Goal: Task Accomplishment & Management: Manage account settings

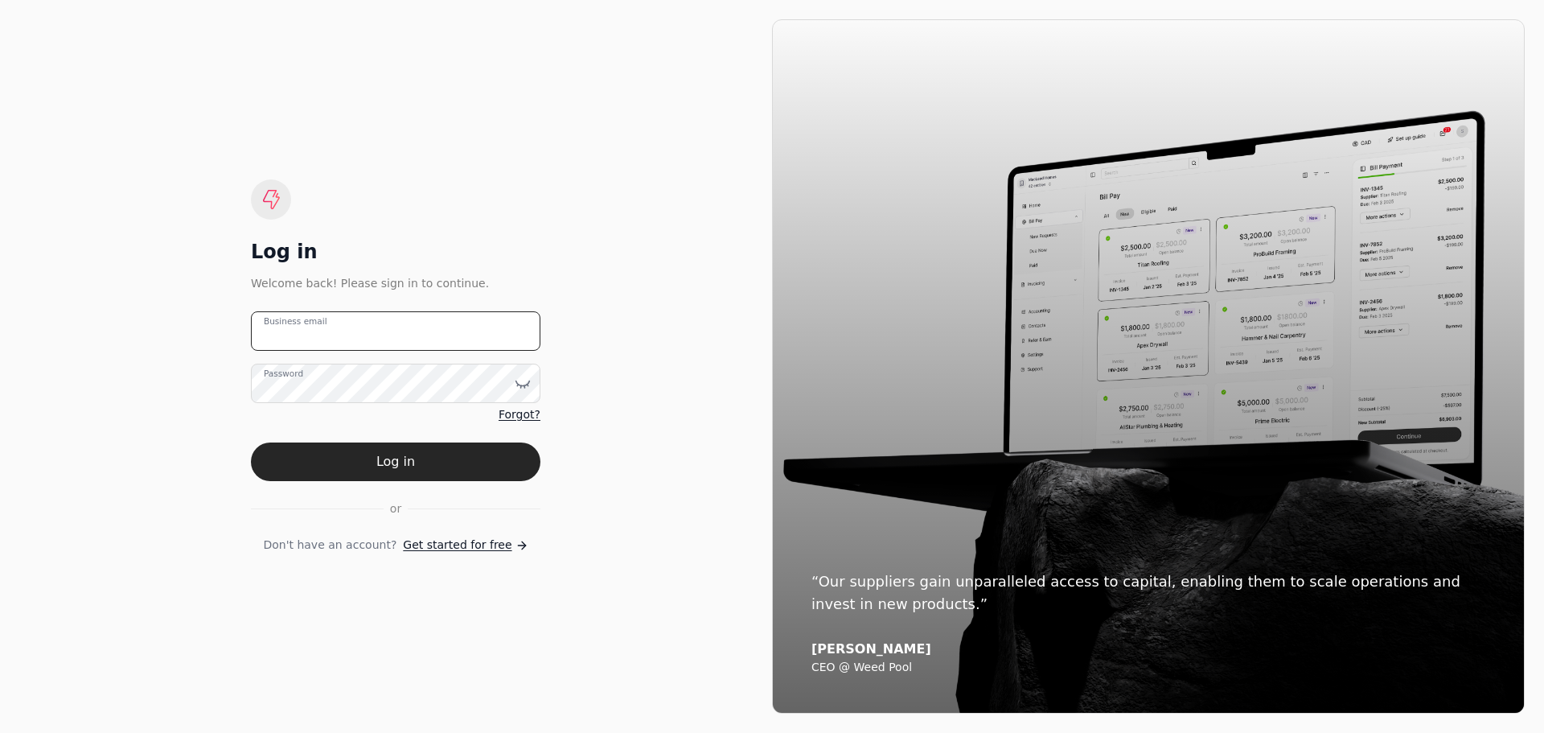
click at [342, 331] on email "Business email" at bounding box center [396, 330] width 290 height 39
type email "[EMAIL_ADDRESS][DOMAIN_NAME]"
click at [251, 442] on button "Log in" at bounding box center [396, 461] width 290 height 39
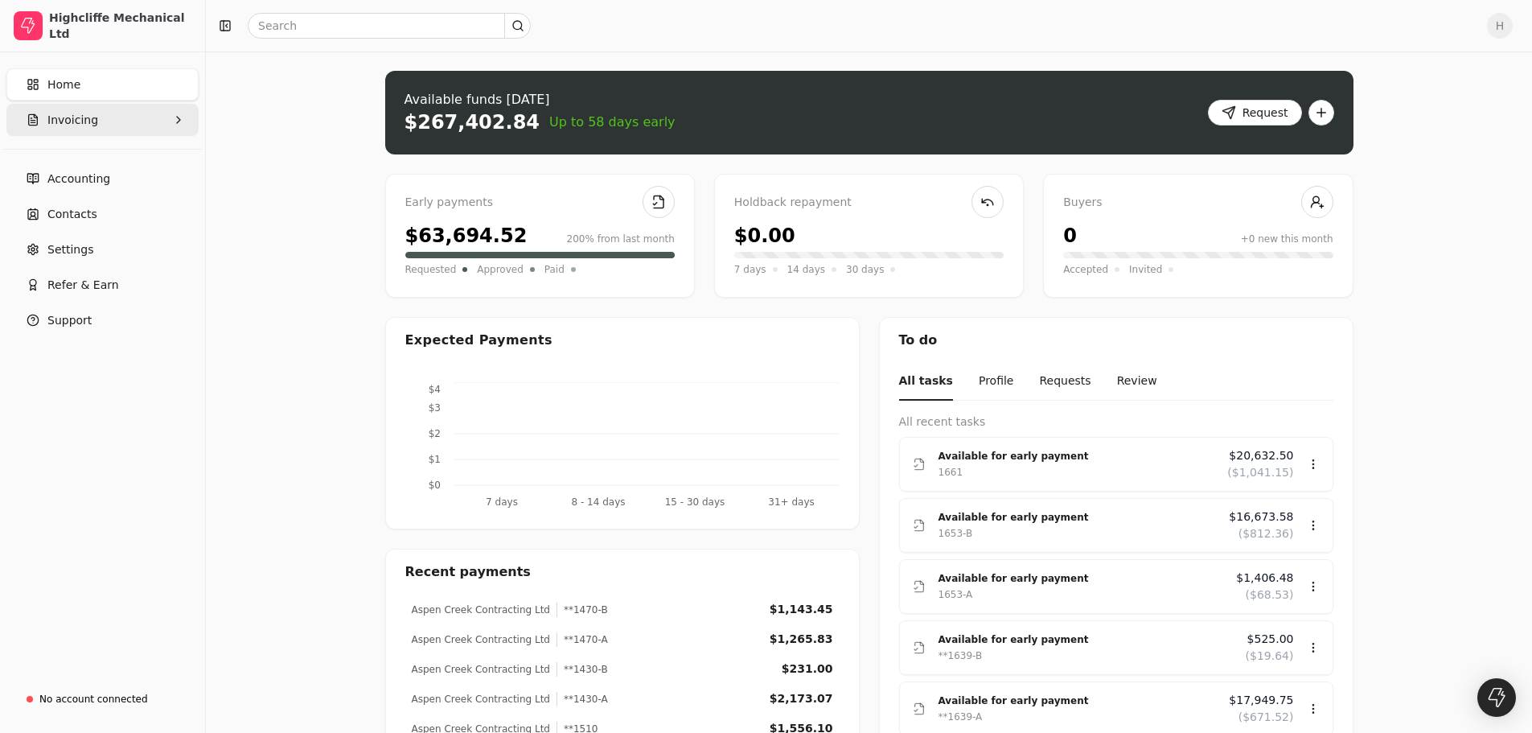
click at [76, 117] on span "Invoicing" at bounding box center [72, 120] width 51 height 17
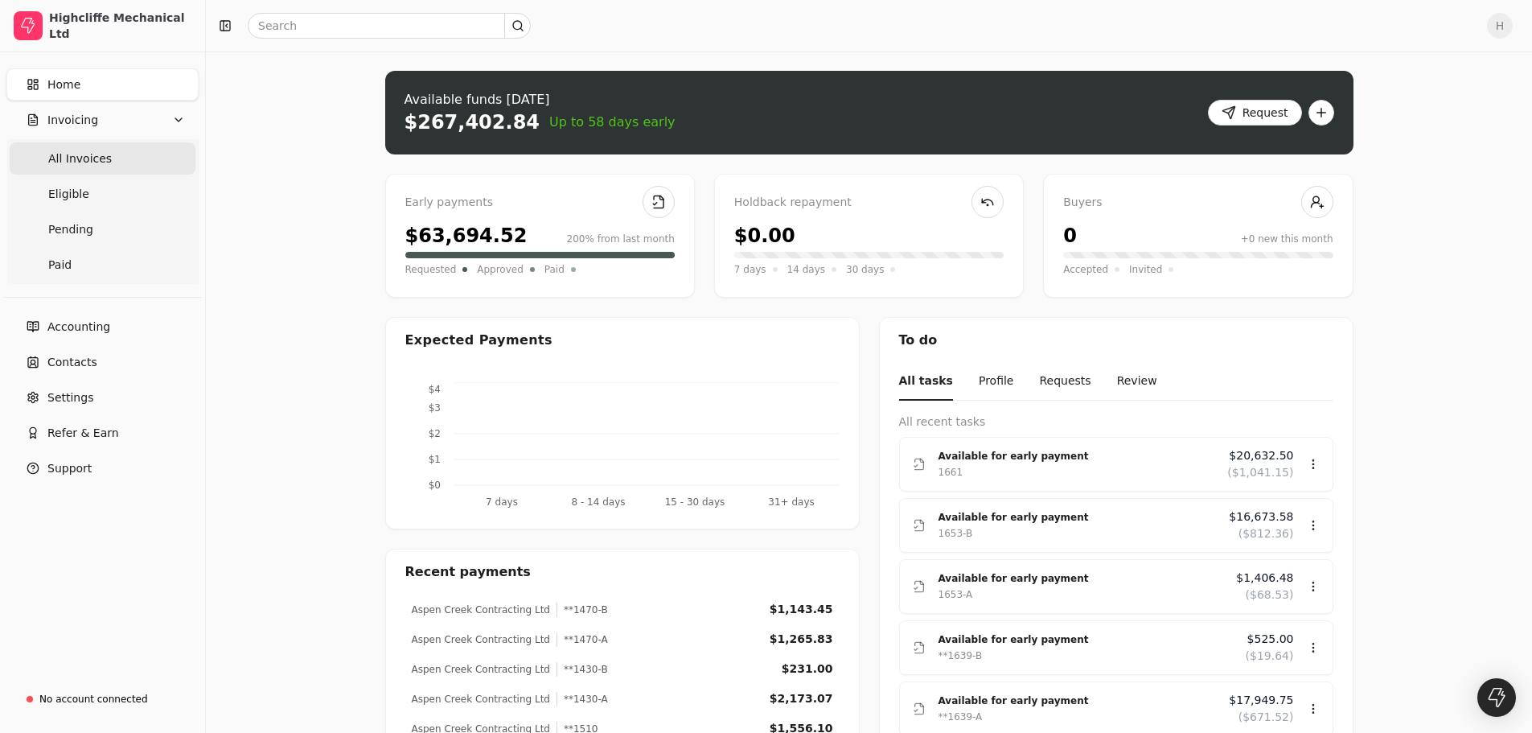
click at [70, 158] on span "All Invoices" at bounding box center [80, 158] width 64 height 17
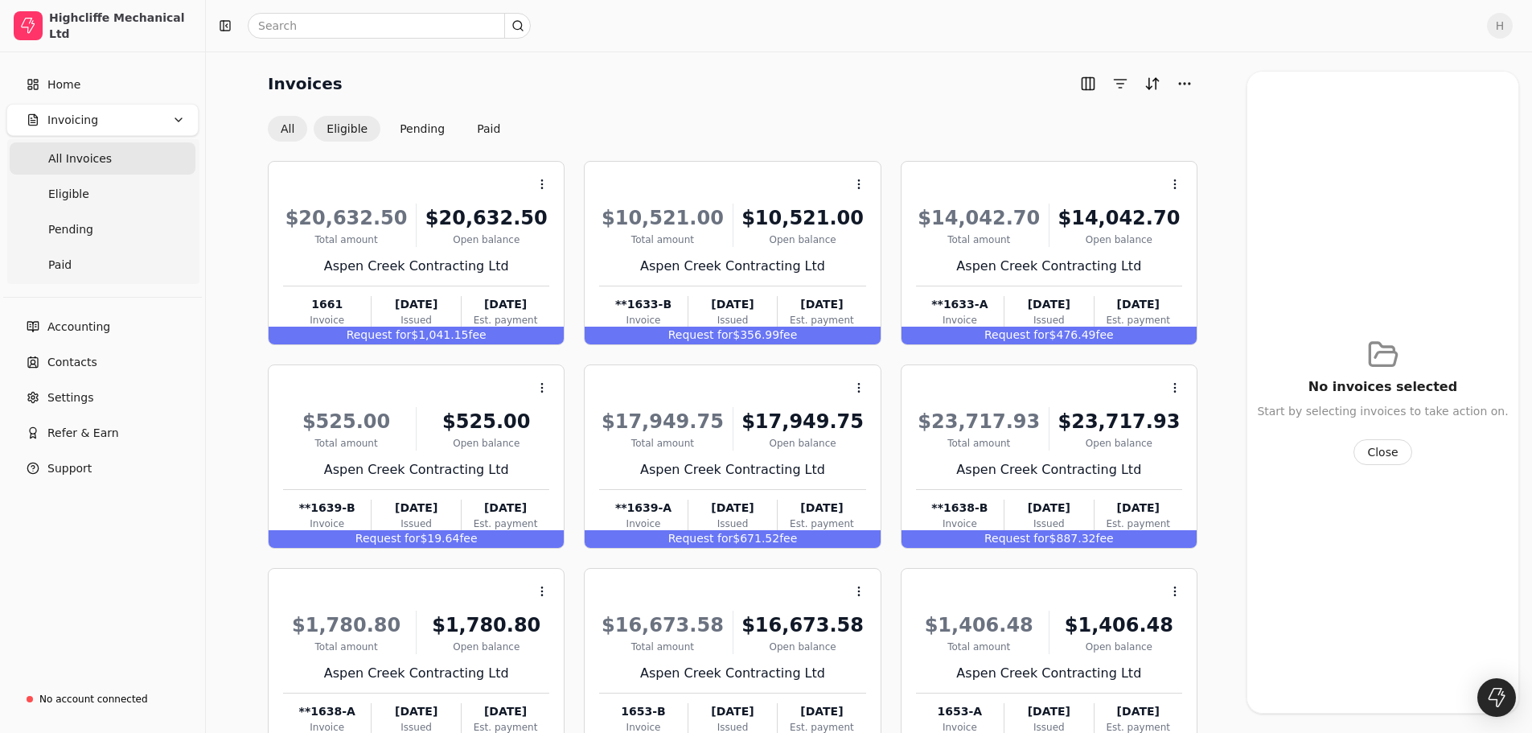
click at [333, 131] on button "Eligible" at bounding box center [347, 129] width 67 height 26
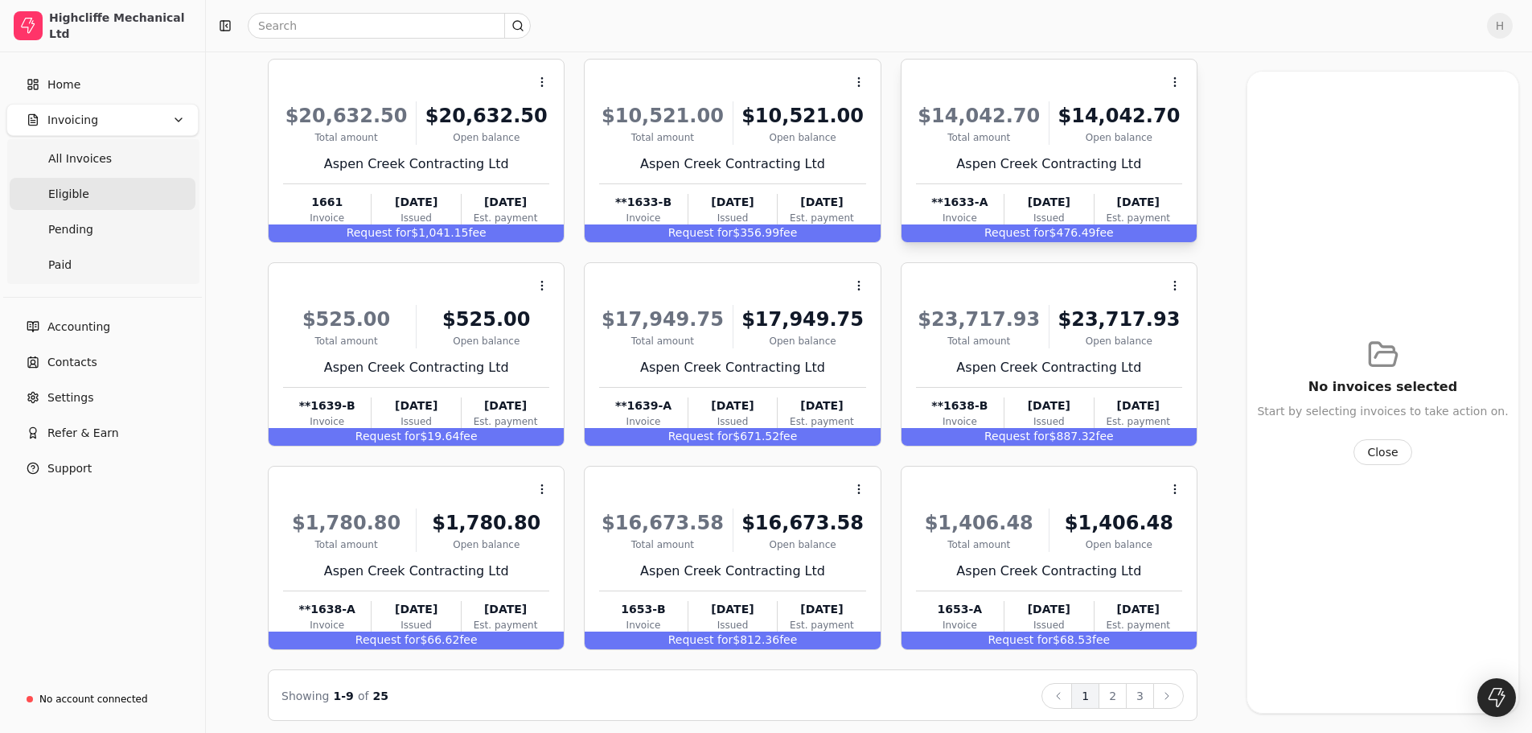
scroll to position [109, 0]
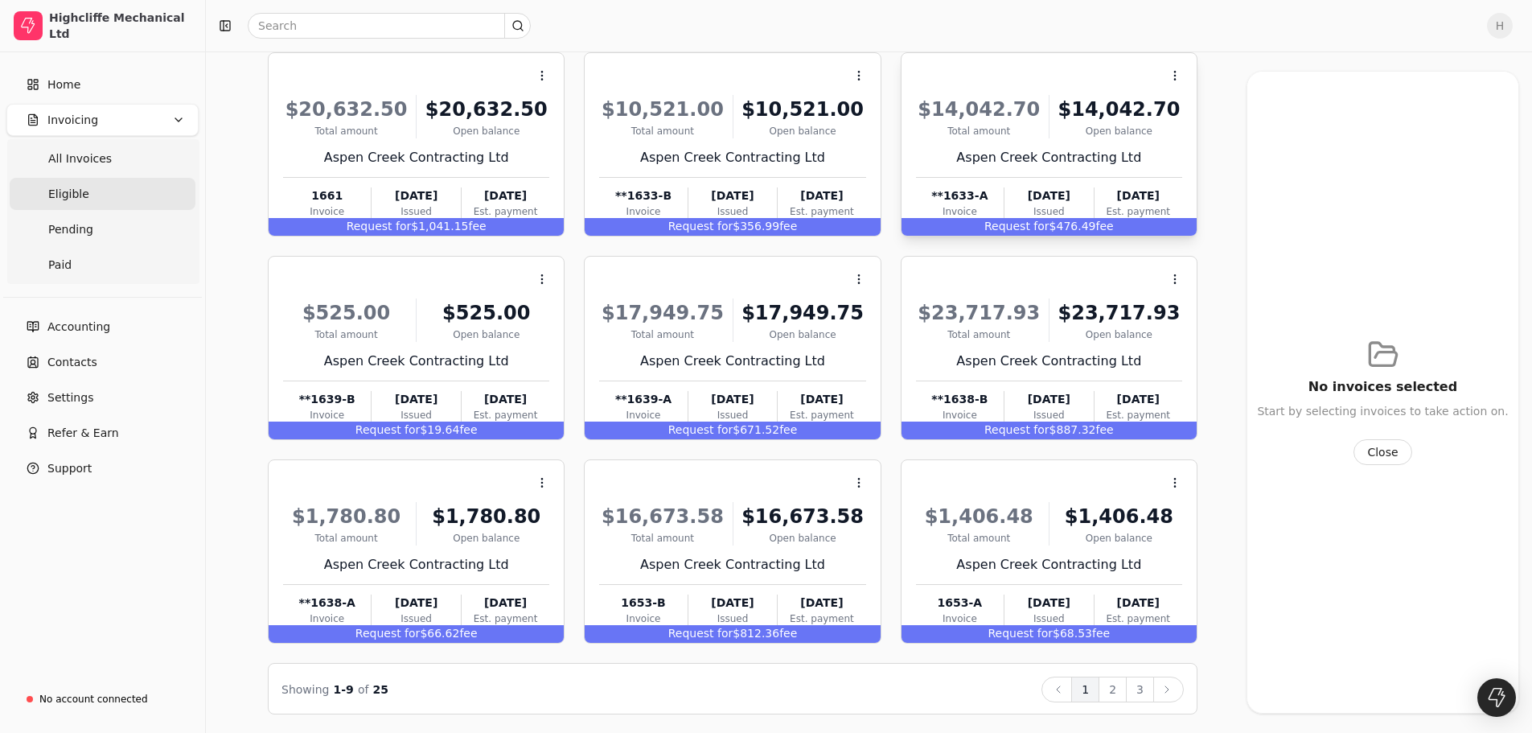
click at [1088, 148] on div "Aspen Creek Contracting Ltd" at bounding box center [1049, 157] width 266 height 19
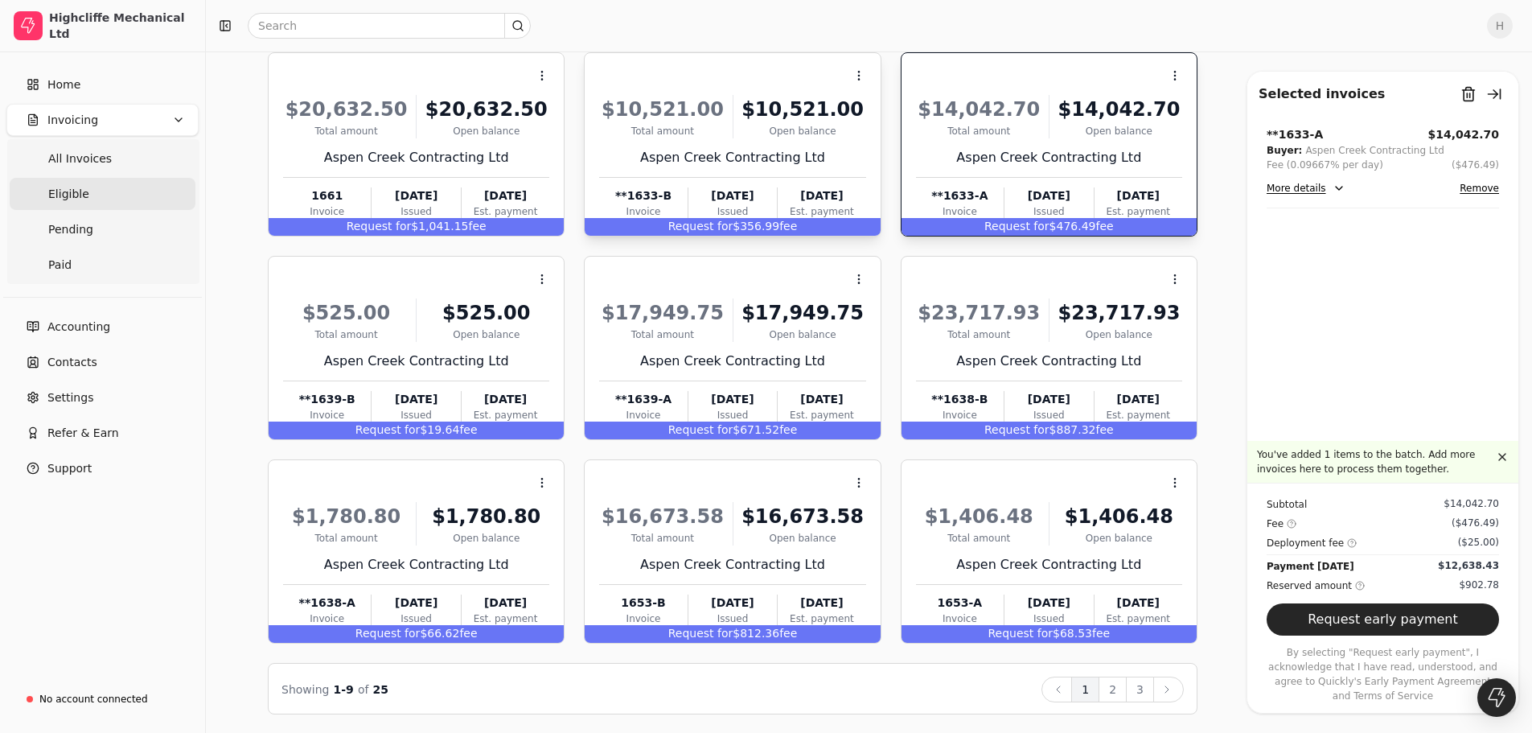
click at [681, 116] on div "$10,521.00" at bounding box center [662, 109] width 126 height 29
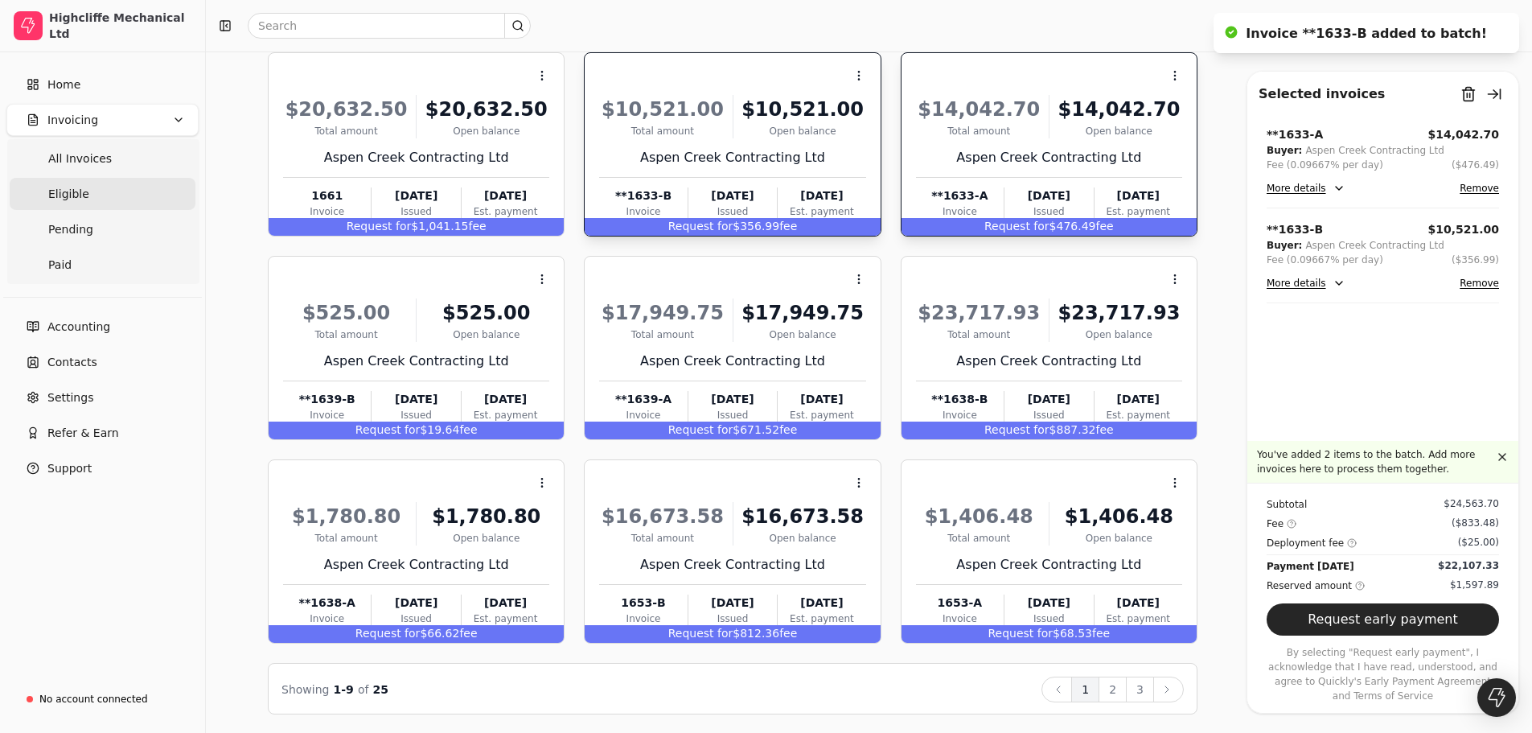
click at [1050, 110] on div "$14,042.70 Total amount $14,042.70 Open balance" at bounding box center [1049, 116] width 266 height 43
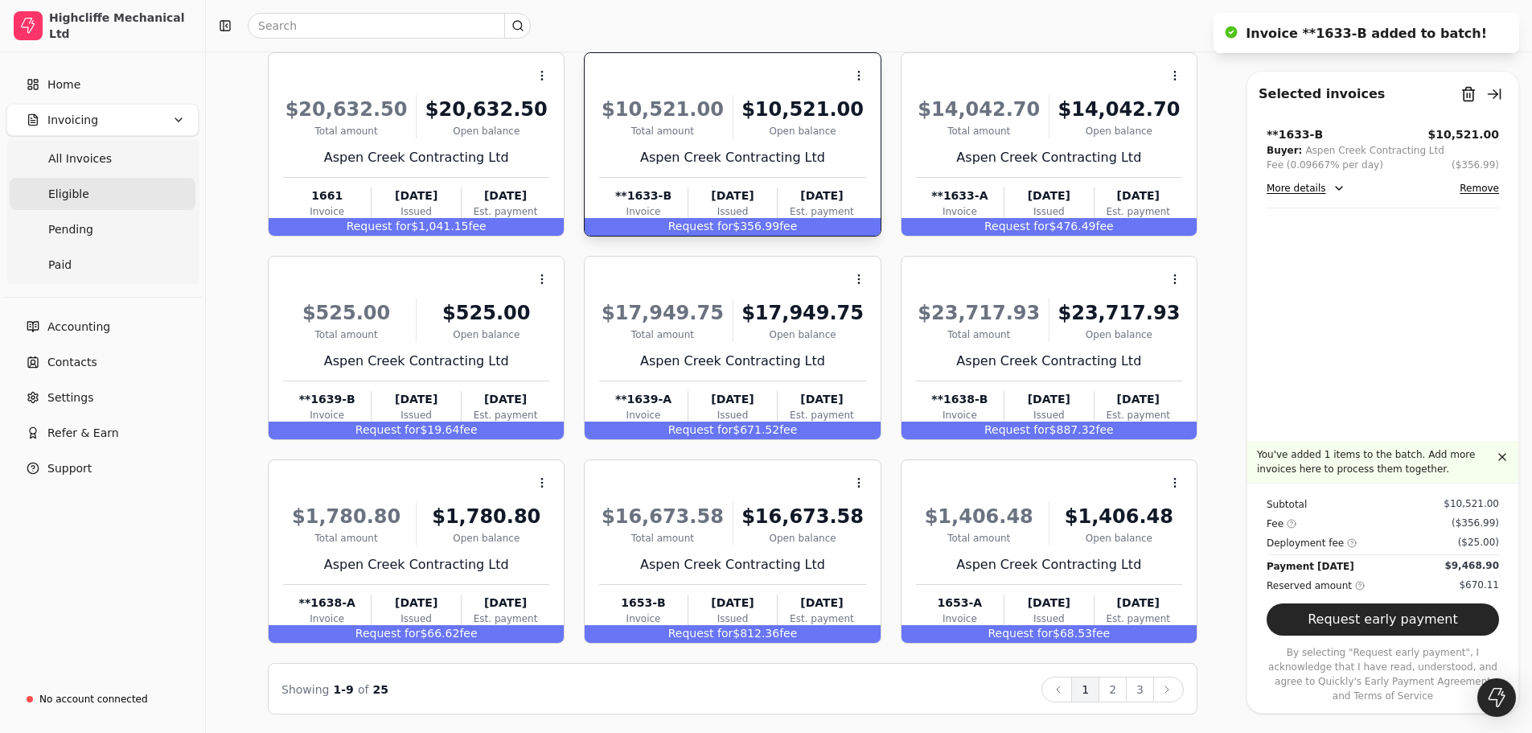
click at [785, 134] on div "Open balance" at bounding box center [803, 131] width 126 height 14
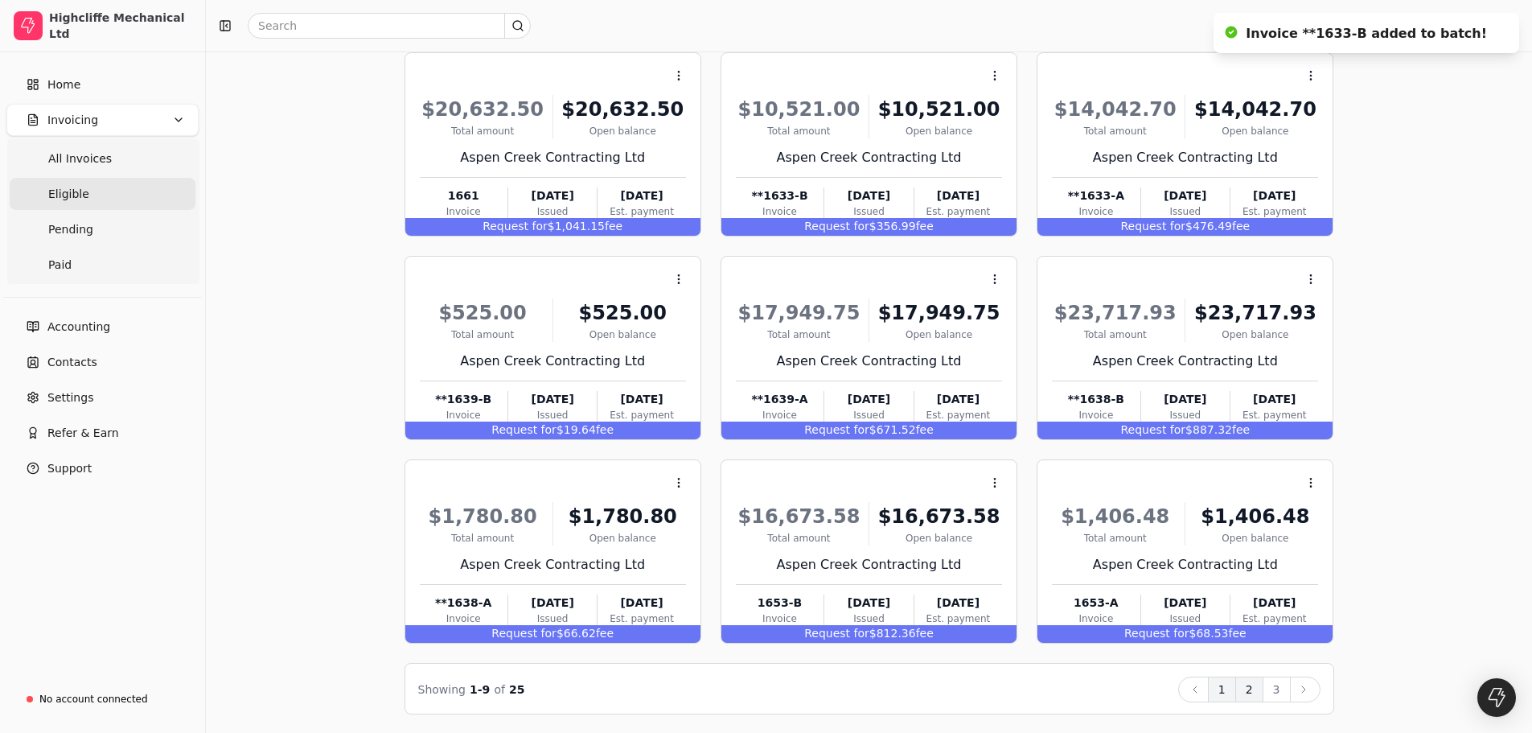
click at [1251, 693] on button "2" at bounding box center [1250, 689] width 28 height 26
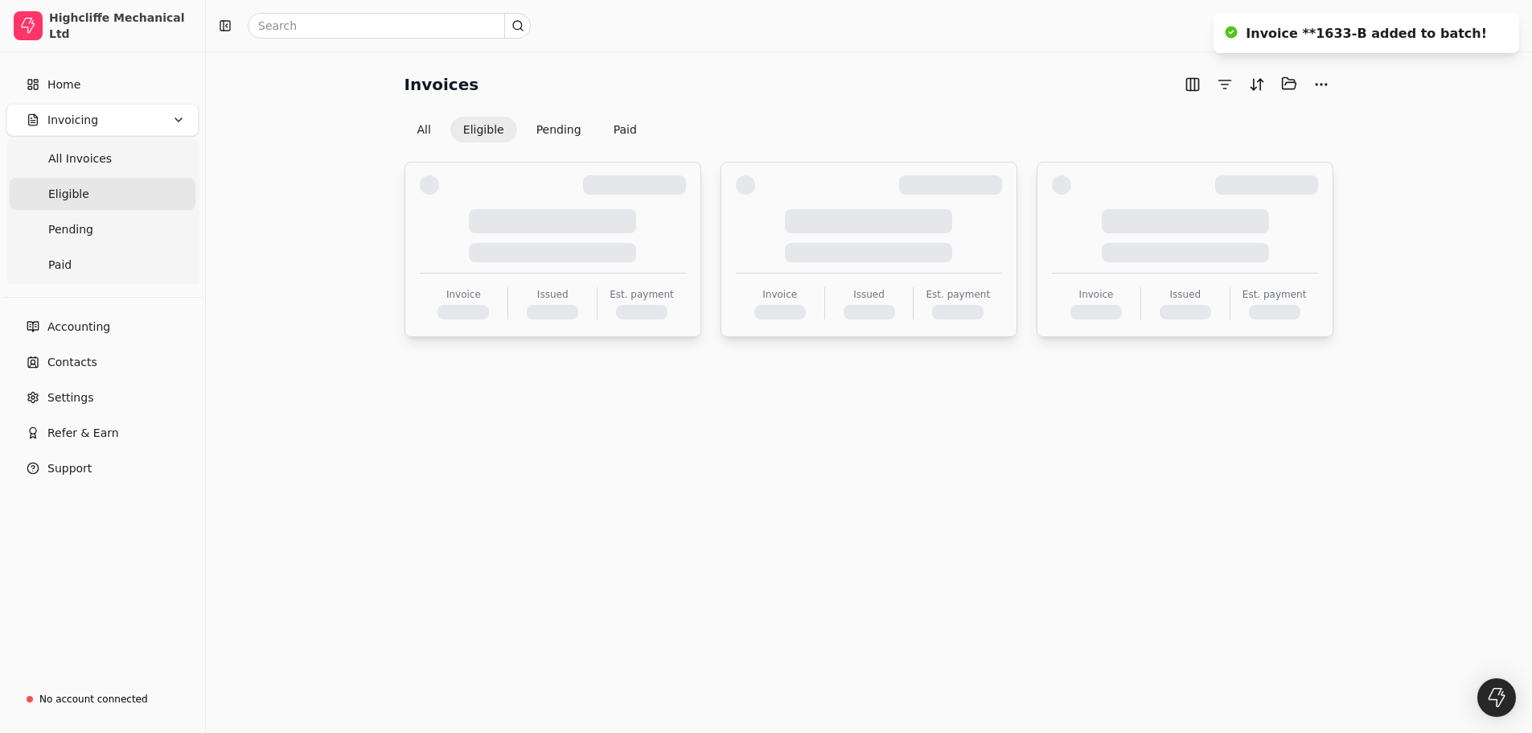
scroll to position [0, 0]
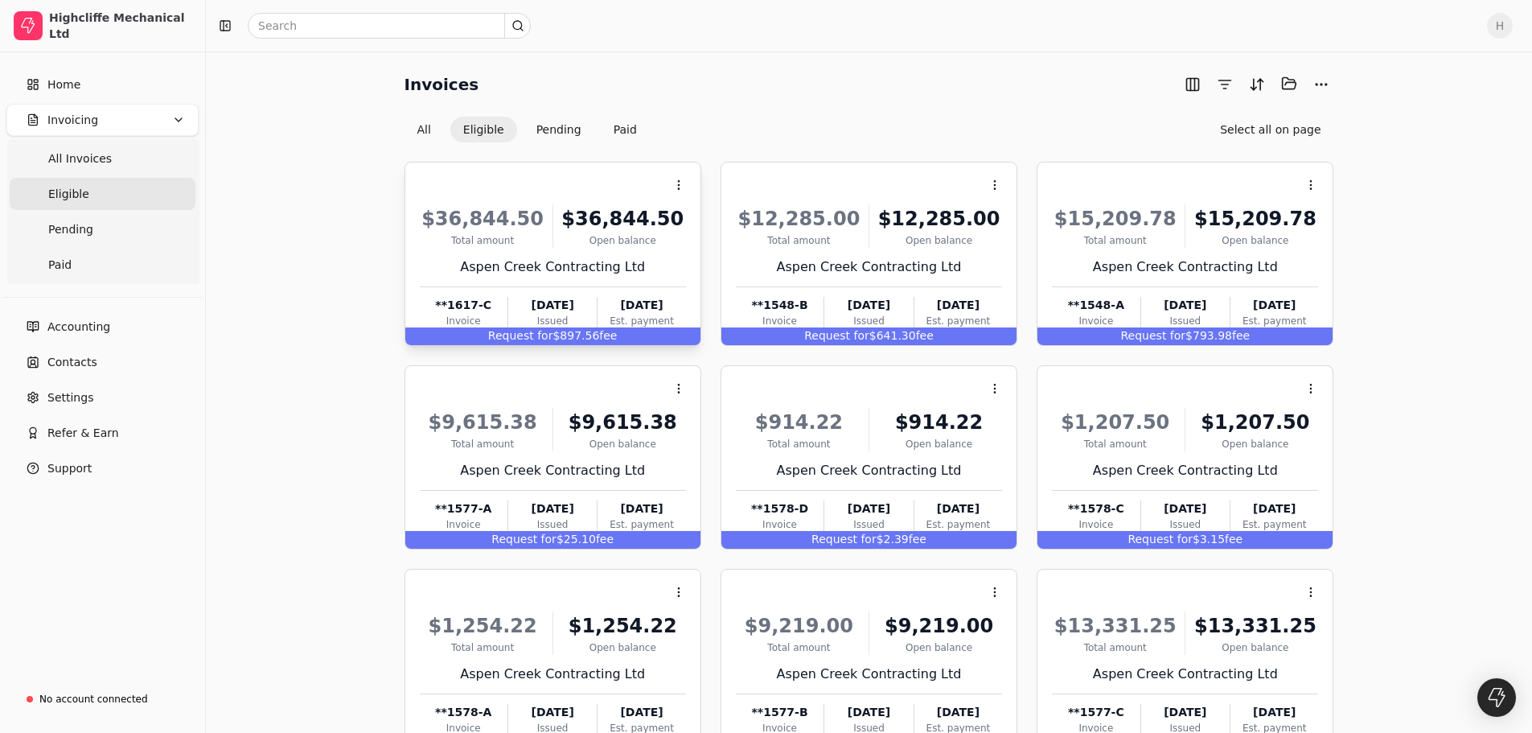
click at [583, 246] on div "Open balance" at bounding box center [623, 240] width 126 height 14
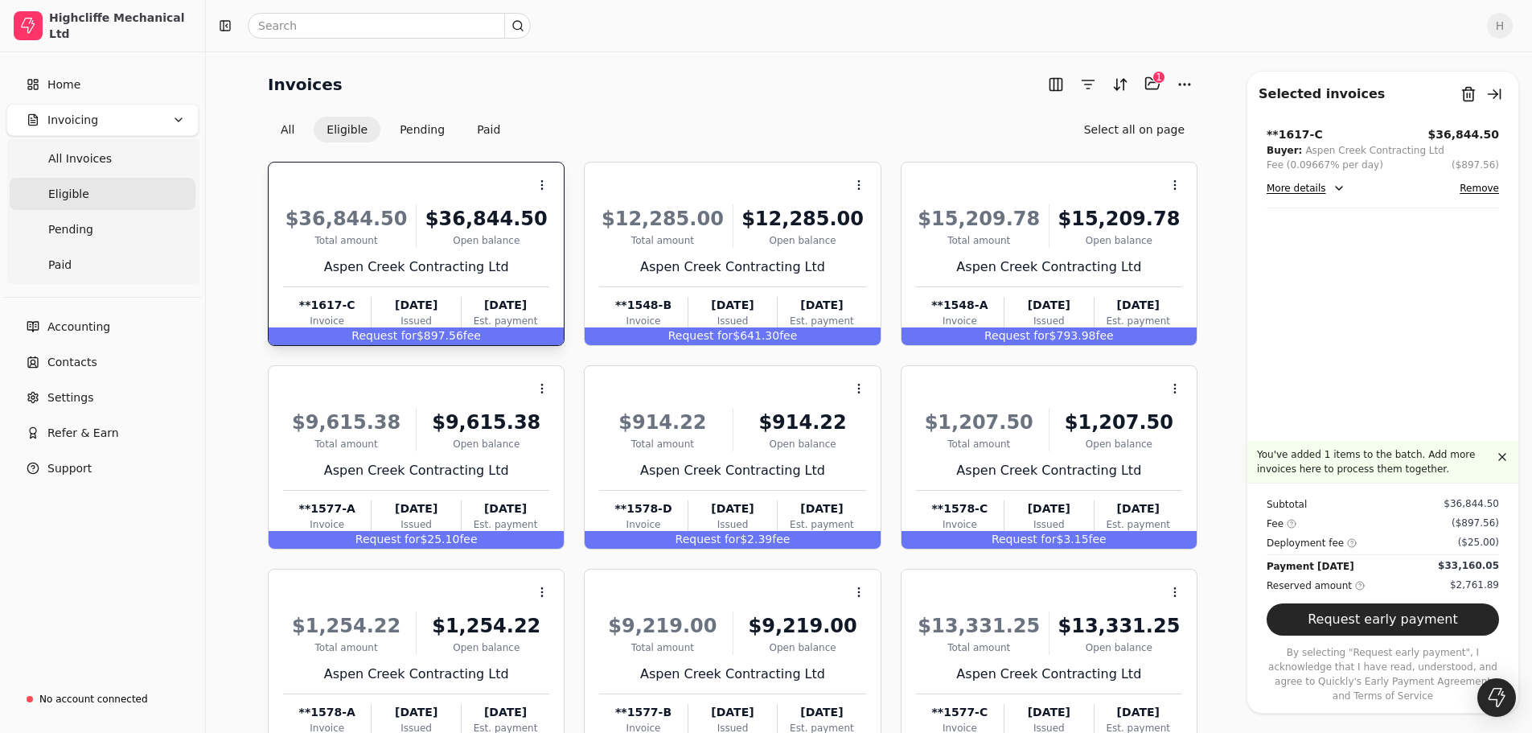
click at [455, 177] on div "Context Menu Button" at bounding box center [414, 184] width 269 height 27
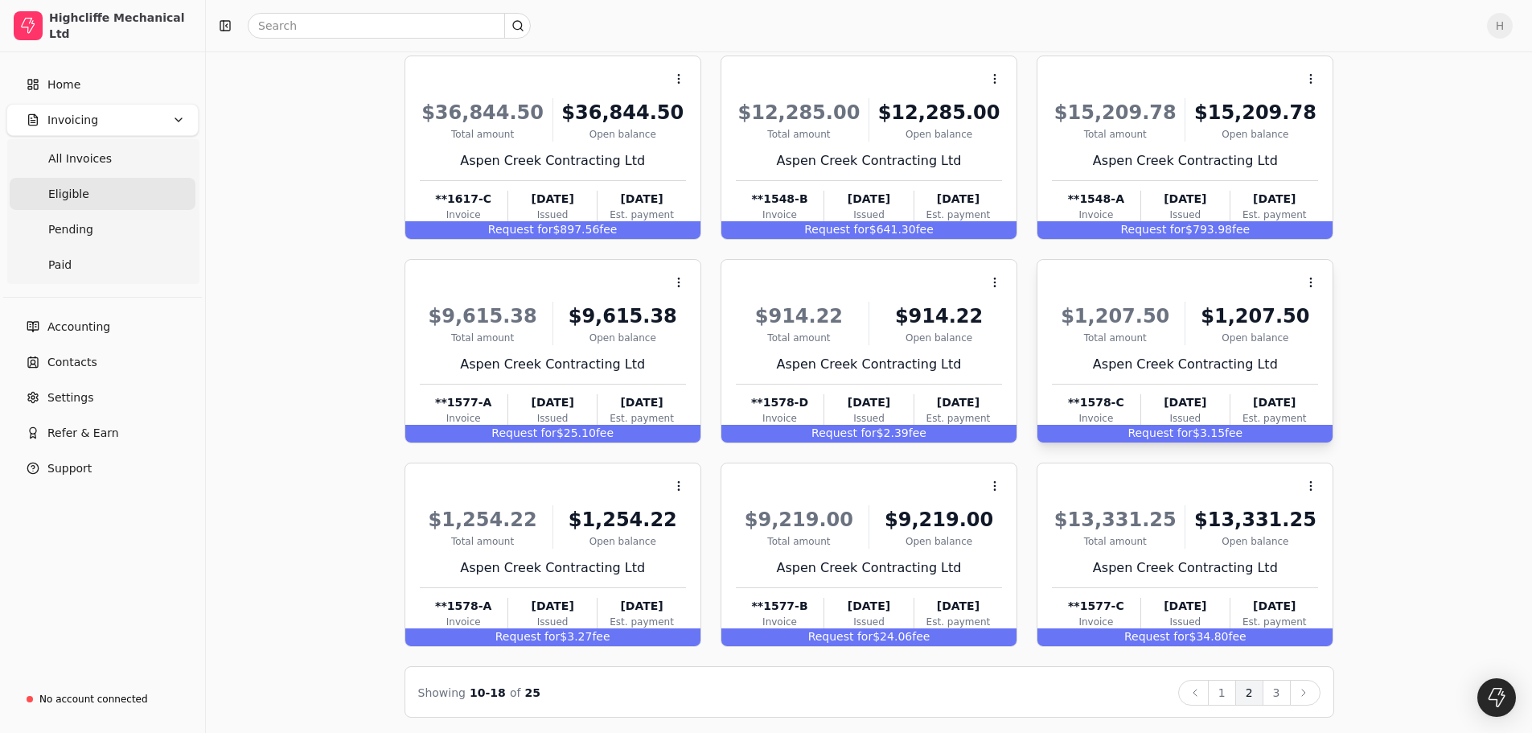
scroll to position [109, 0]
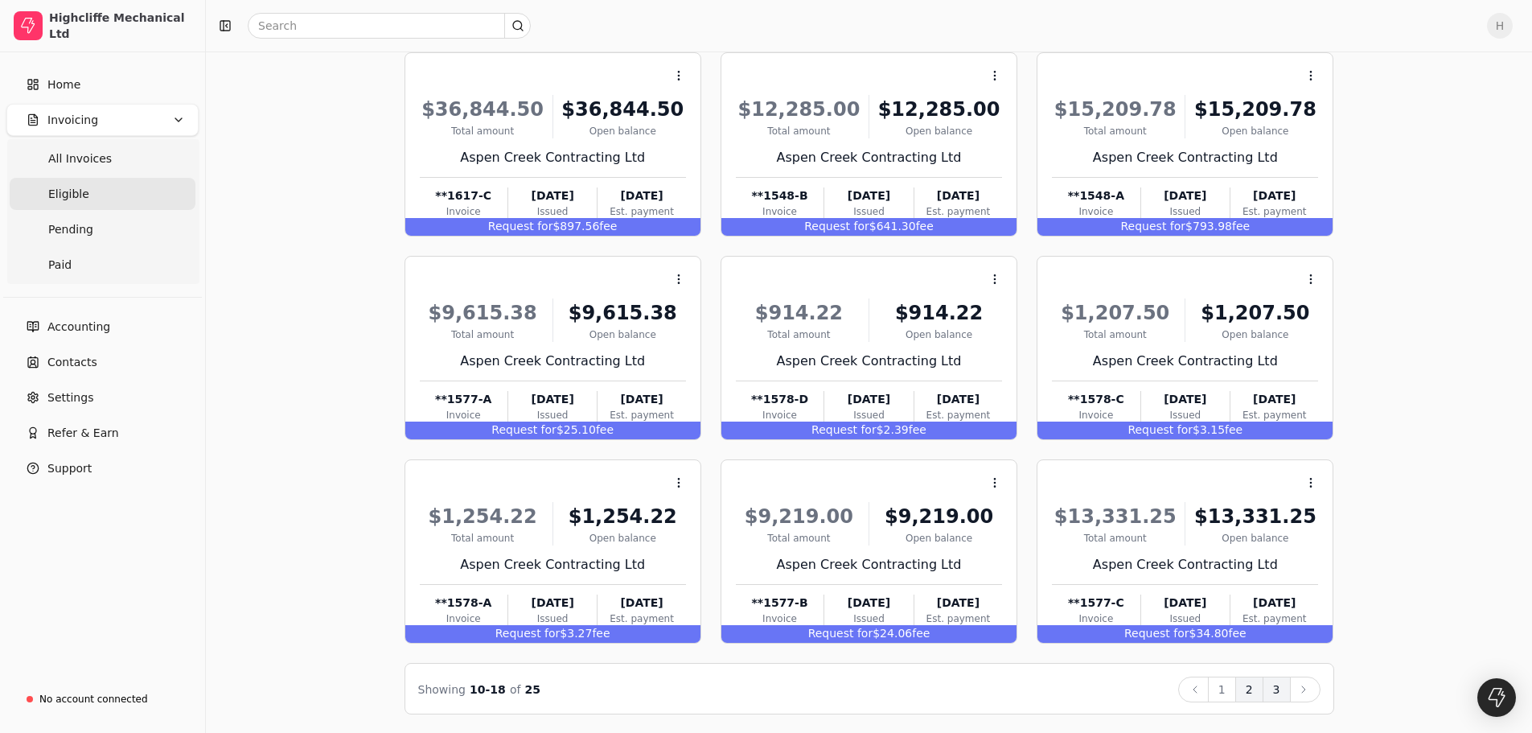
click at [1274, 690] on button "3" at bounding box center [1277, 689] width 28 height 26
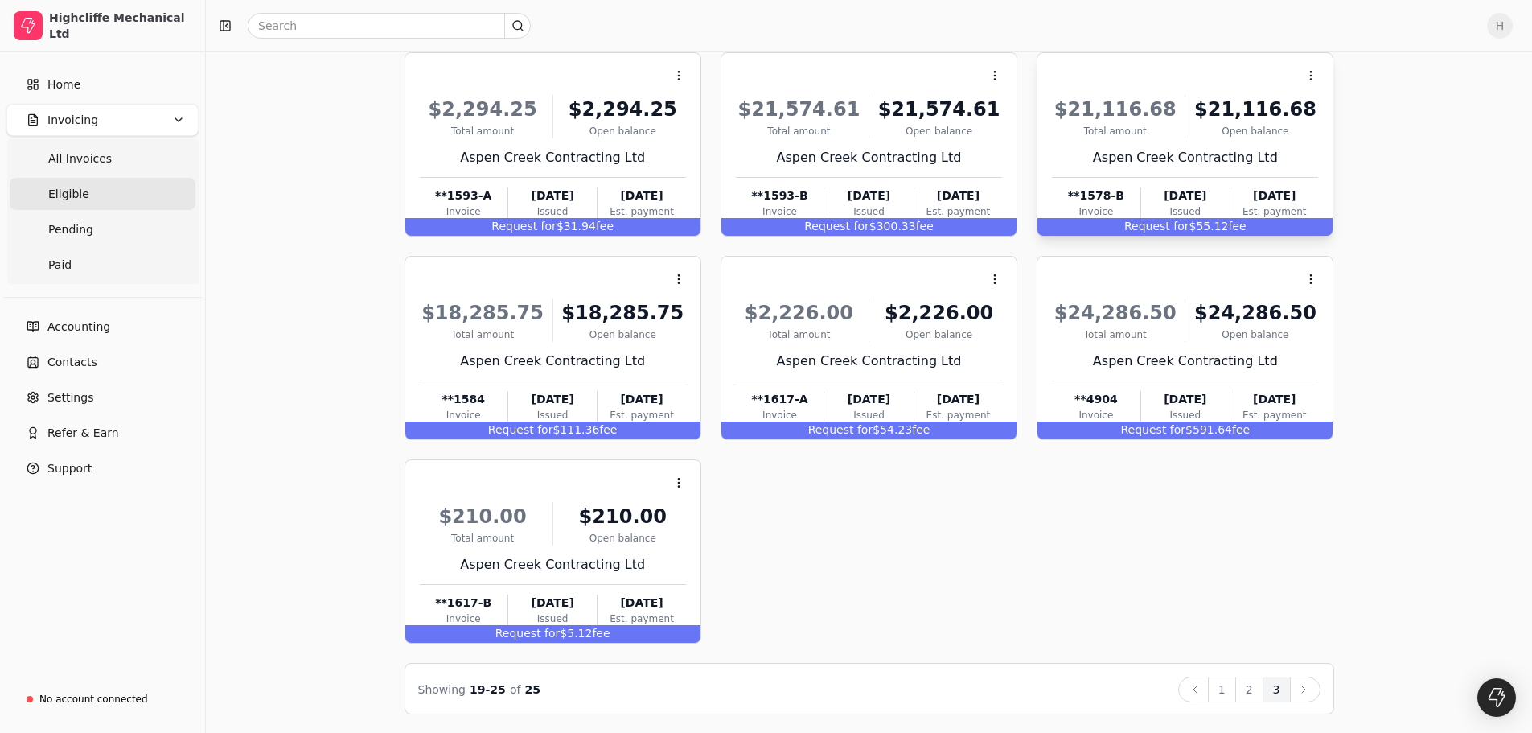
click at [1236, 128] on div "Open balance" at bounding box center [1255, 131] width 126 height 14
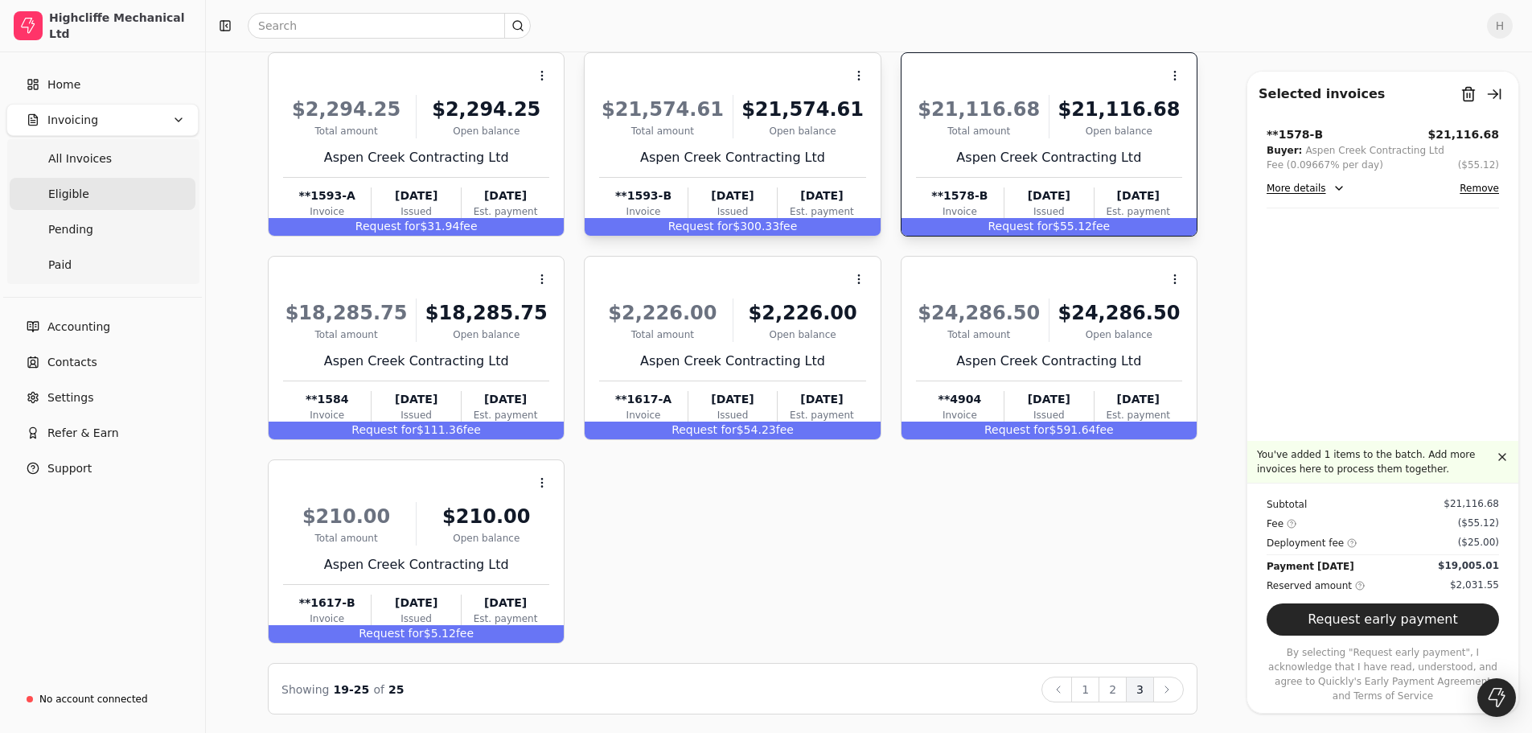
click at [748, 155] on div "Aspen Creek Contracting Ltd" at bounding box center [732, 157] width 266 height 19
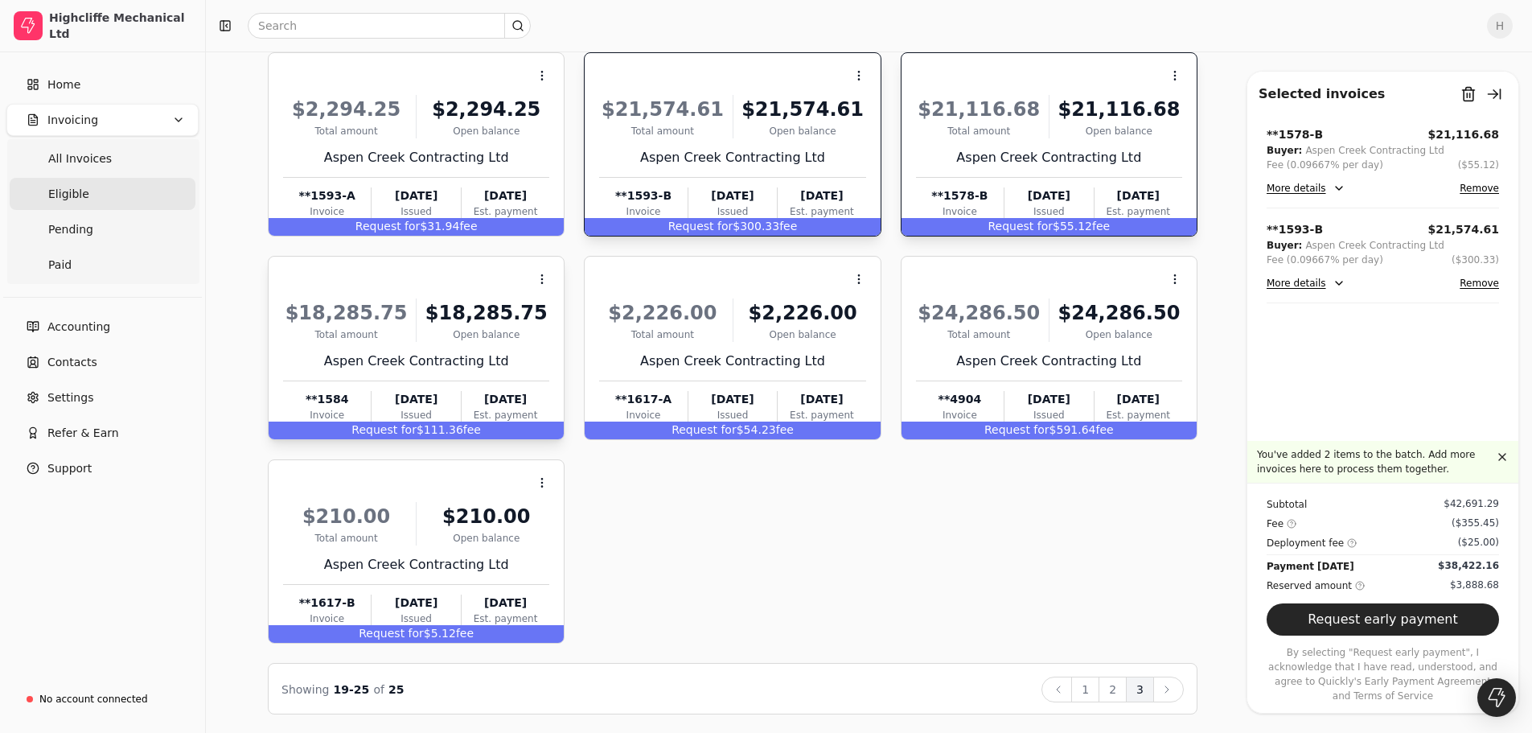
click at [452, 319] on div "$18,285.75" at bounding box center [486, 312] width 126 height 29
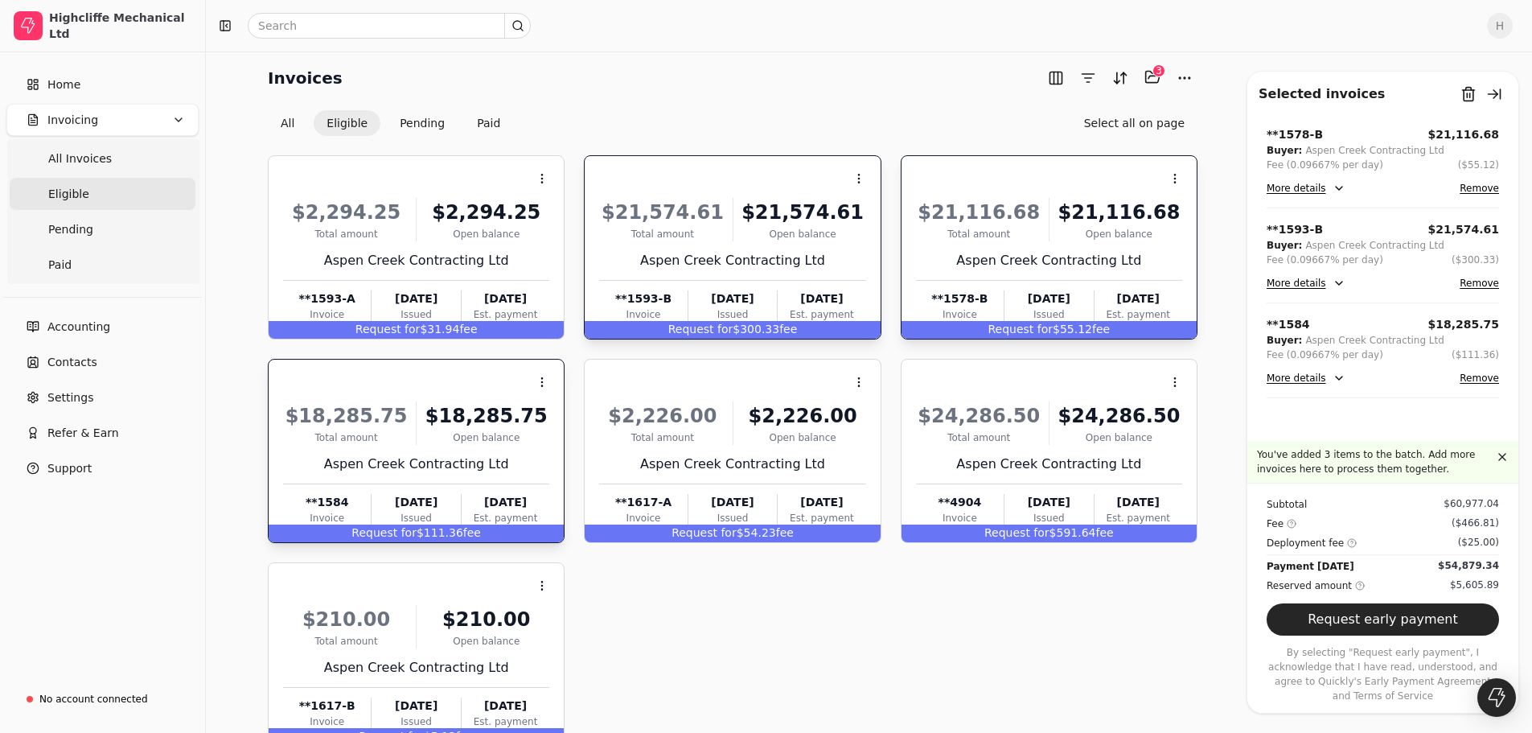
scroll to position [0, 0]
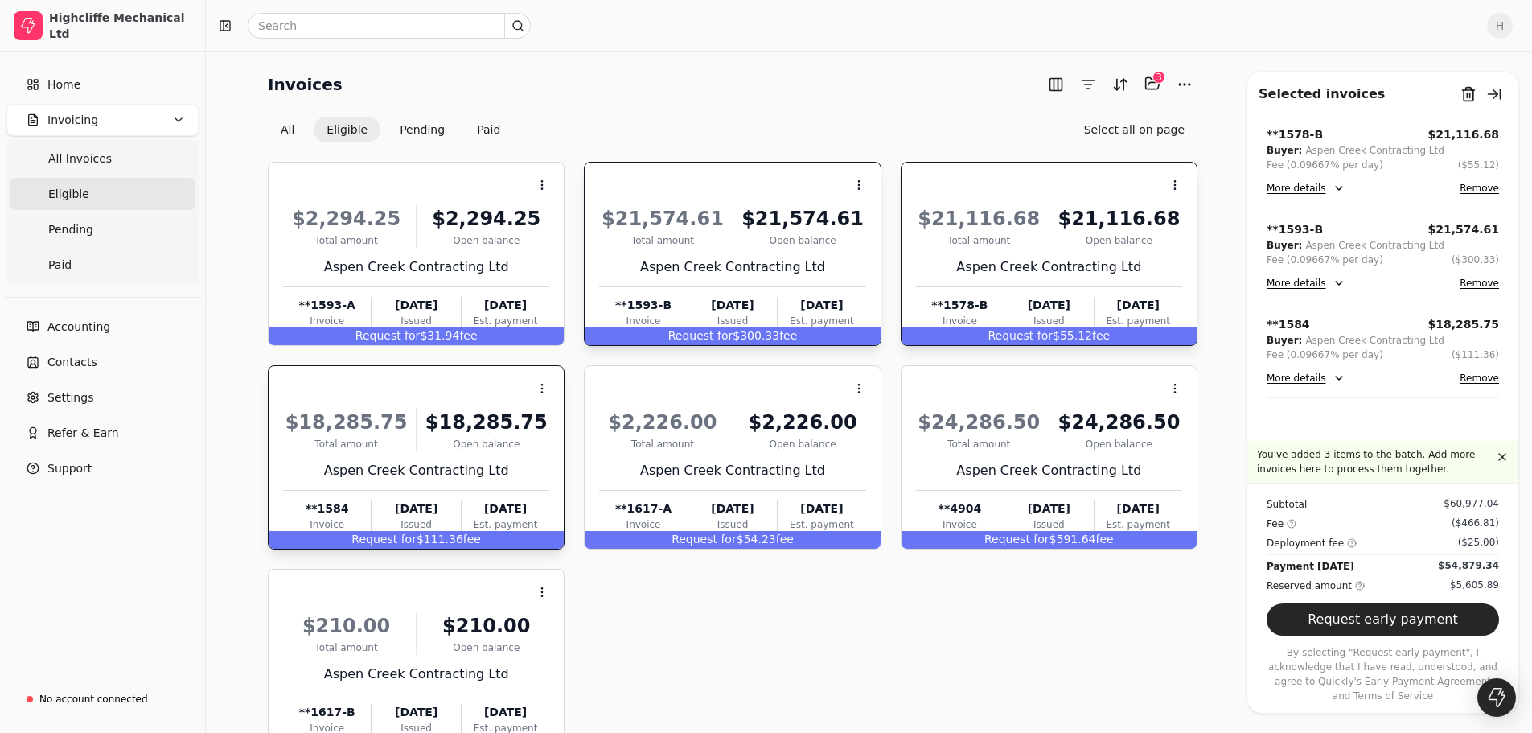
click at [446, 416] on div "$18,285.75" at bounding box center [486, 422] width 126 height 29
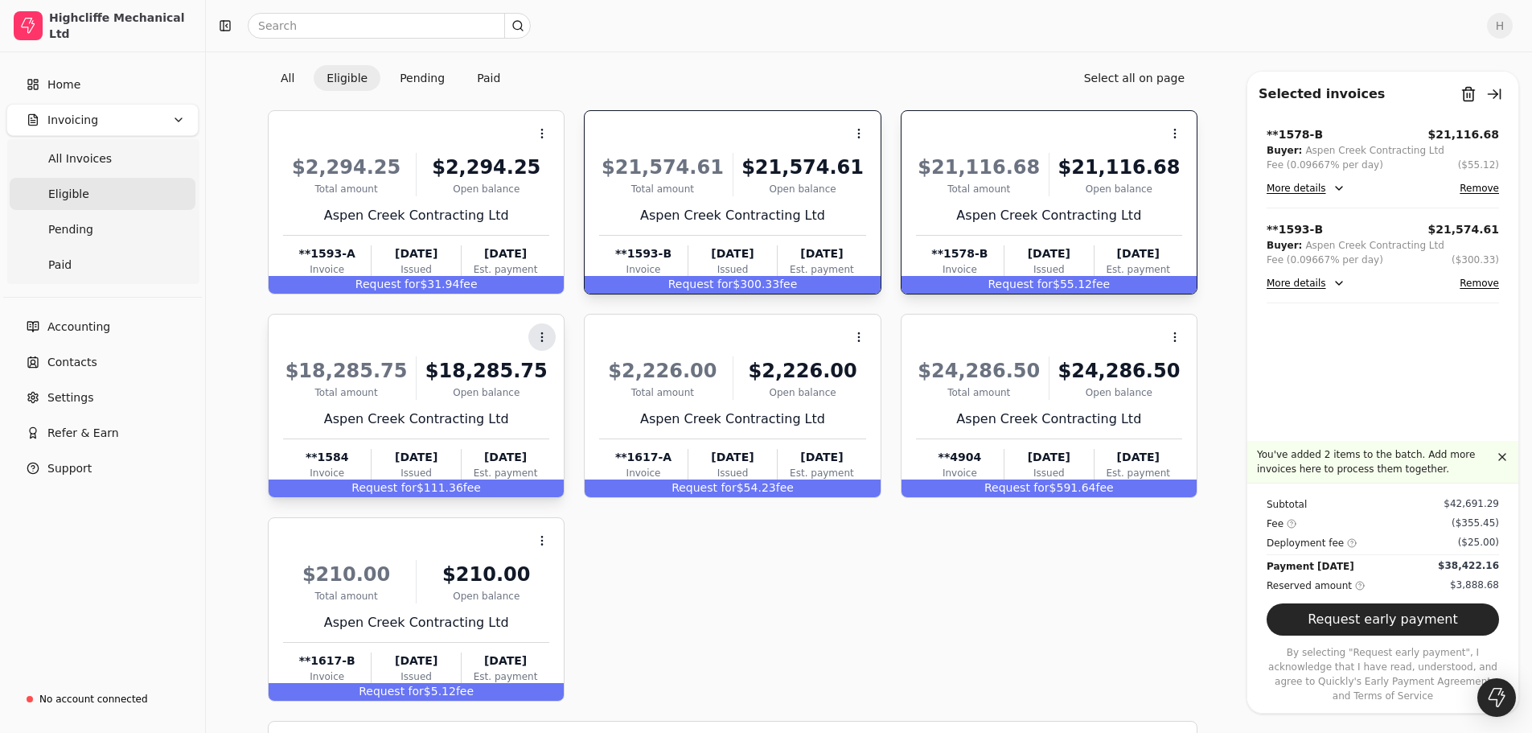
scroll to position [109, 0]
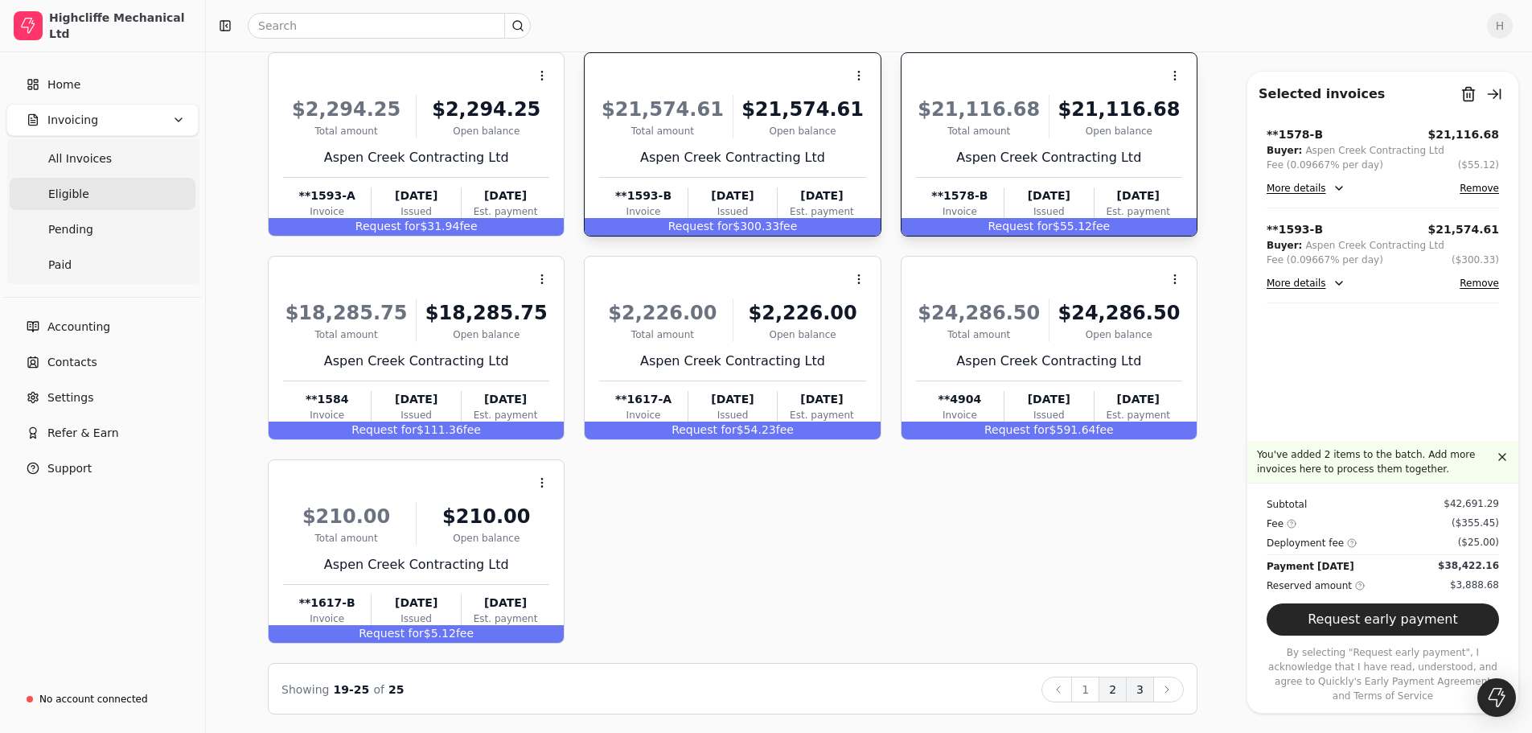
click at [1118, 689] on button "2" at bounding box center [1113, 689] width 28 height 26
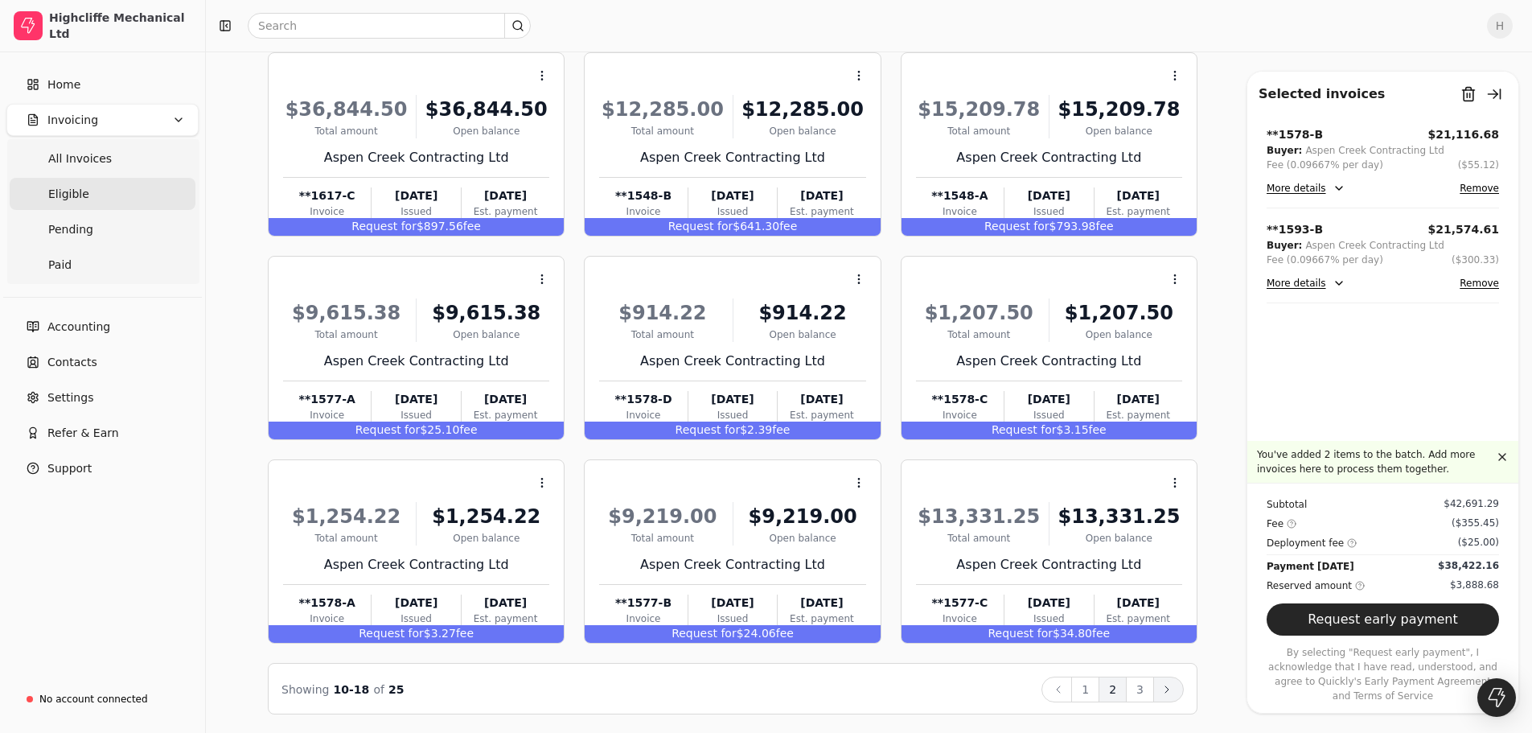
click at [1164, 685] on icon at bounding box center [1167, 689] width 13 height 13
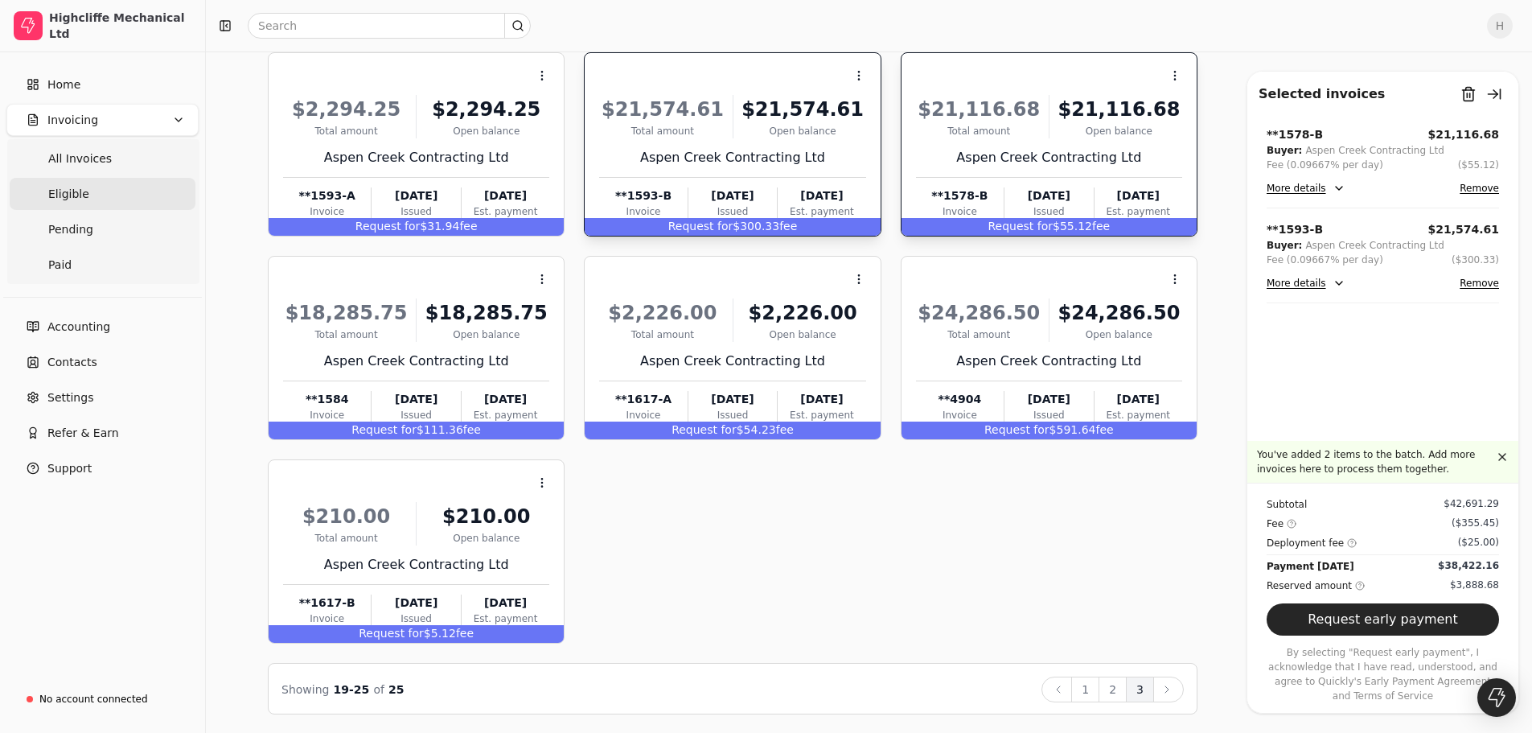
click at [845, 572] on div "Context Menu Button $2,294.25 Total amount $2,294.25 Open balance Aspen Creek C…" at bounding box center [733, 347] width 930 height 591
click at [1065, 688] on icon at bounding box center [1058, 689] width 13 height 13
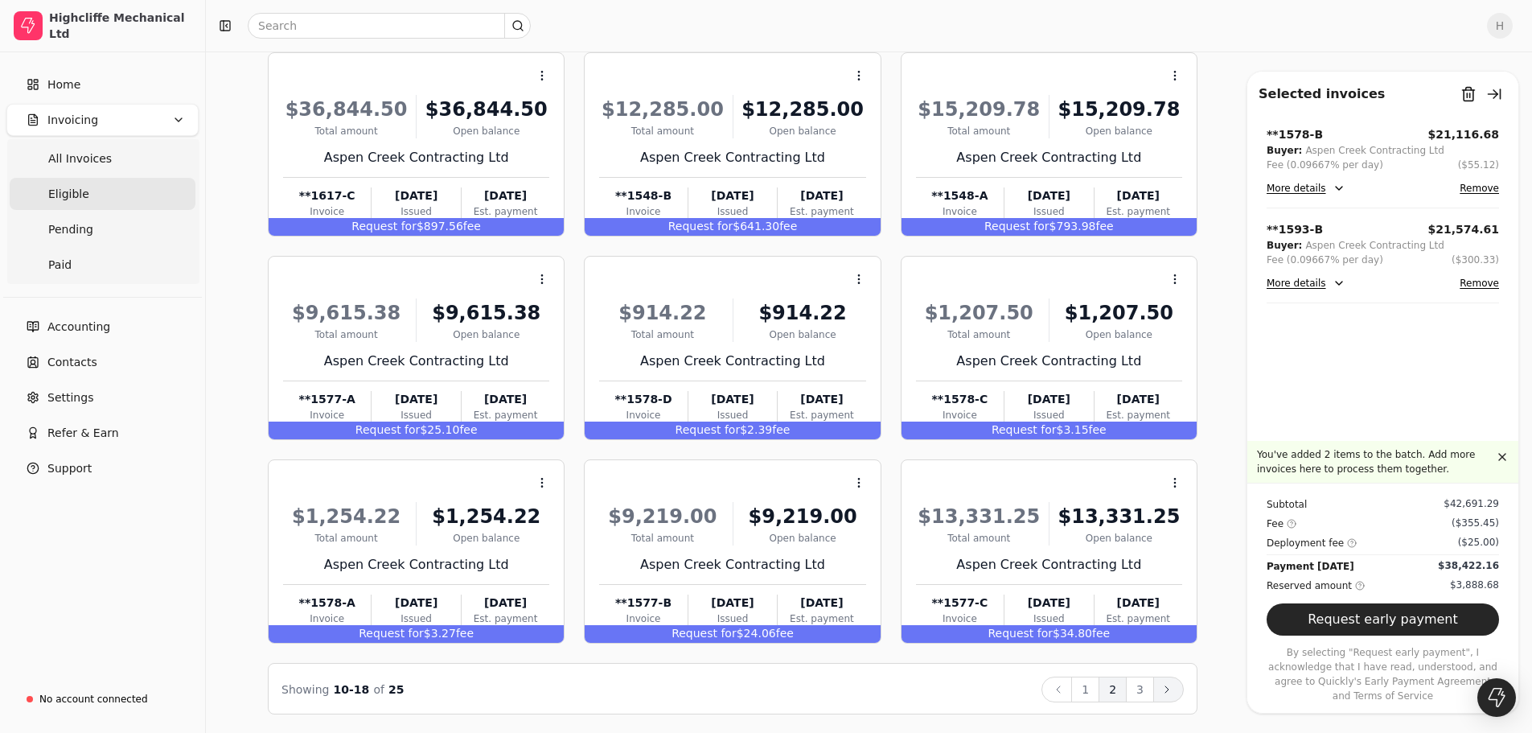
click at [1162, 683] on icon at bounding box center [1167, 689] width 13 height 13
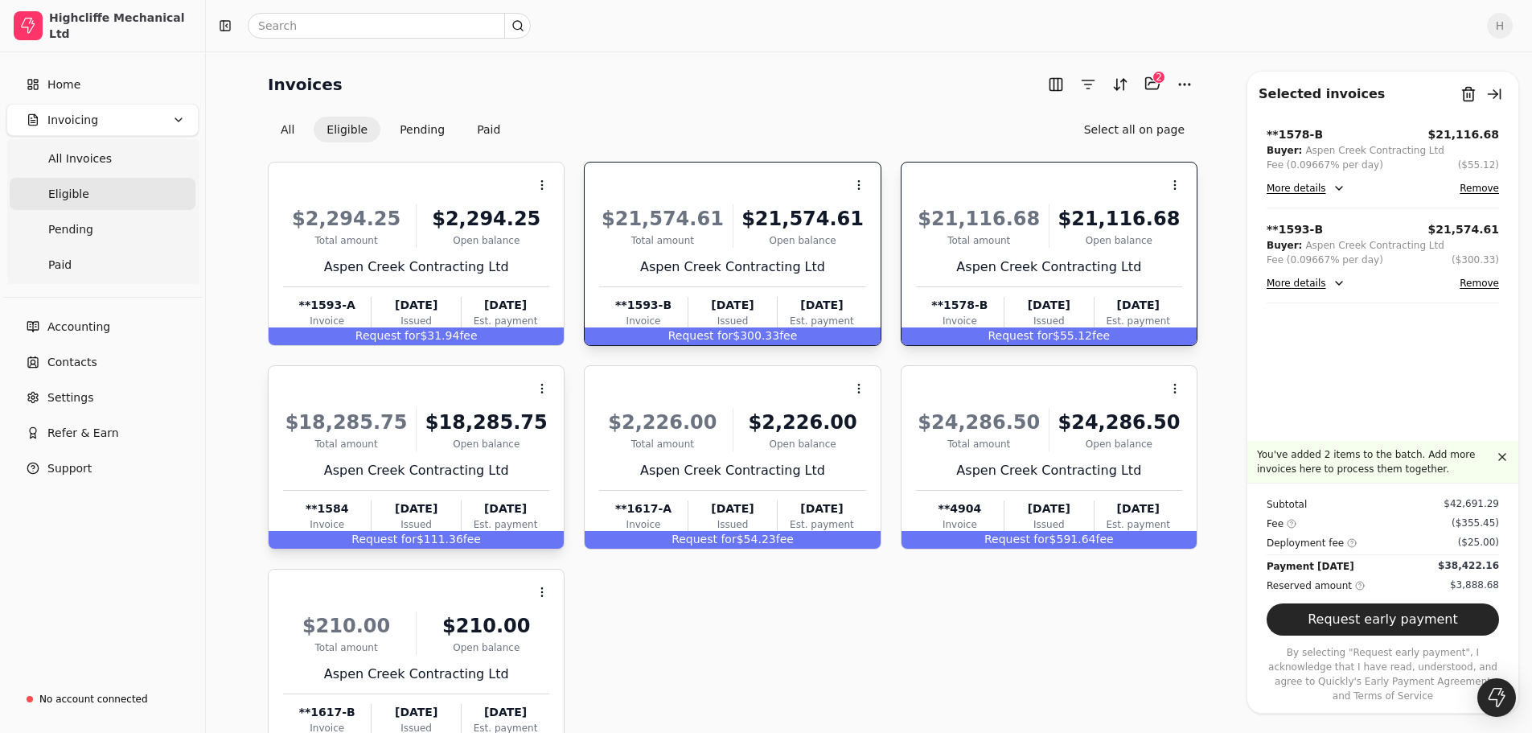
scroll to position [80, 0]
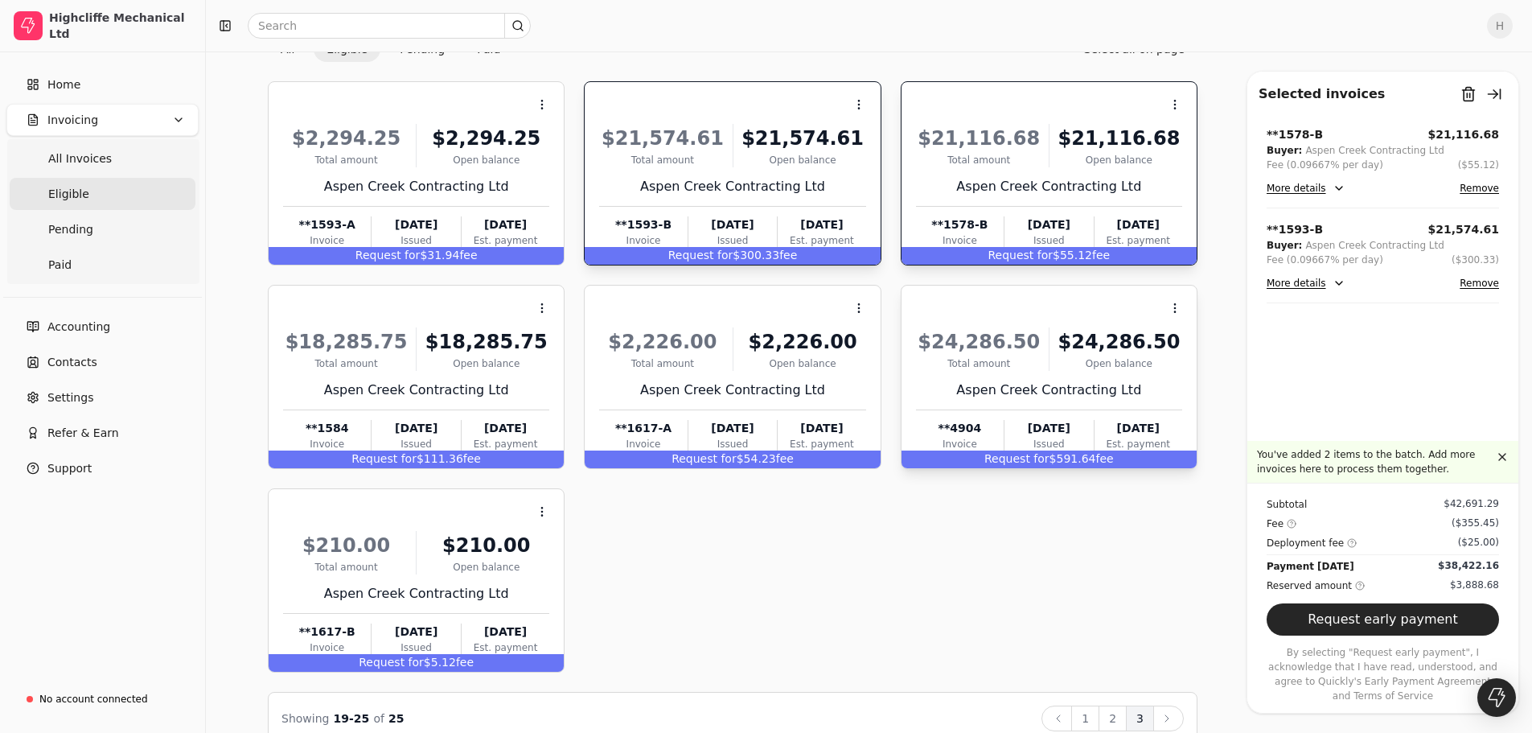
click at [1023, 377] on div "$24,286.50 Total amount $24,286.50 Open balance Aspen Creek Contracting Ltd **4…" at bounding box center [1049, 387] width 266 height 138
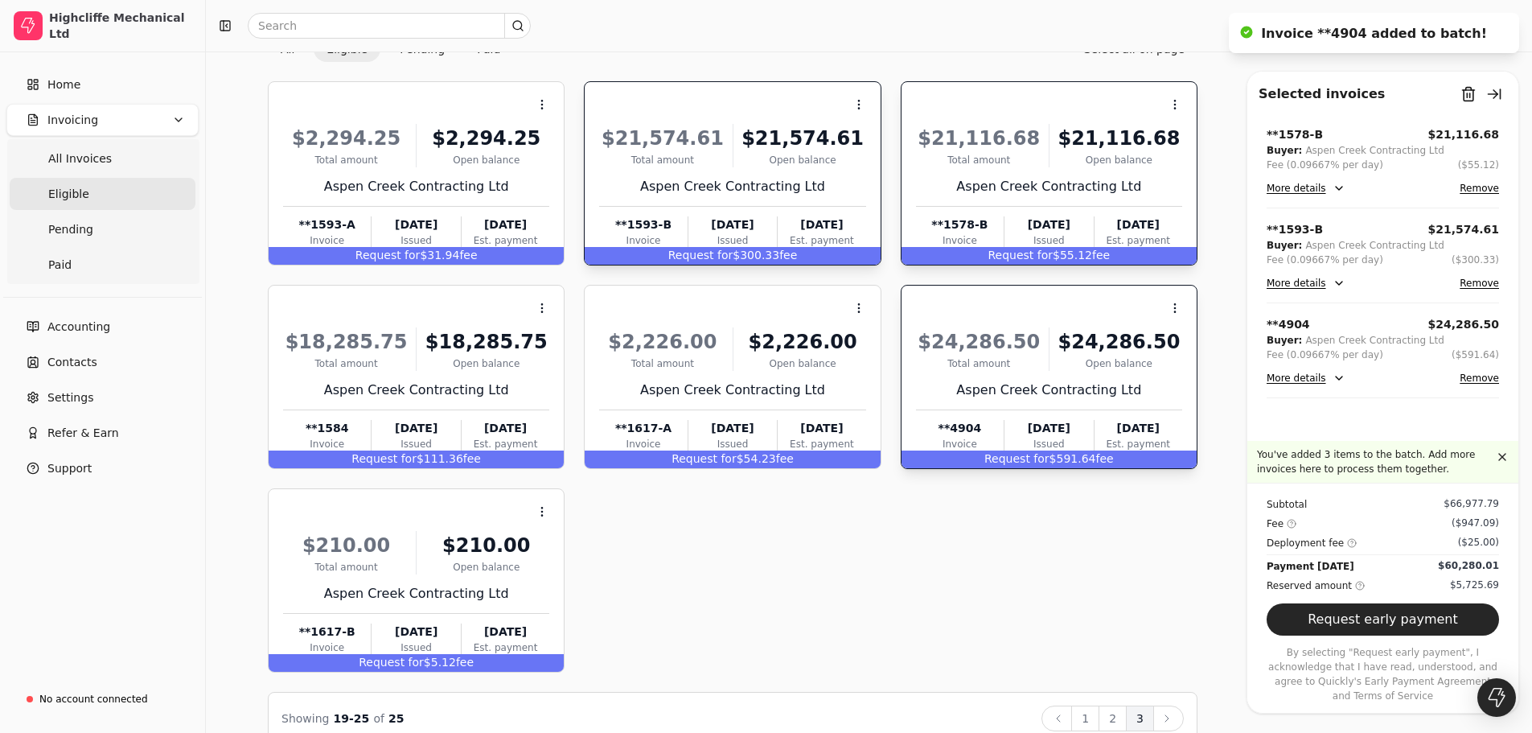
click at [1491, 383] on button "Remove" at bounding box center [1479, 377] width 39 height 19
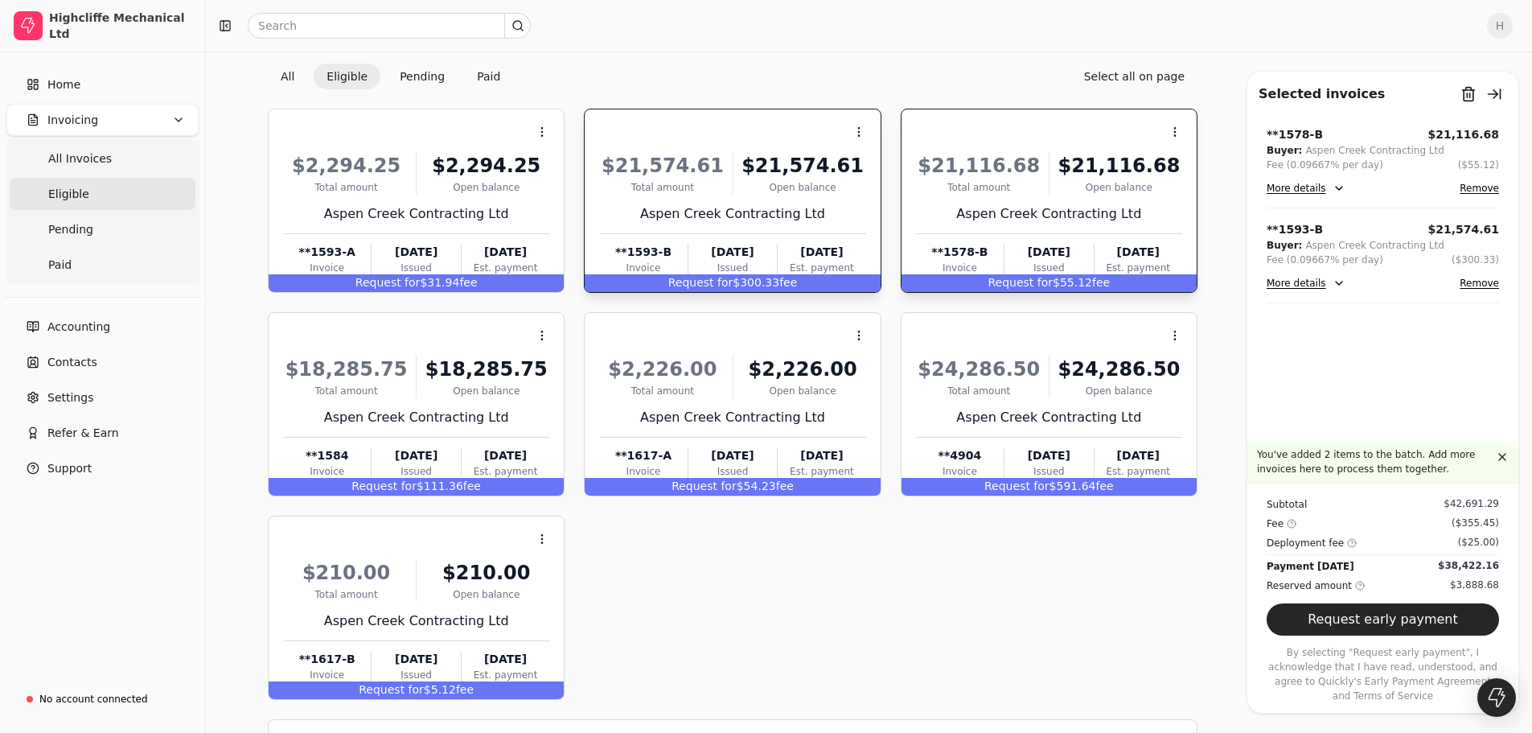
scroll to position [109, 0]
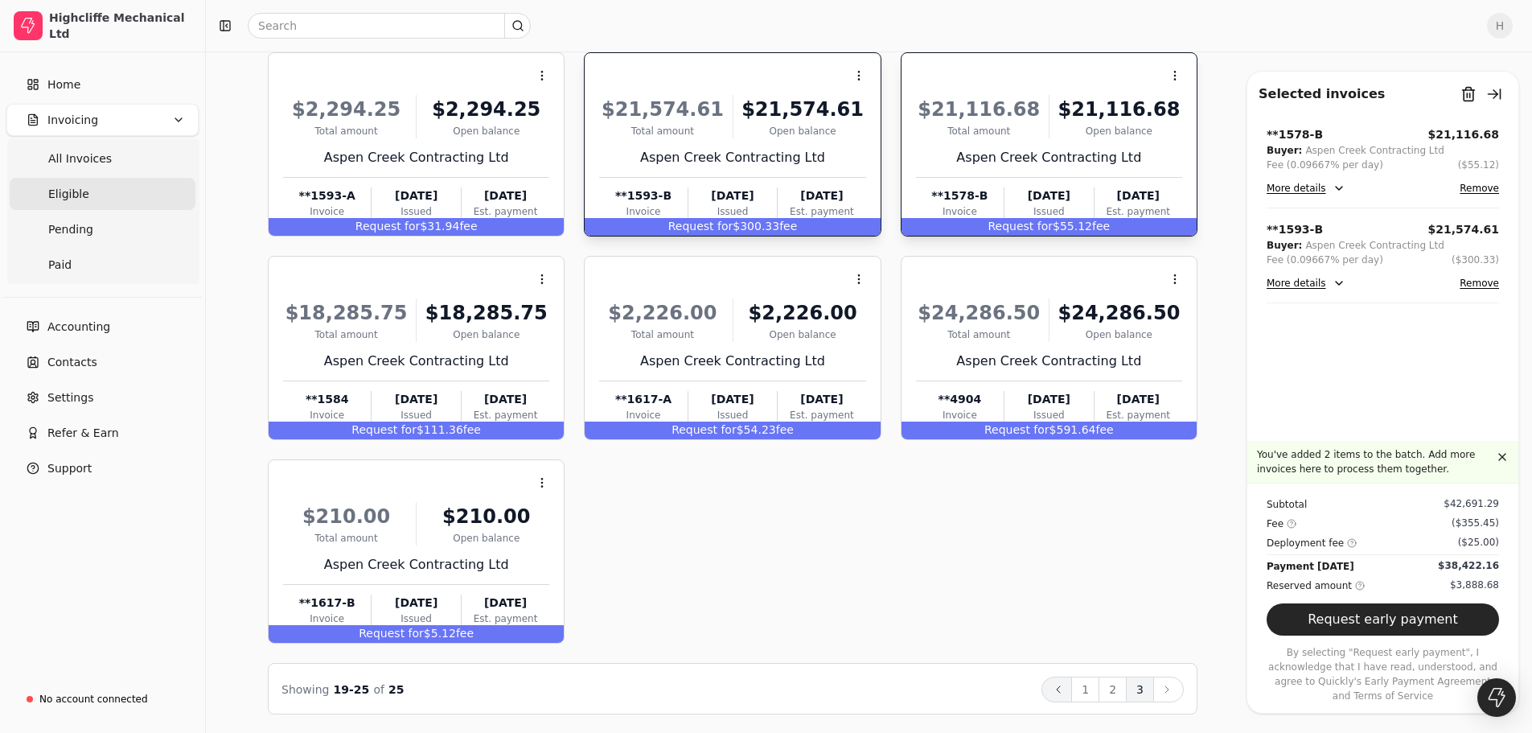
click at [1063, 689] on icon at bounding box center [1058, 689] width 13 height 13
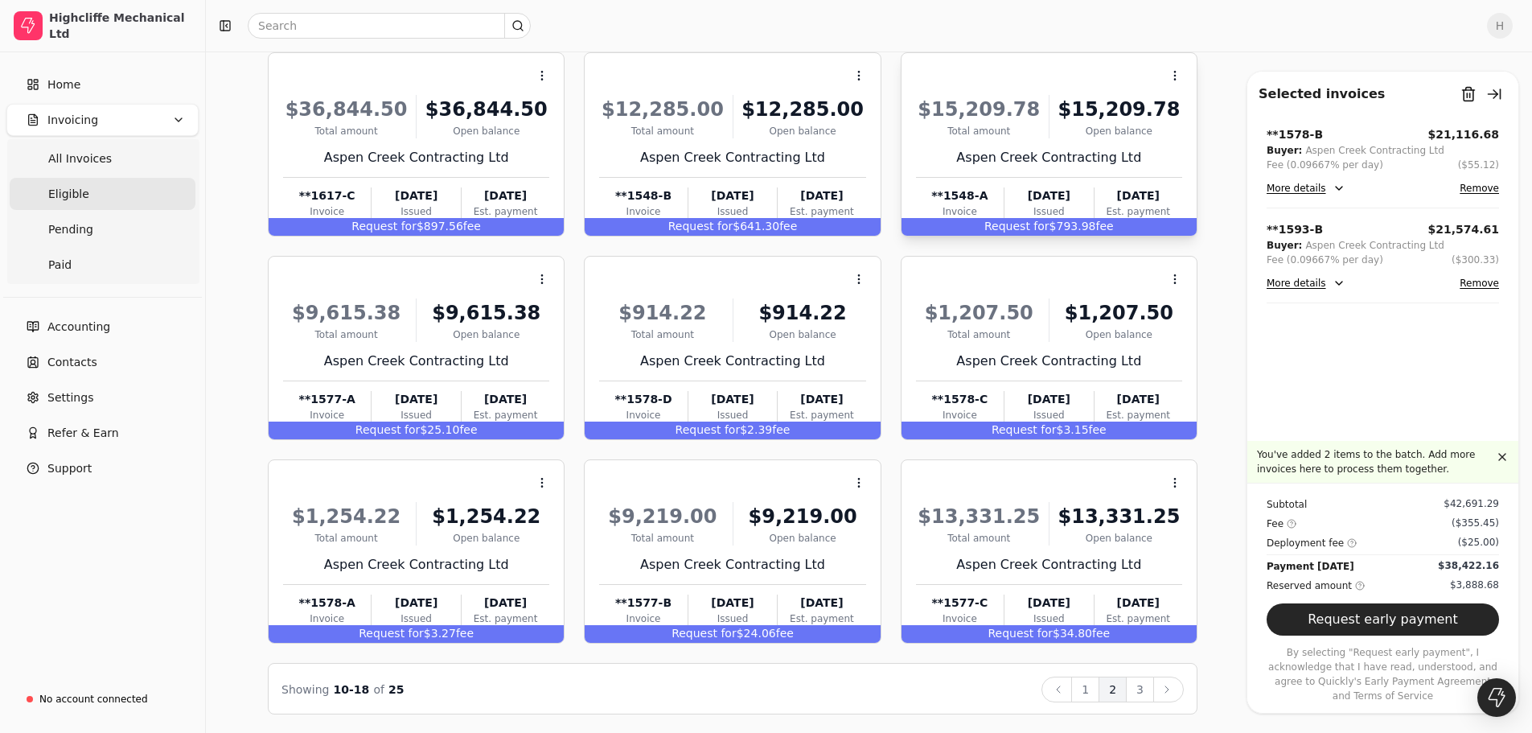
click at [1074, 110] on div "$15,209.78" at bounding box center [1119, 109] width 126 height 29
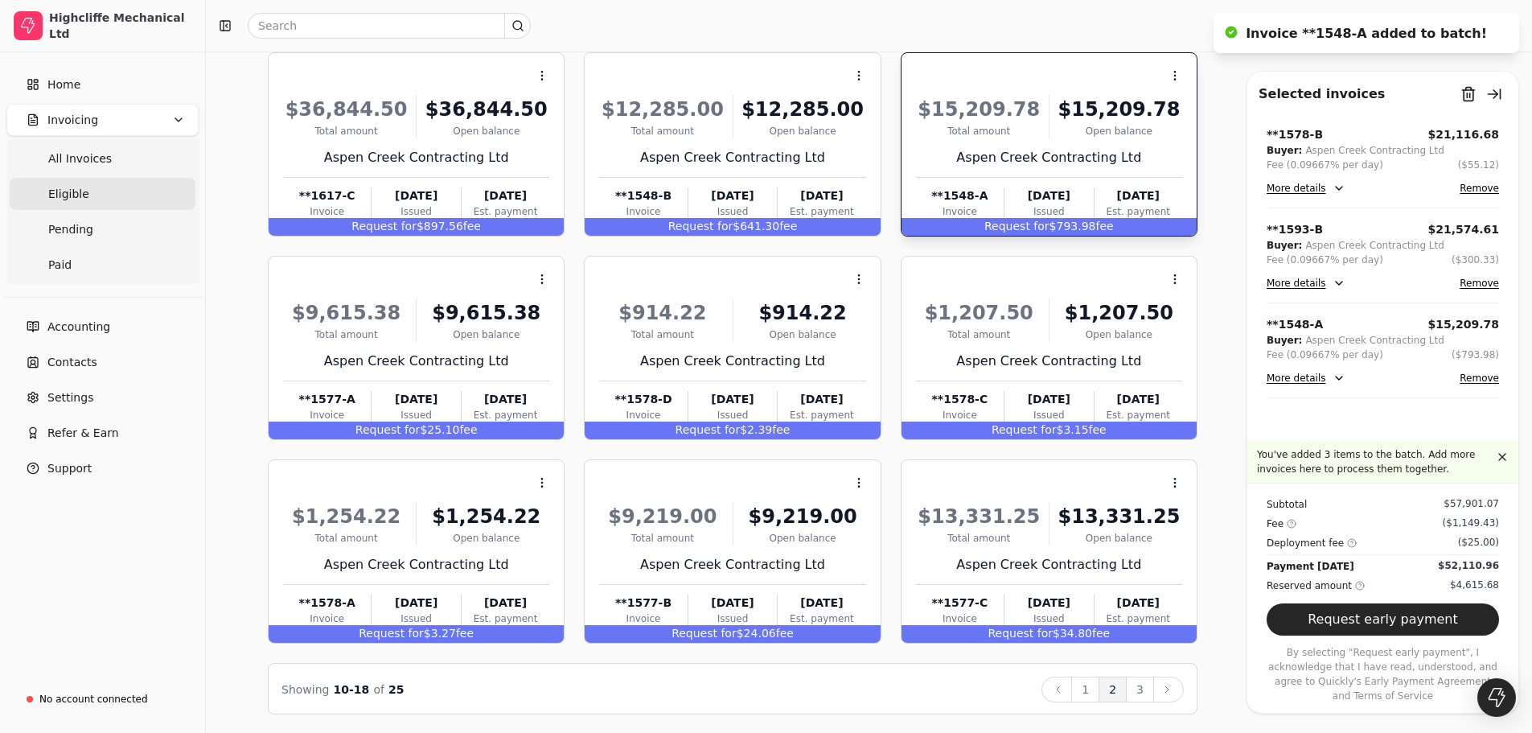
click at [1097, 113] on div "$15,209.78" at bounding box center [1119, 109] width 126 height 29
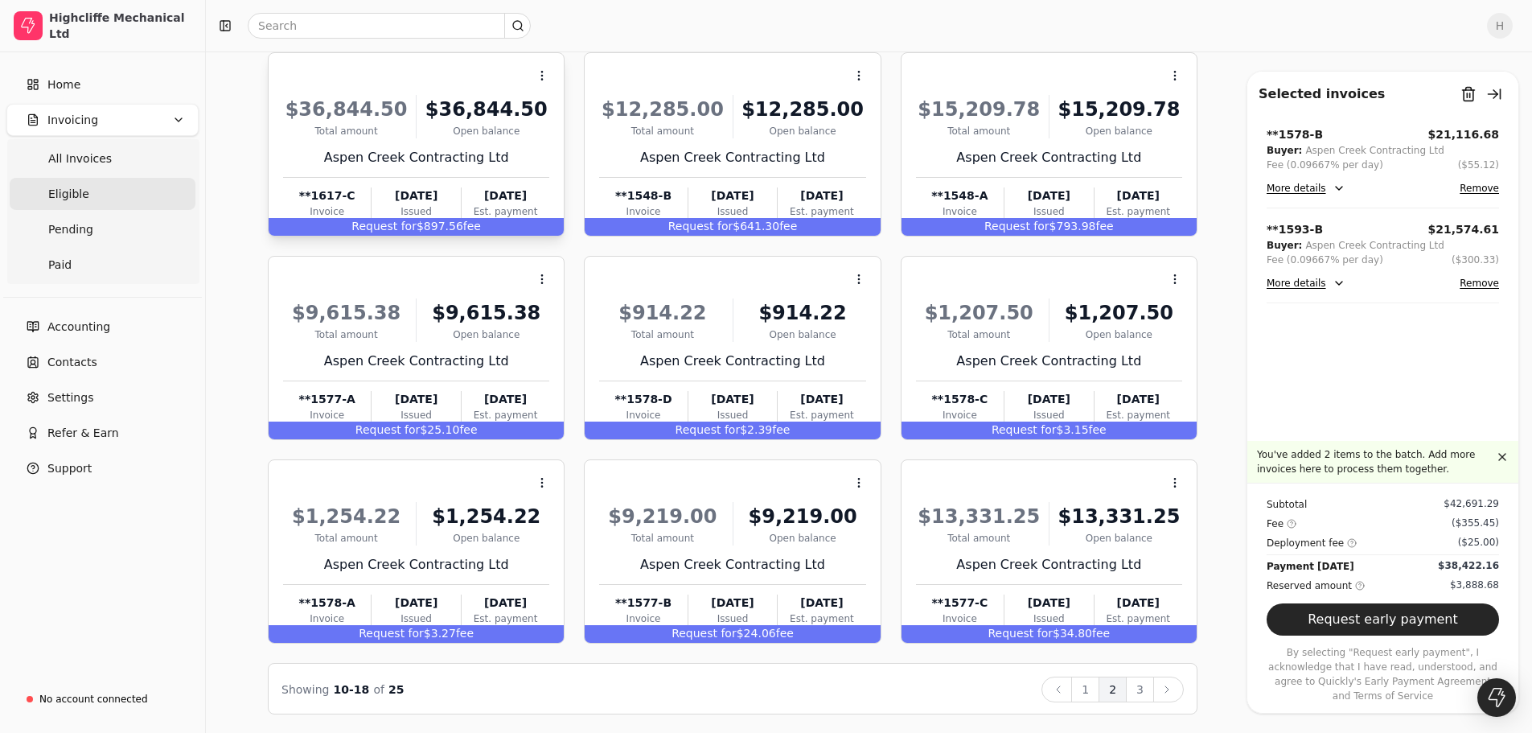
click at [464, 133] on div "Open balance" at bounding box center [486, 131] width 126 height 14
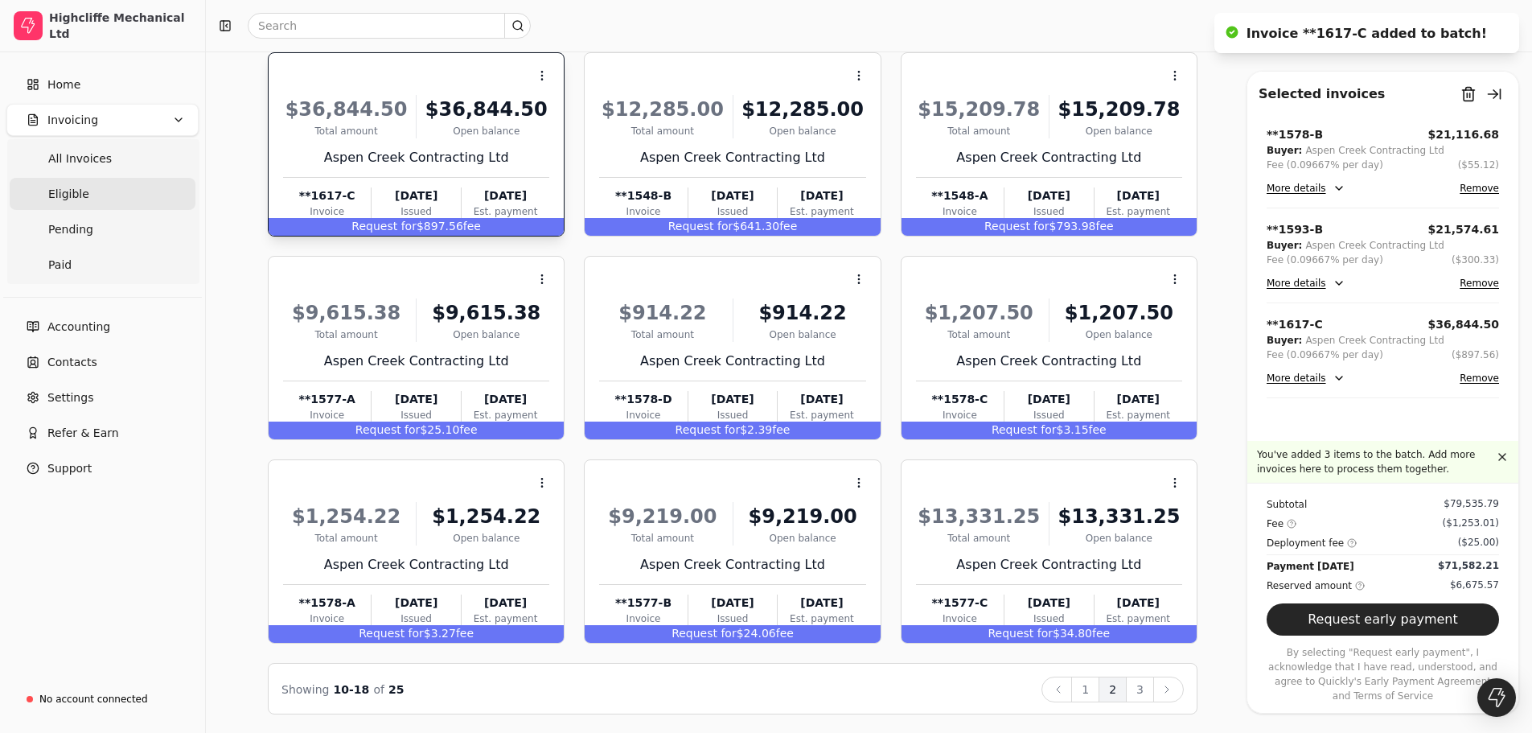
click at [464, 133] on div "Open balance" at bounding box center [486, 131] width 126 height 14
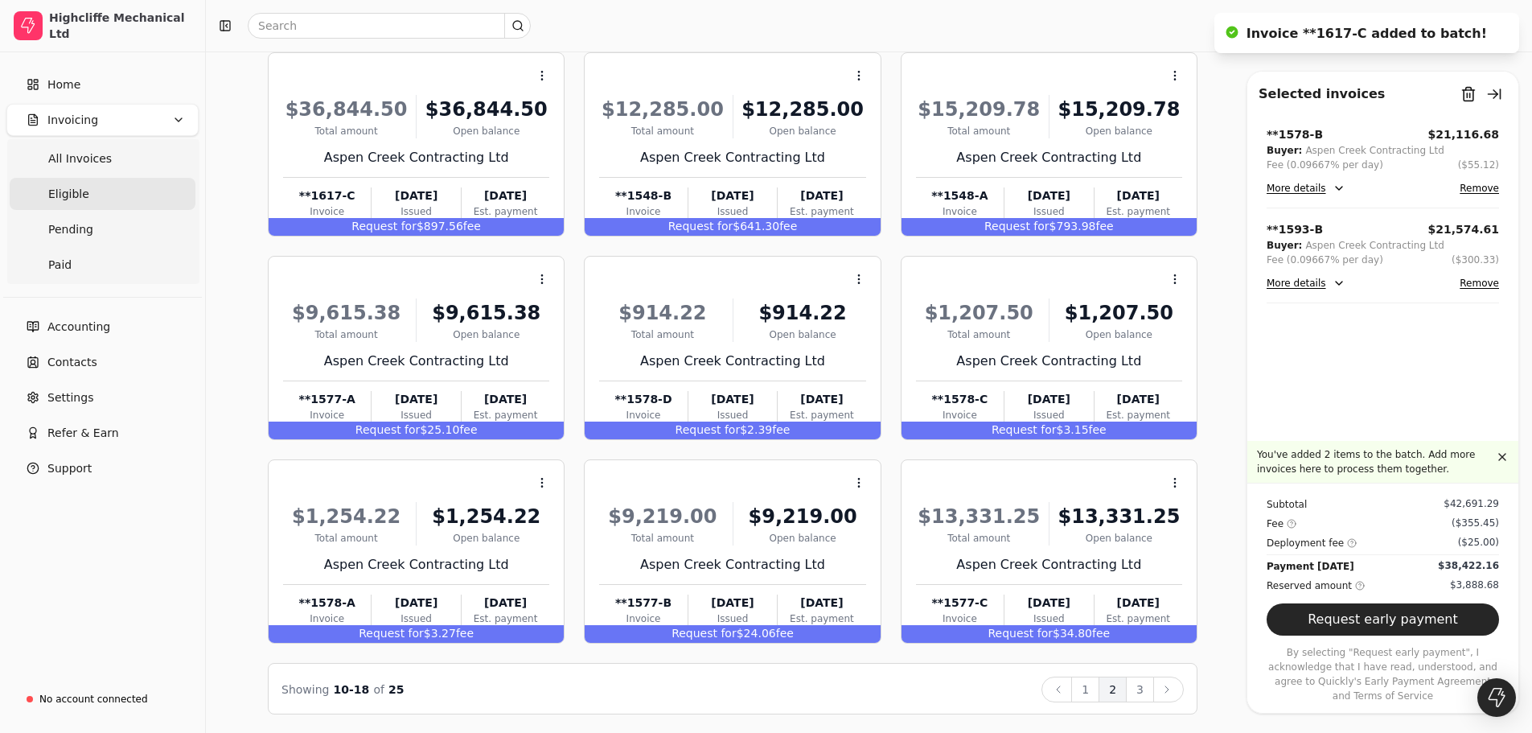
click at [1061, 692] on icon at bounding box center [1058, 689] width 13 height 13
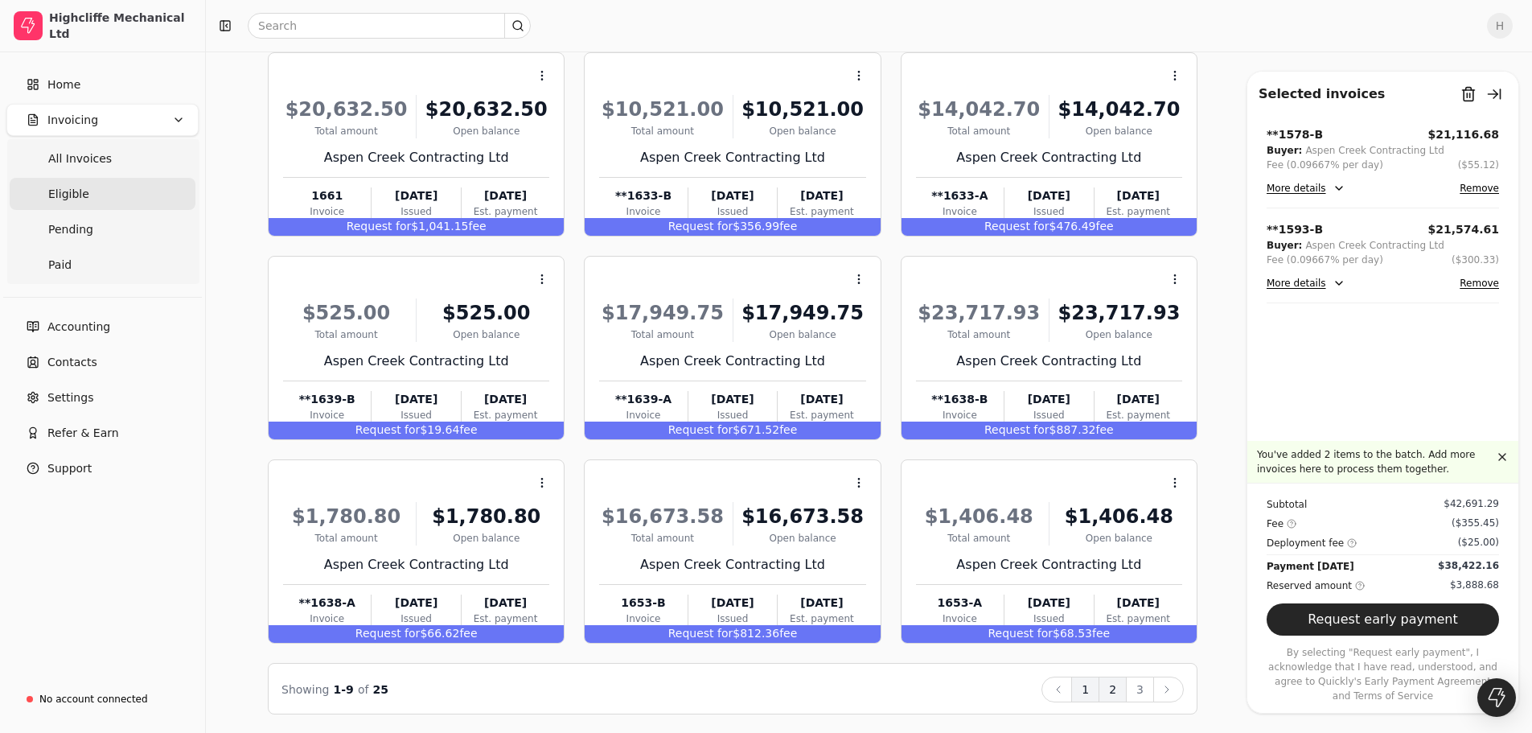
click at [1114, 683] on button "2" at bounding box center [1113, 689] width 28 height 26
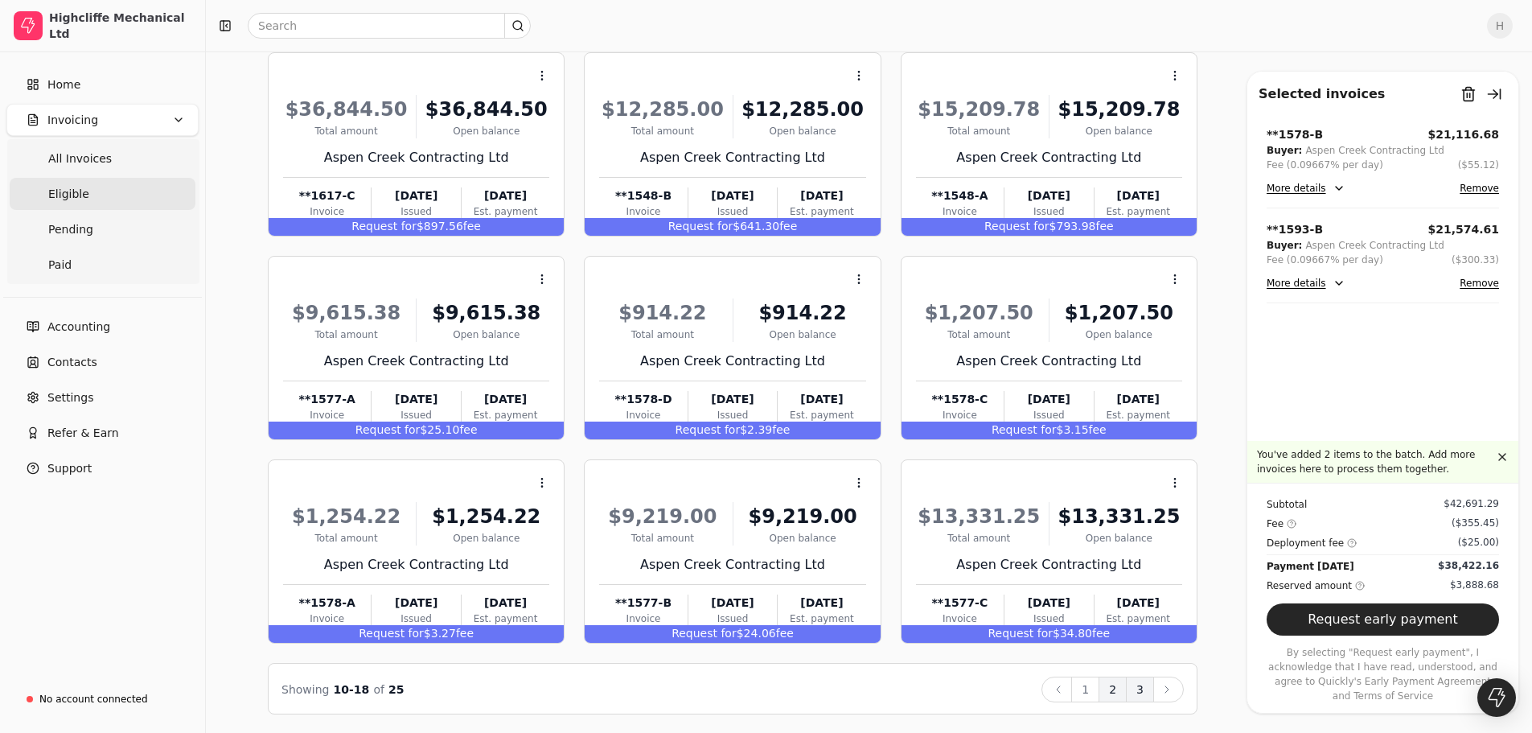
click at [1143, 687] on button "3" at bounding box center [1140, 689] width 28 height 26
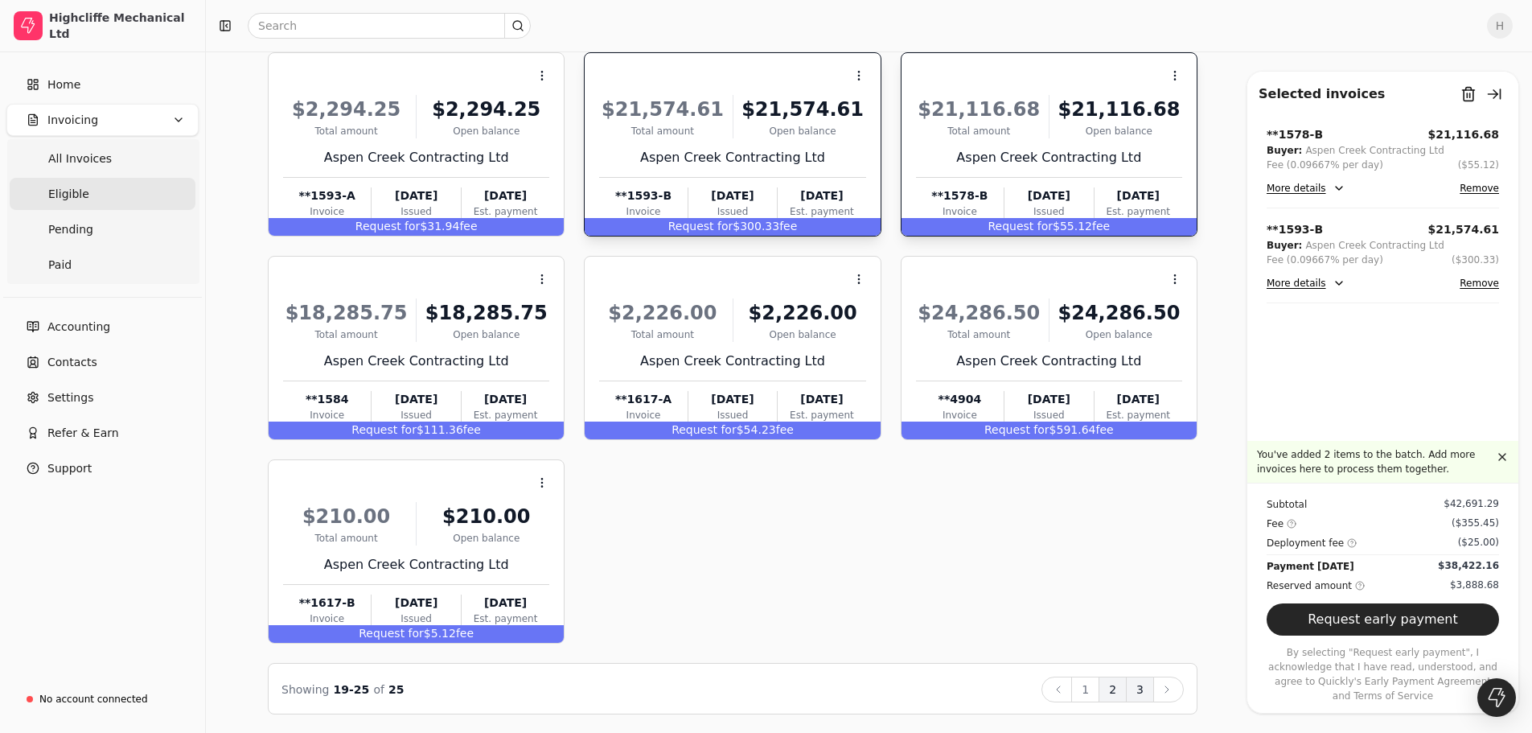
click at [1119, 690] on button "2" at bounding box center [1113, 689] width 28 height 26
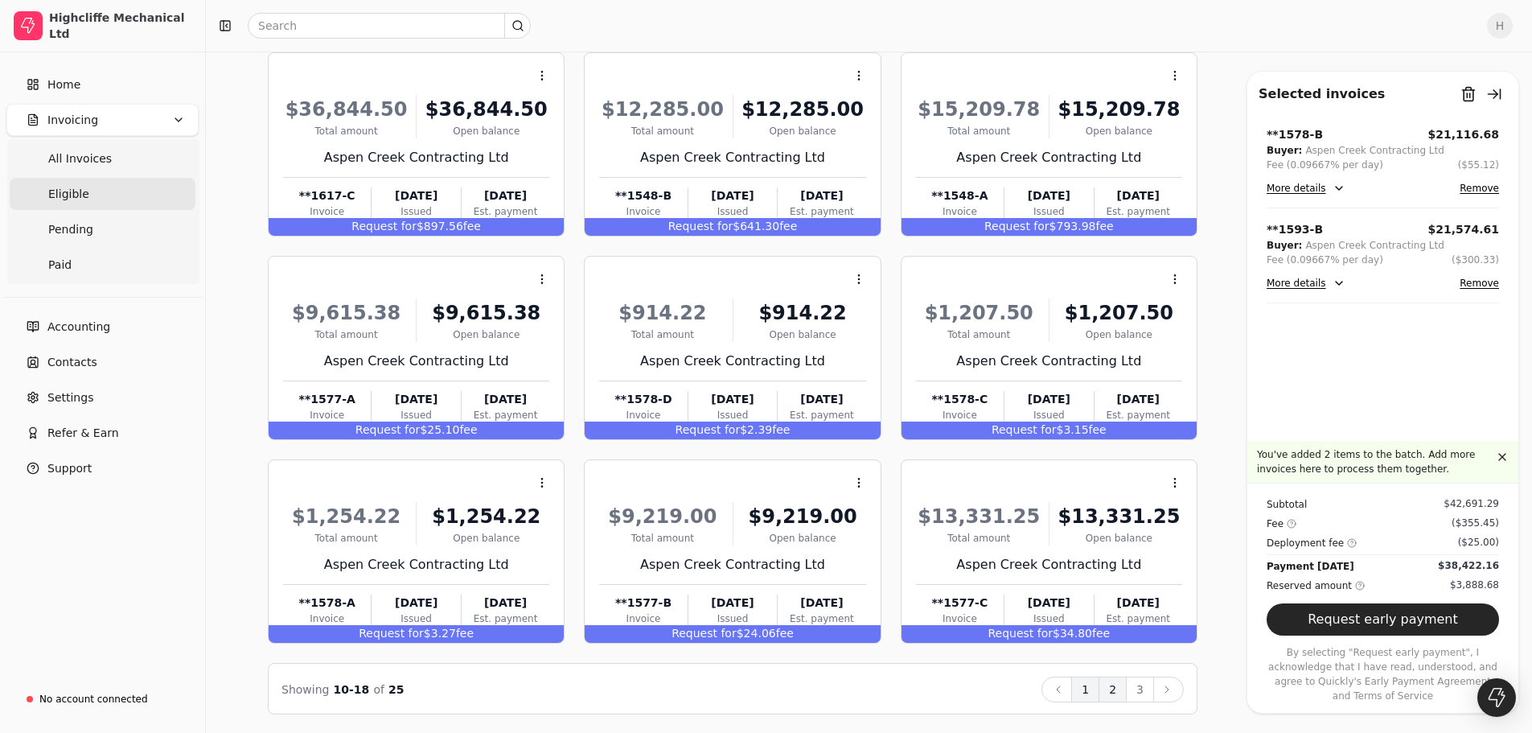
click at [1094, 690] on button "1" at bounding box center [1085, 689] width 28 height 26
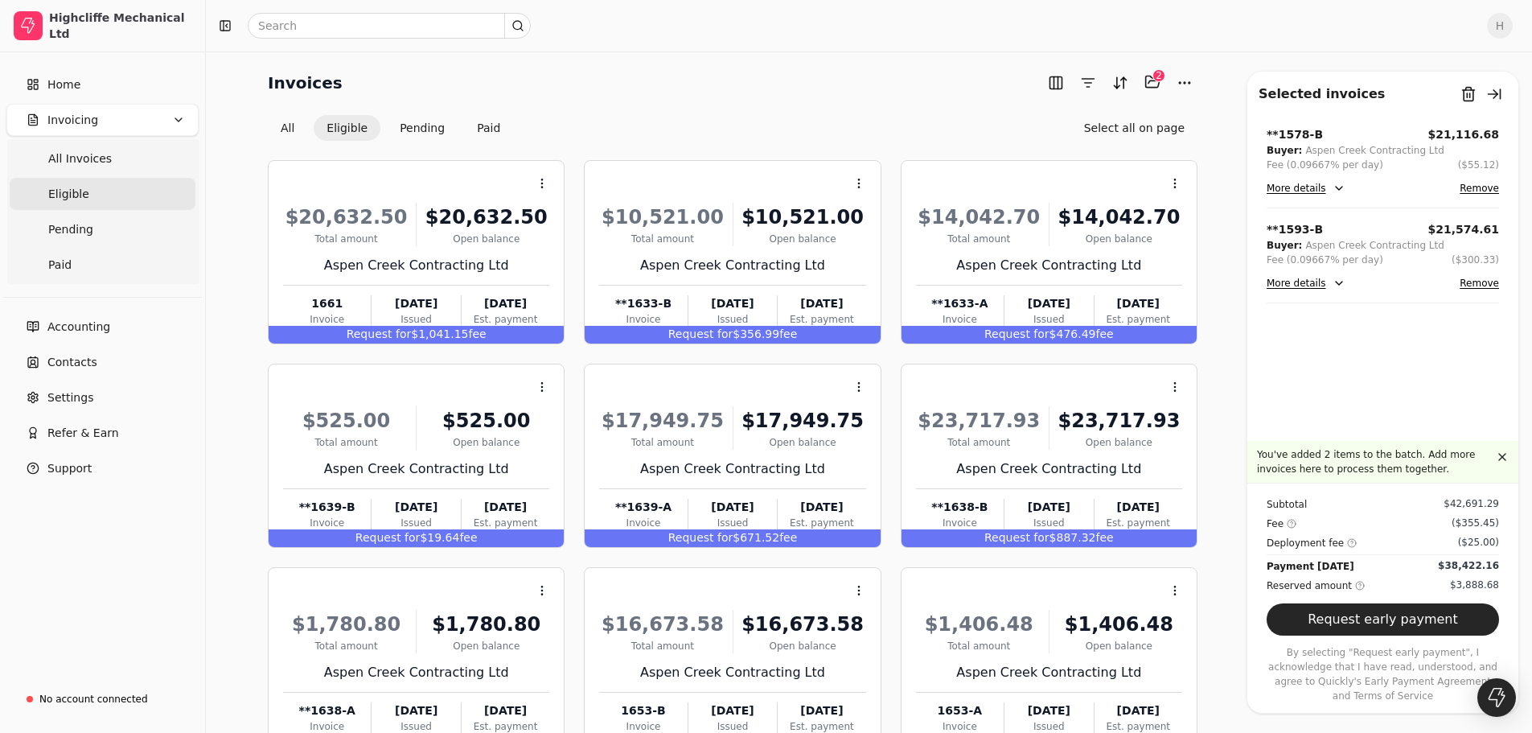
scroll to position [0, 0]
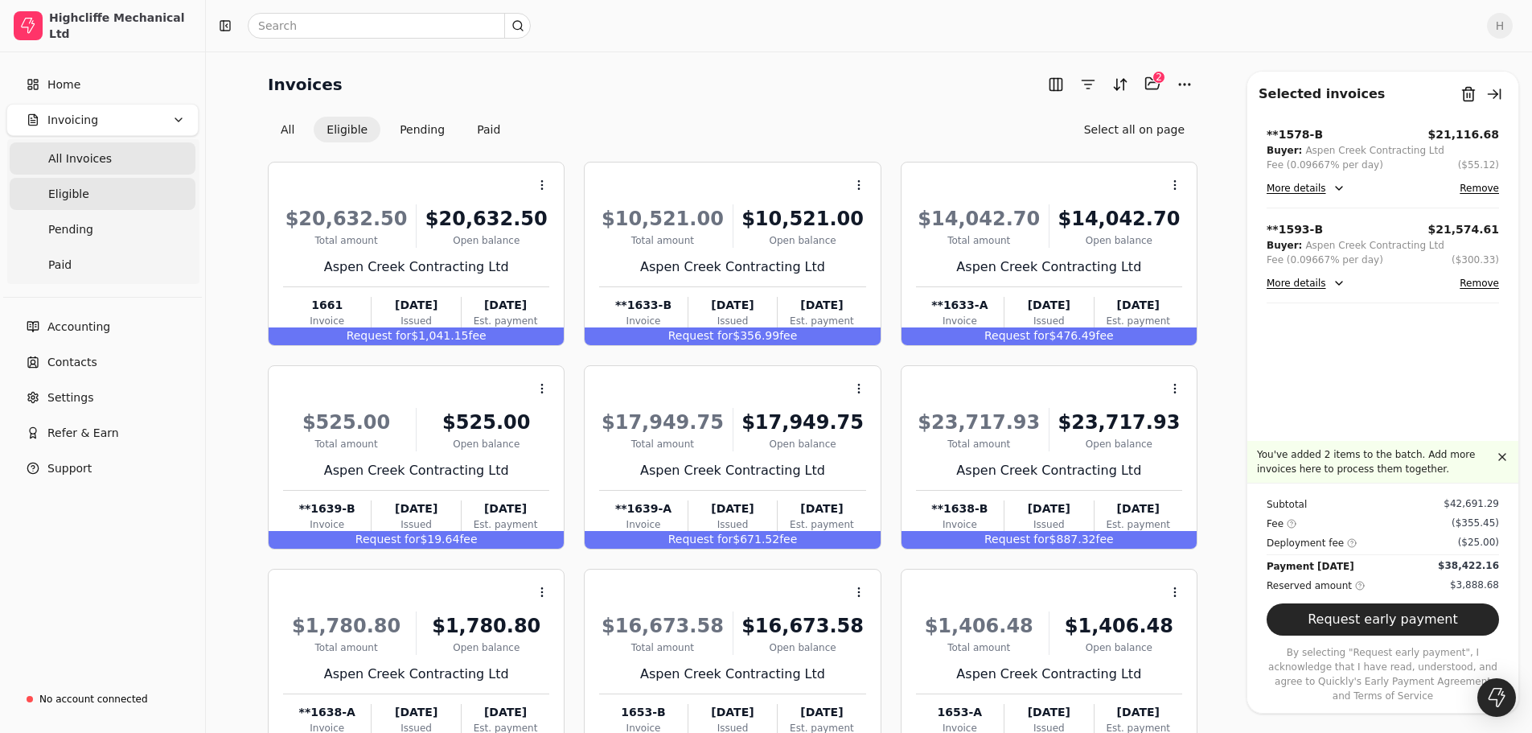
click at [101, 163] on span "All Invoices" at bounding box center [80, 158] width 64 height 17
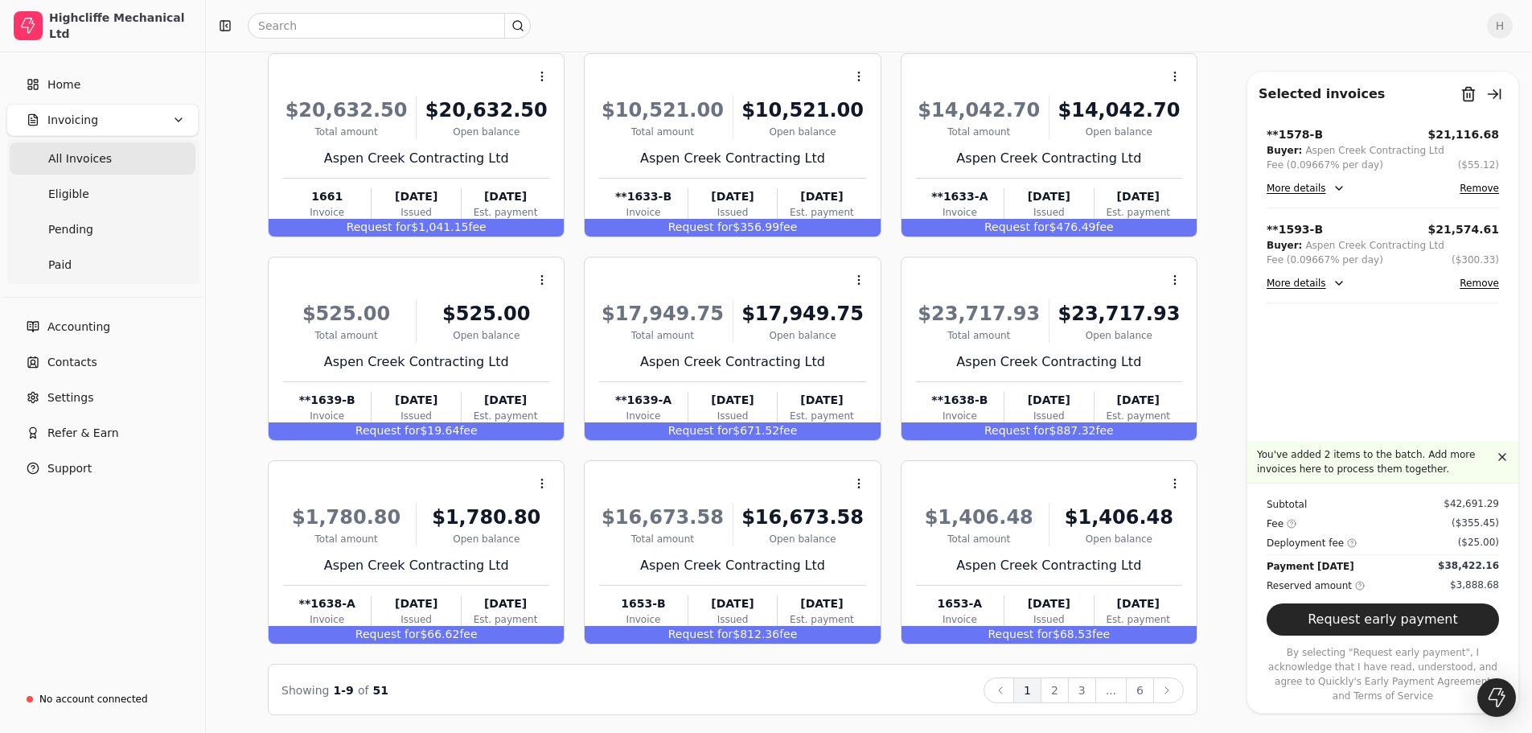
scroll to position [109, 0]
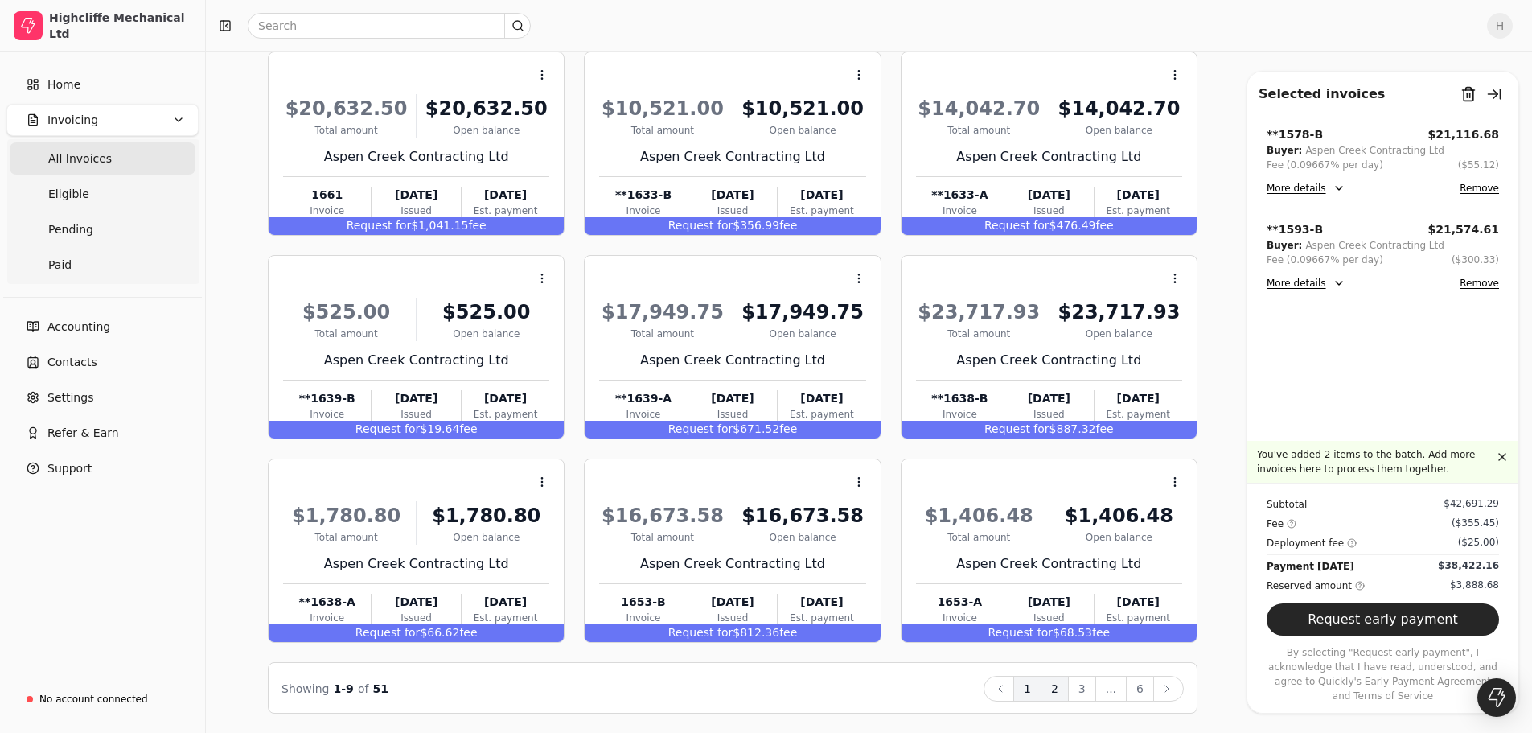
click at [1060, 689] on button "2" at bounding box center [1055, 689] width 28 height 26
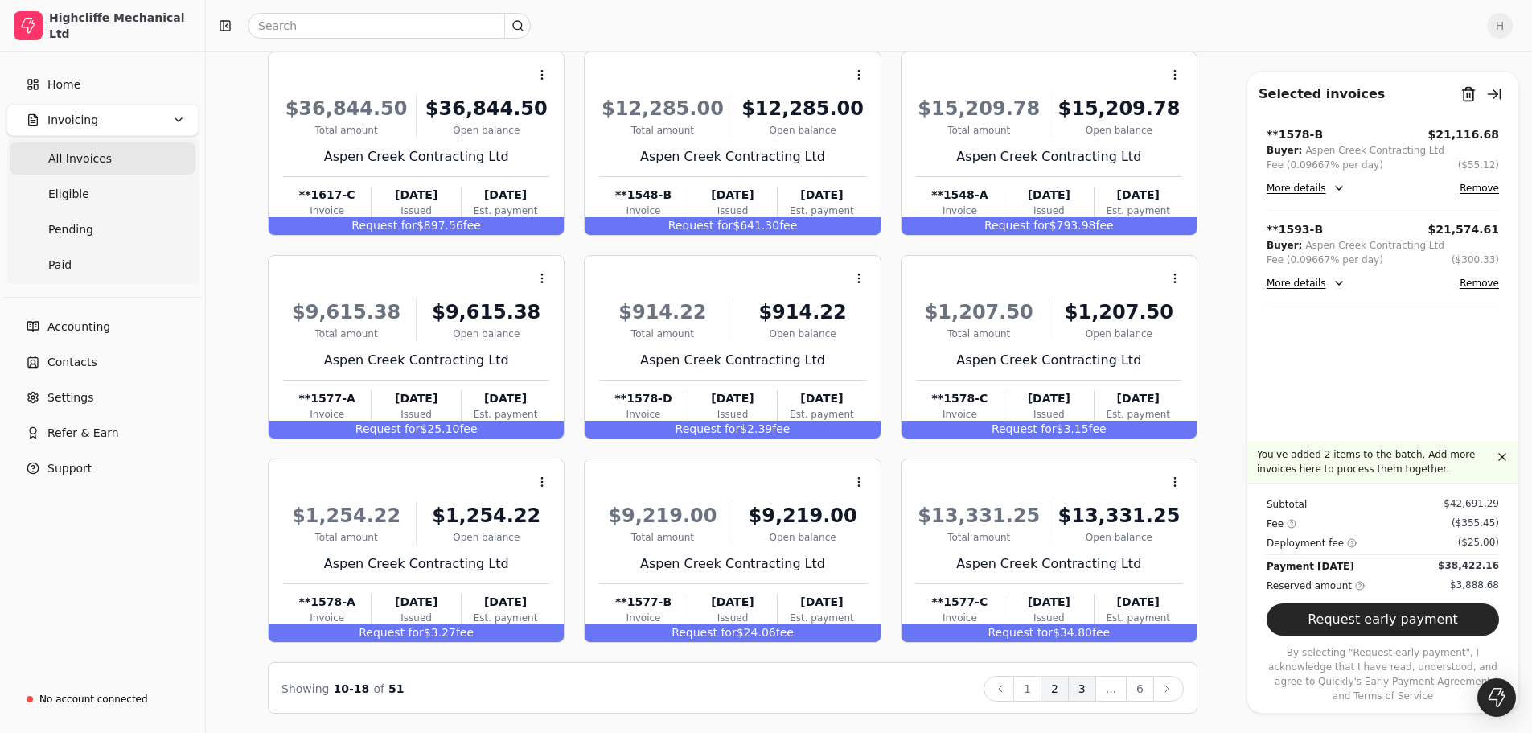
click at [1090, 686] on button "3" at bounding box center [1082, 689] width 28 height 26
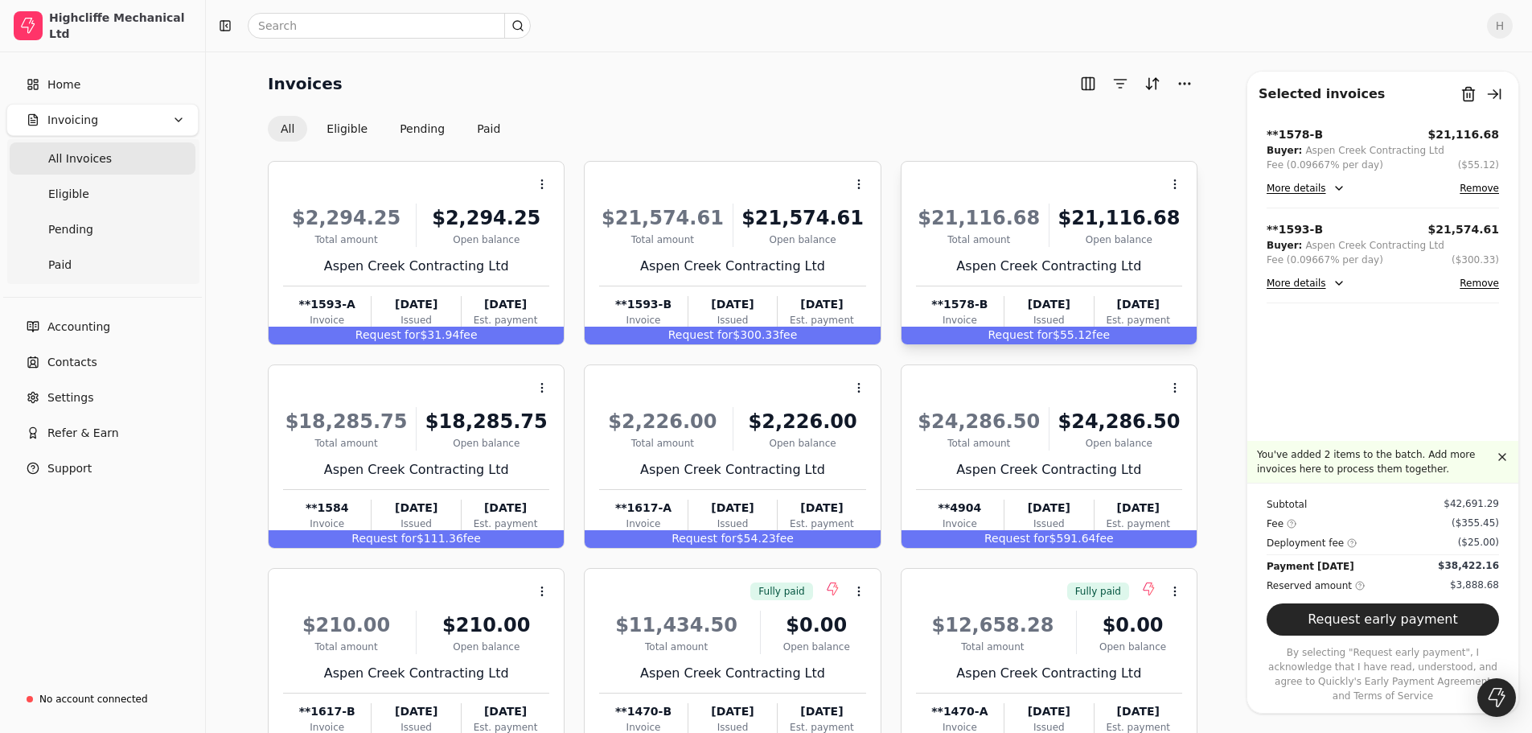
scroll to position [80, 0]
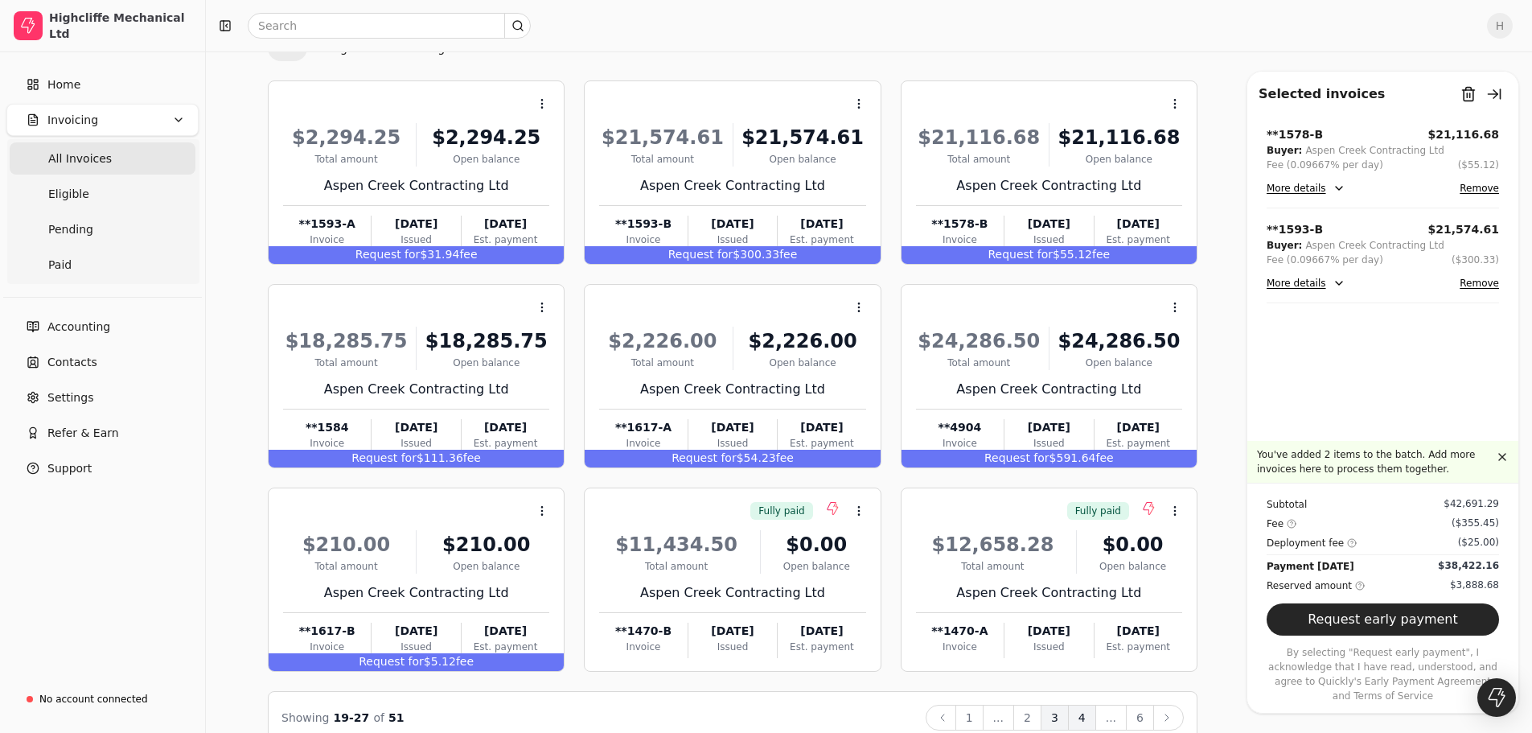
click at [1085, 718] on button "4" at bounding box center [1082, 718] width 28 height 26
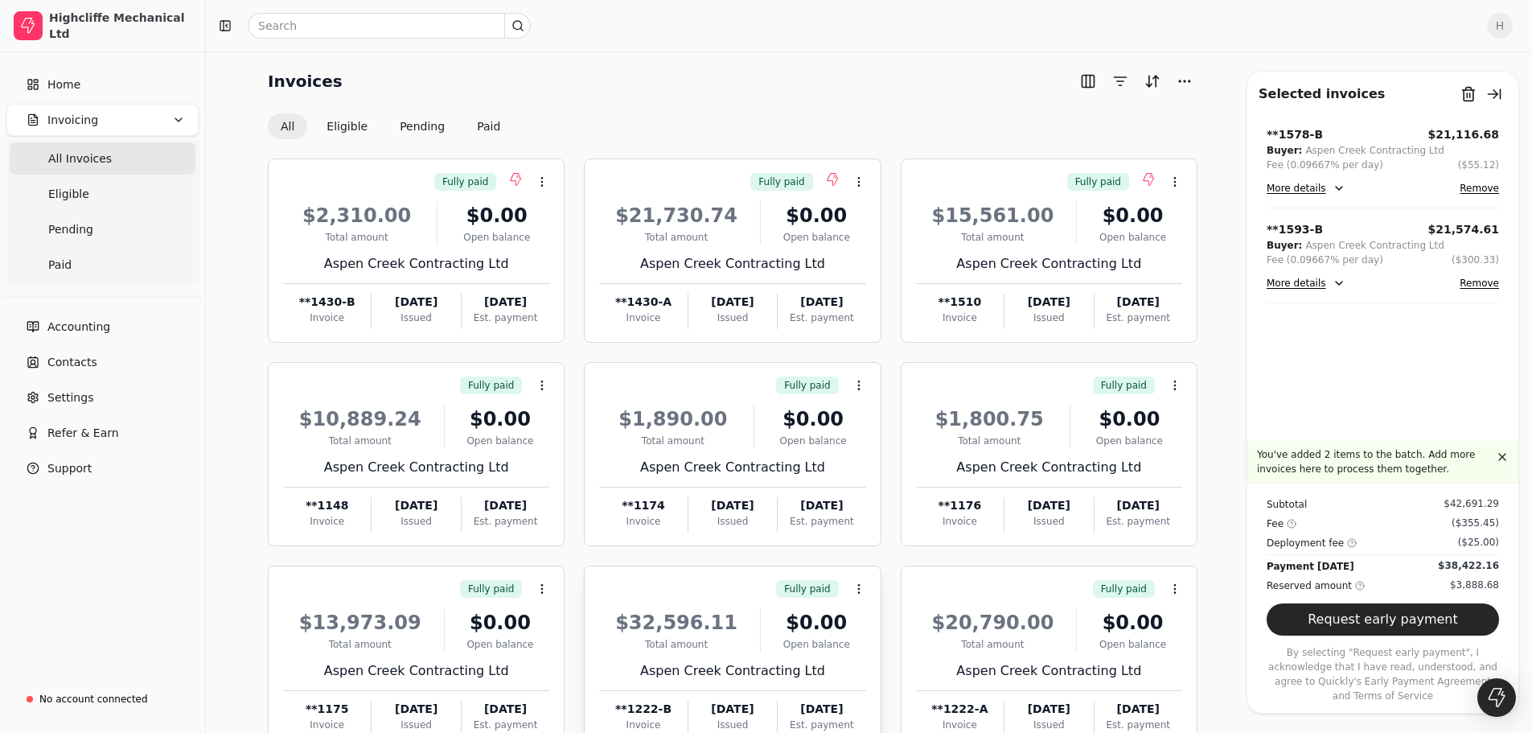
scroll to position [0, 0]
click at [344, 125] on button "Eligible" at bounding box center [347, 129] width 67 height 26
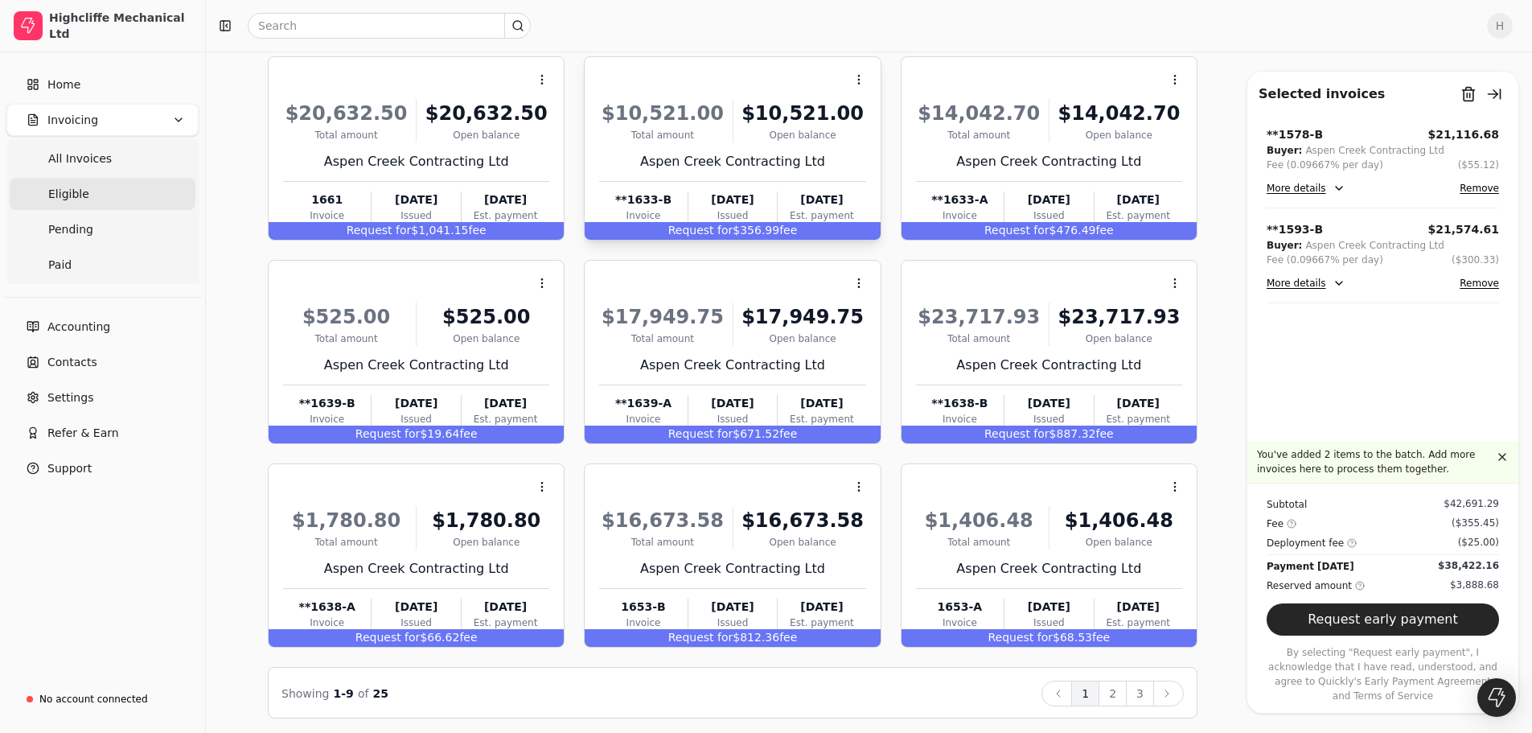
scroll to position [109, 0]
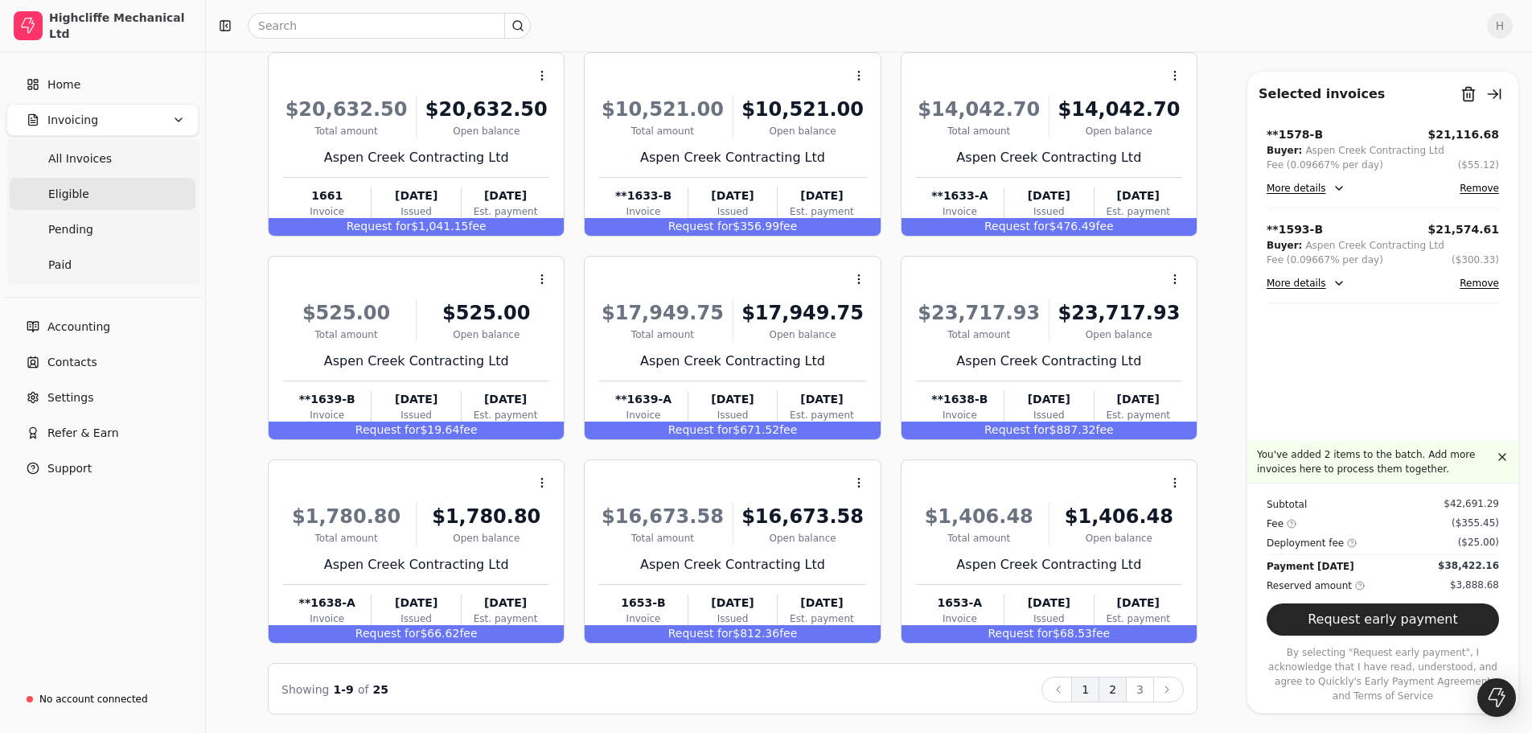
click at [1112, 690] on button "2" at bounding box center [1113, 689] width 28 height 26
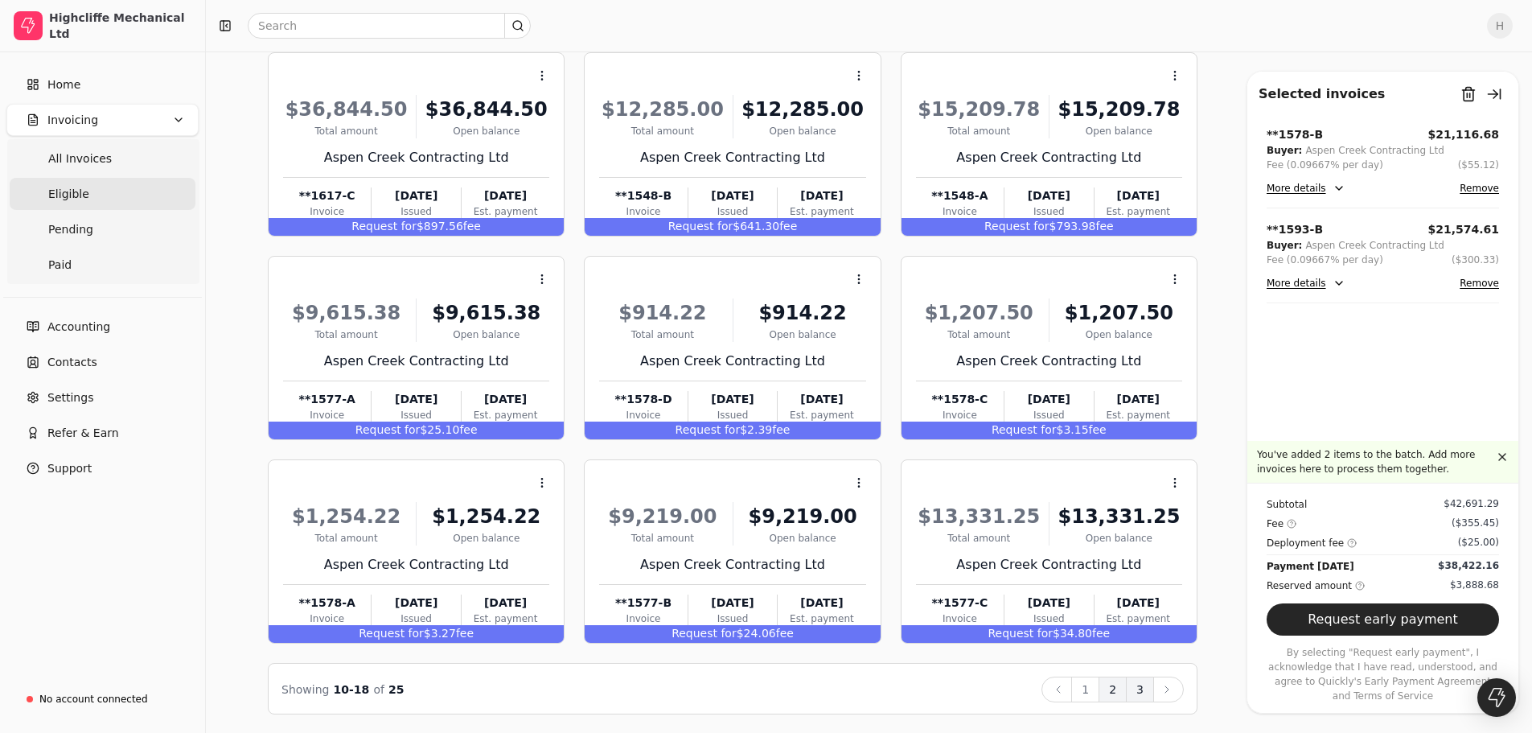
click at [1141, 689] on button "3" at bounding box center [1140, 689] width 28 height 26
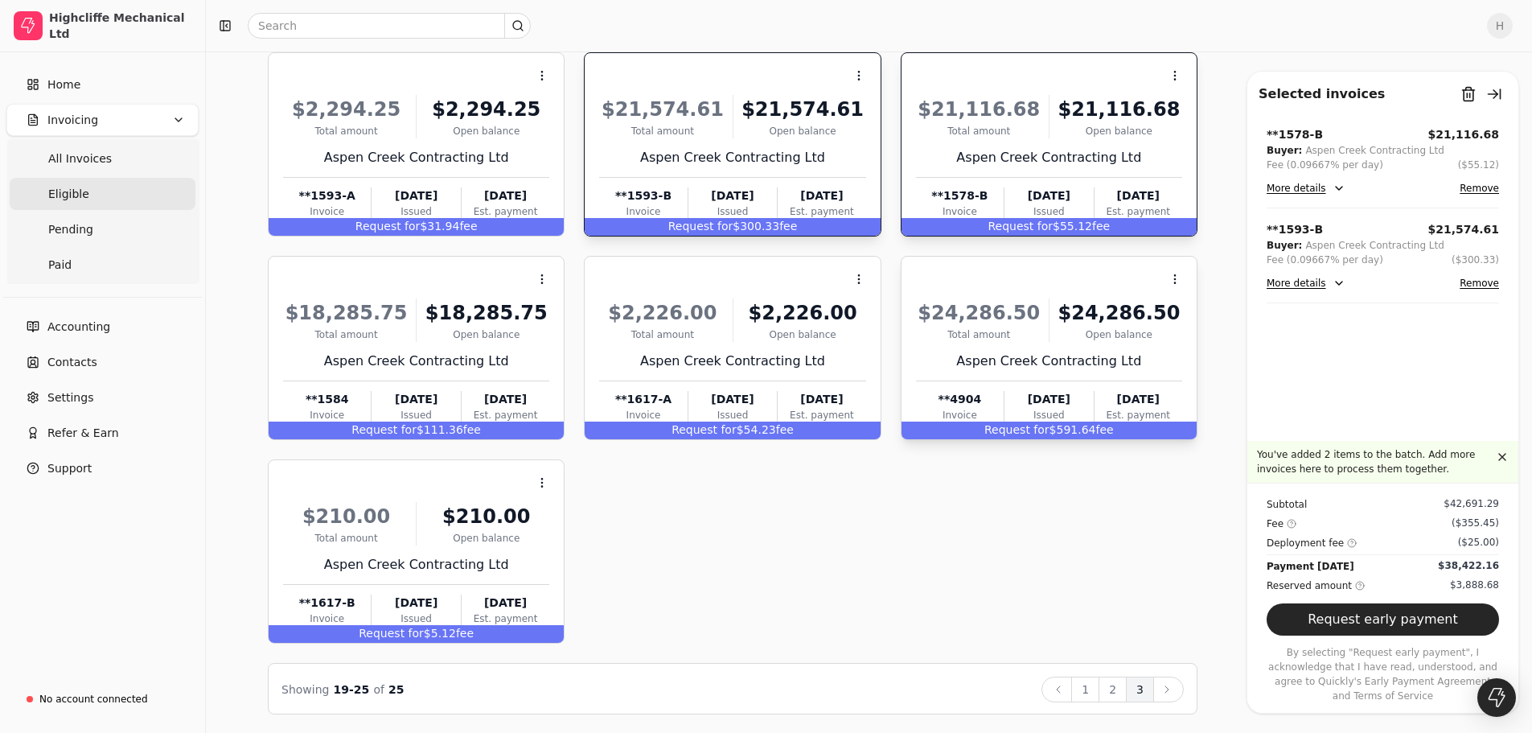
click at [1064, 336] on div "Open balance" at bounding box center [1119, 334] width 126 height 14
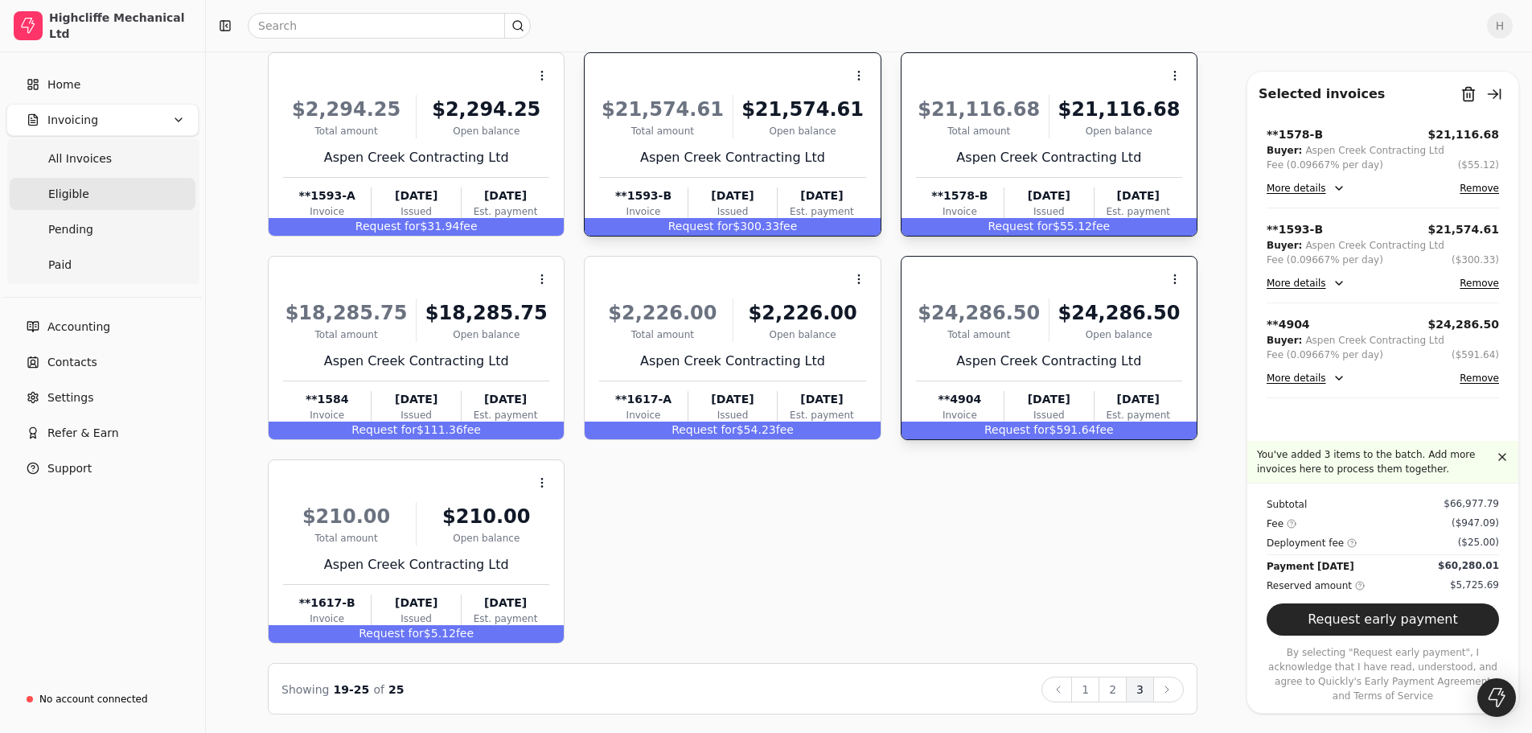
click at [799, 552] on div "Context Menu Button $2,294.25 Total amount $2,294.25 Open balance Aspen Creek C…" at bounding box center [733, 347] width 930 height 591
click at [1092, 323] on div "$24,286.50" at bounding box center [1119, 312] width 126 height 29
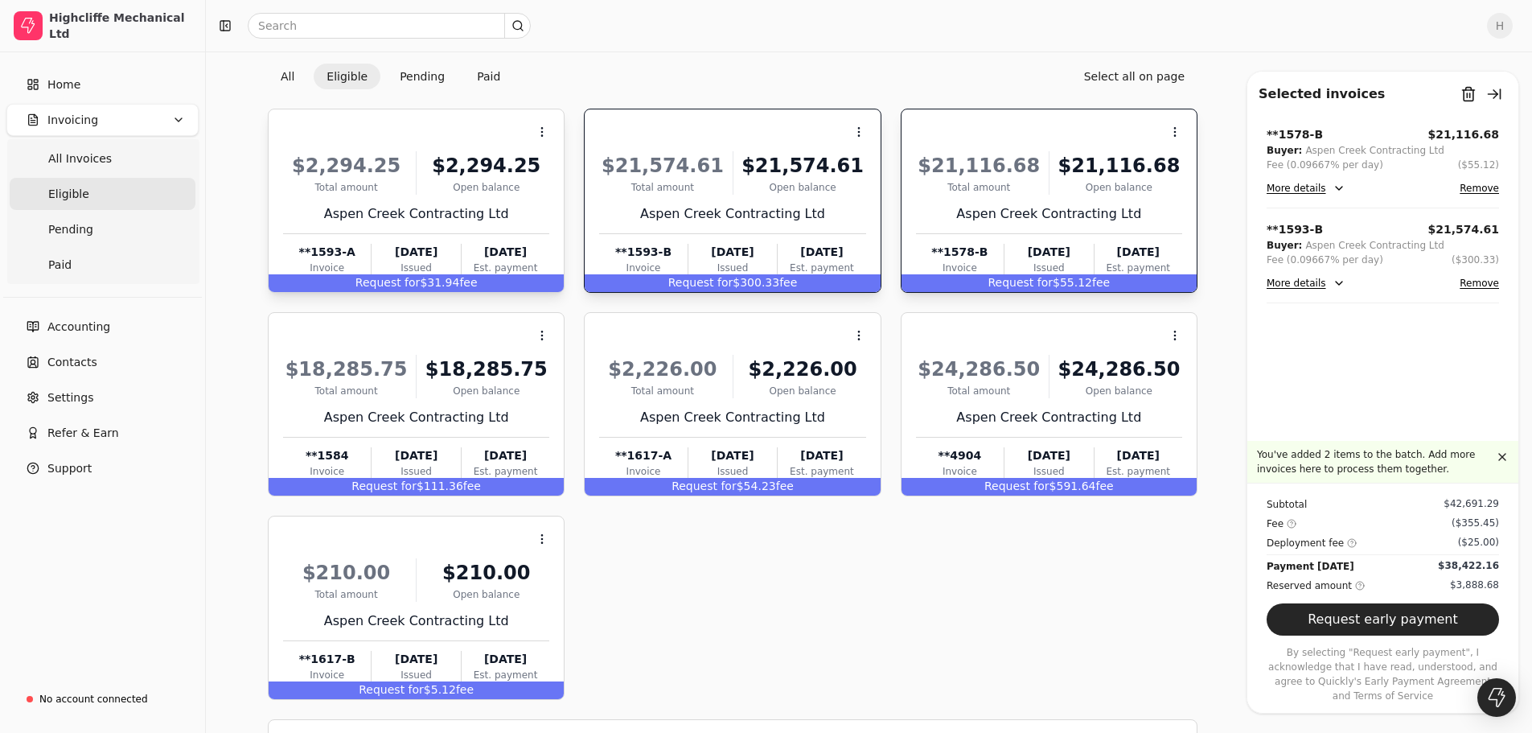
scroll to position [0, 0]
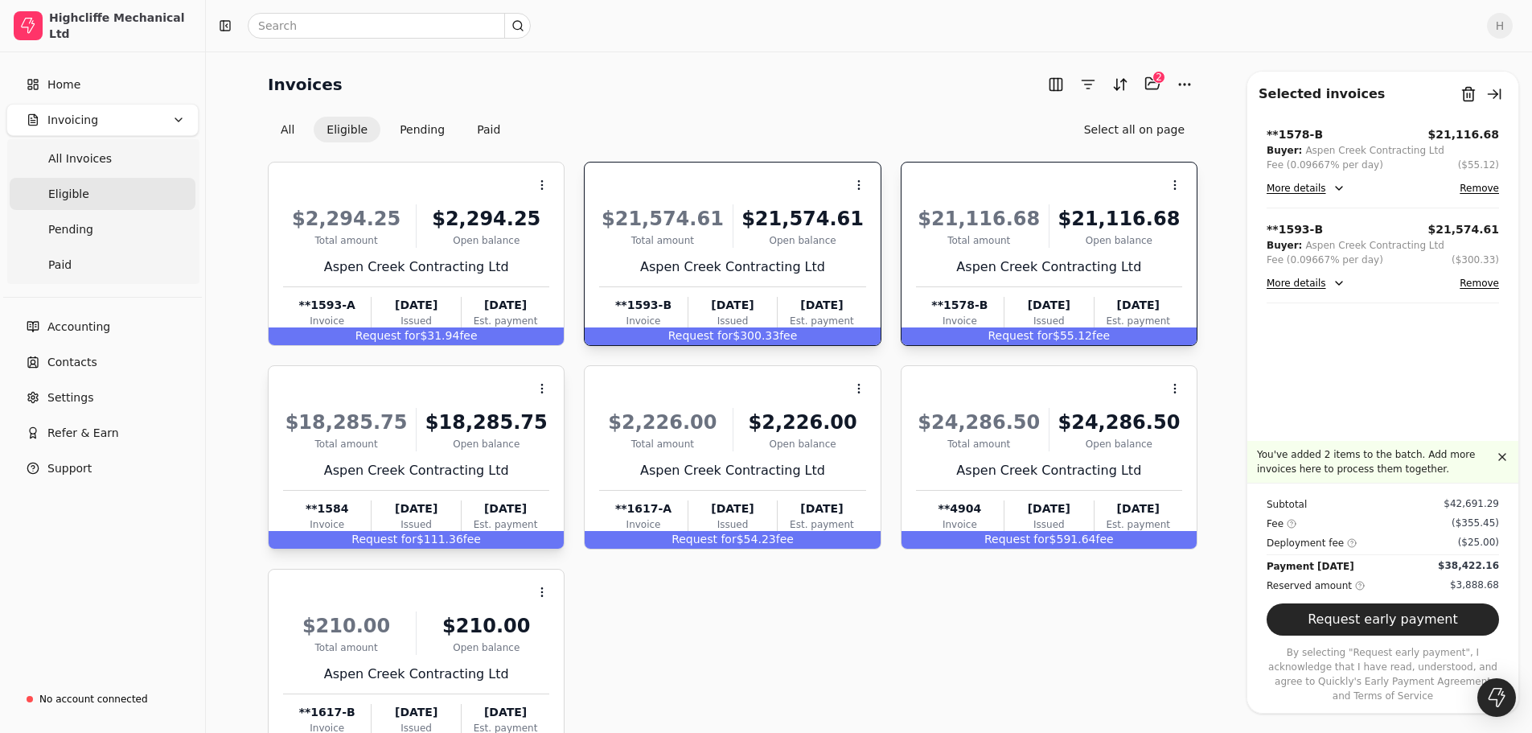
click at [438, 417] on div "$18,285.75" at bounding box center [486, 422] width 126 height 29
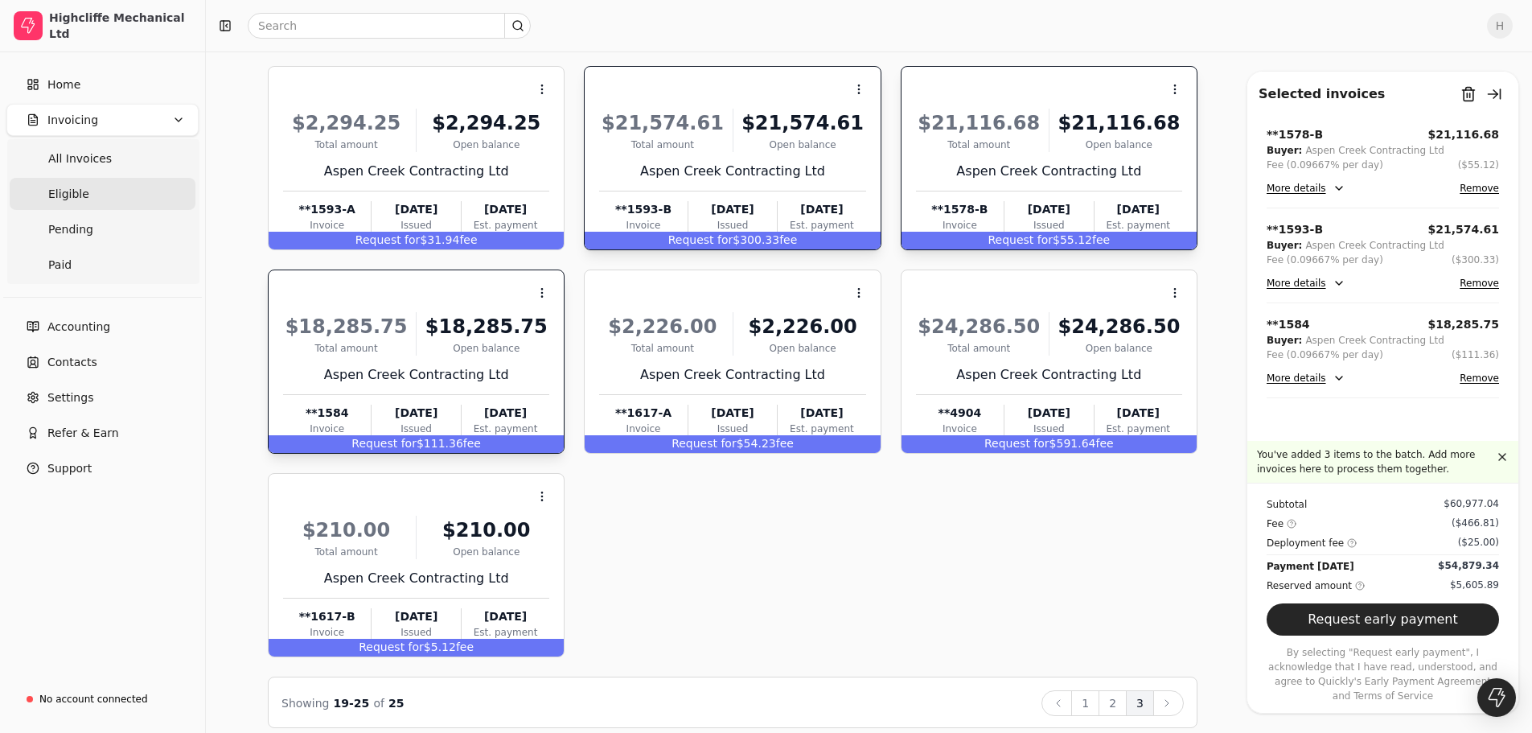
scroll to position [109, 0]
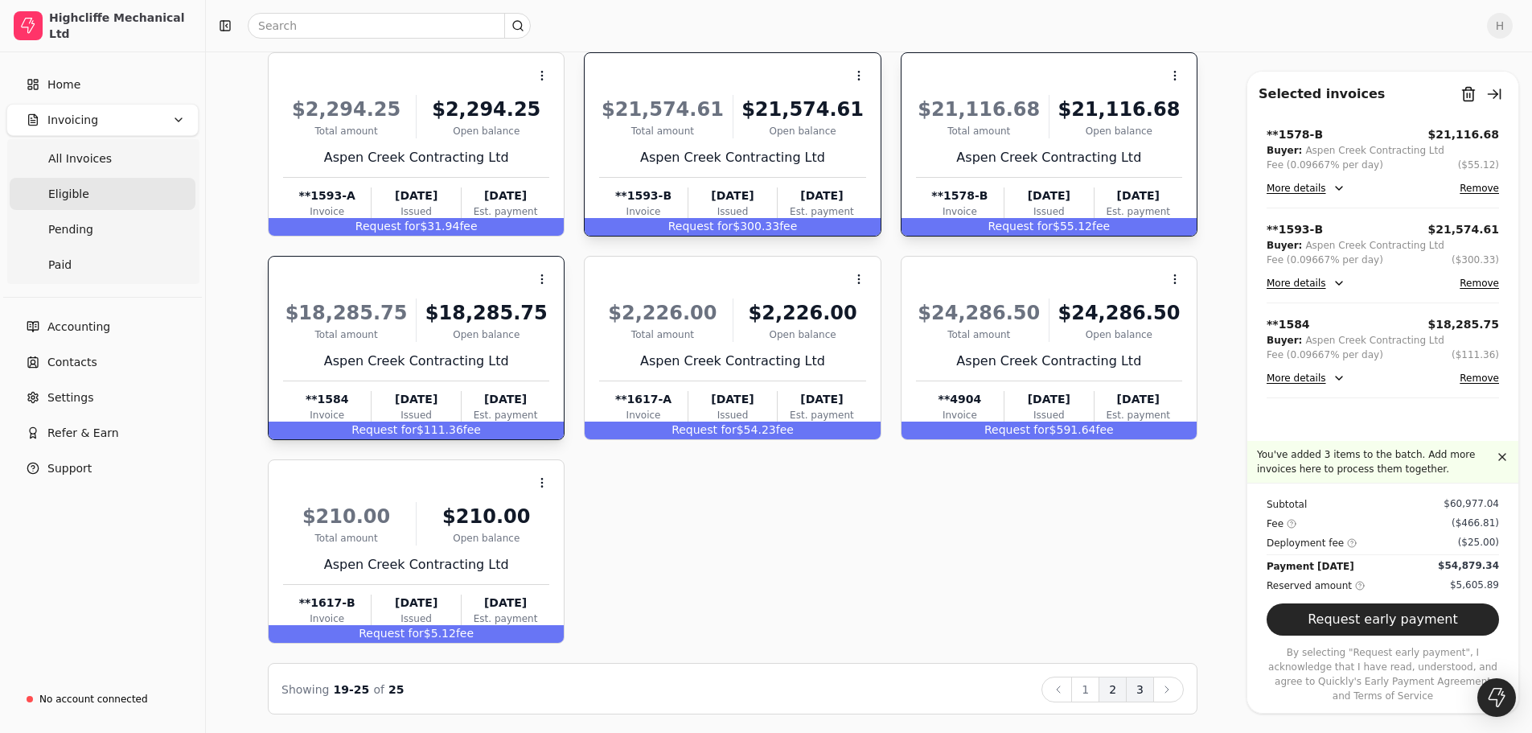
click at [1112, 689] on button "2" at bounding box center [1113, 689] width 28 height 26
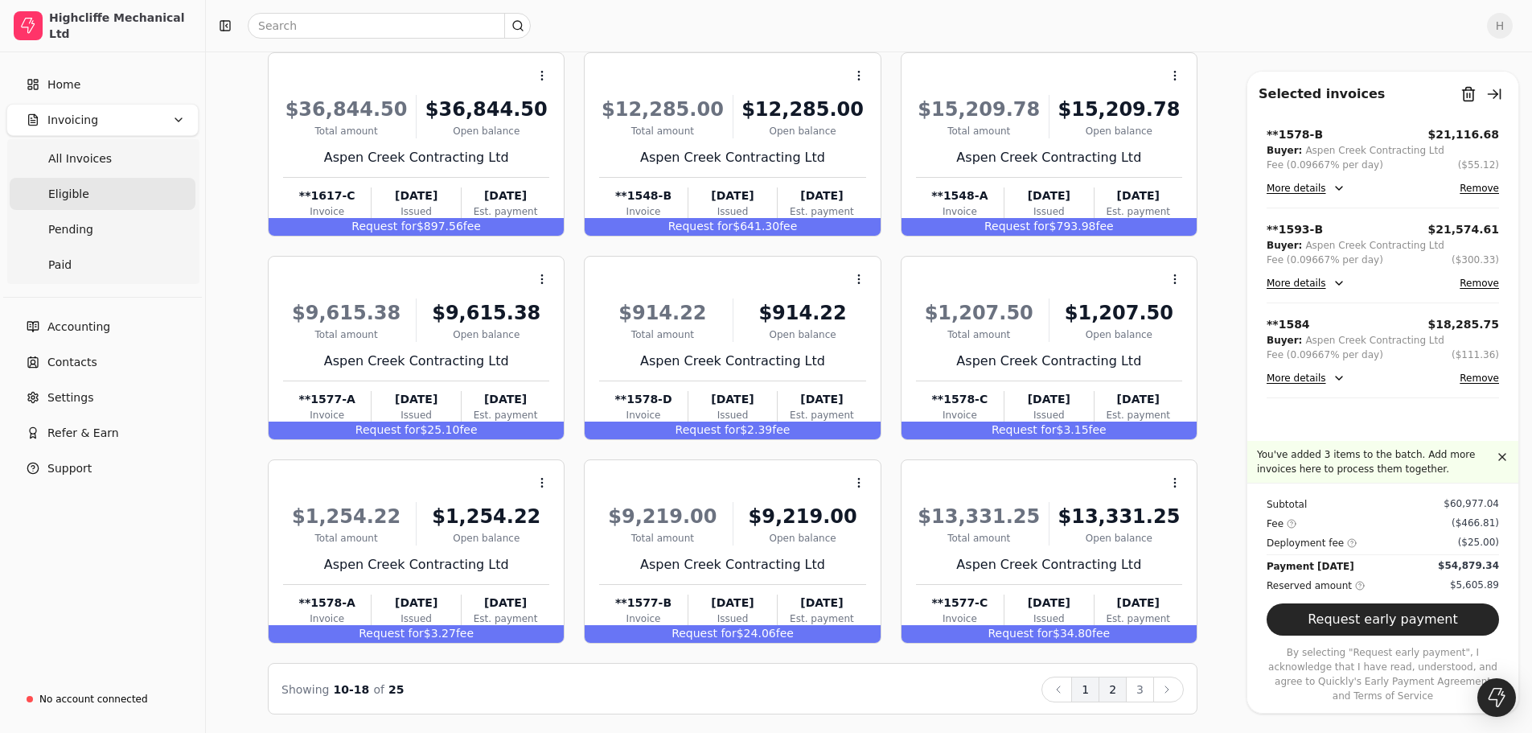
click at [1088, 693] on button "1" at bounding box center [1085, 689] width 28 height 26
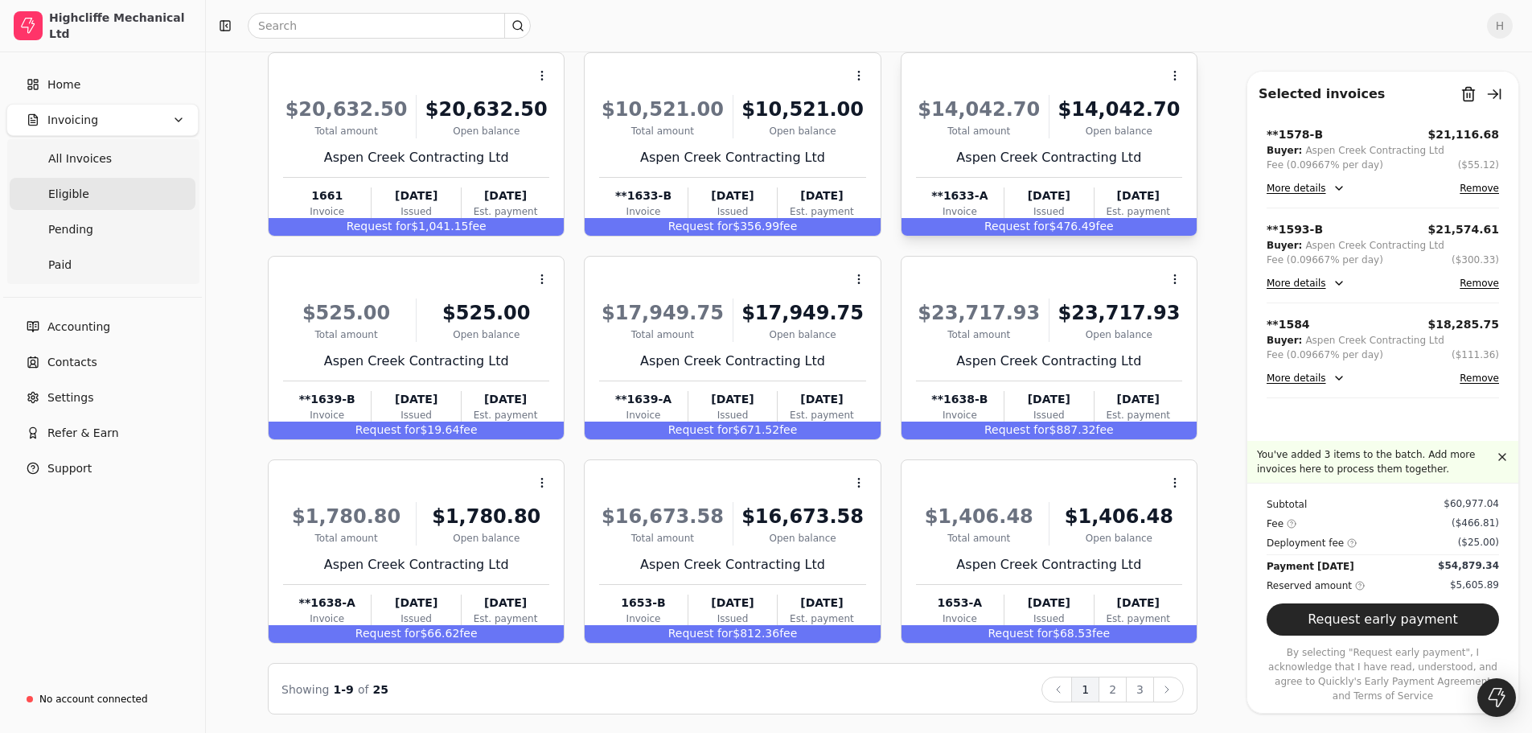
click at [1070, 124] on div "Open balance" at bounding box center [1119, 131] width 126 height 14
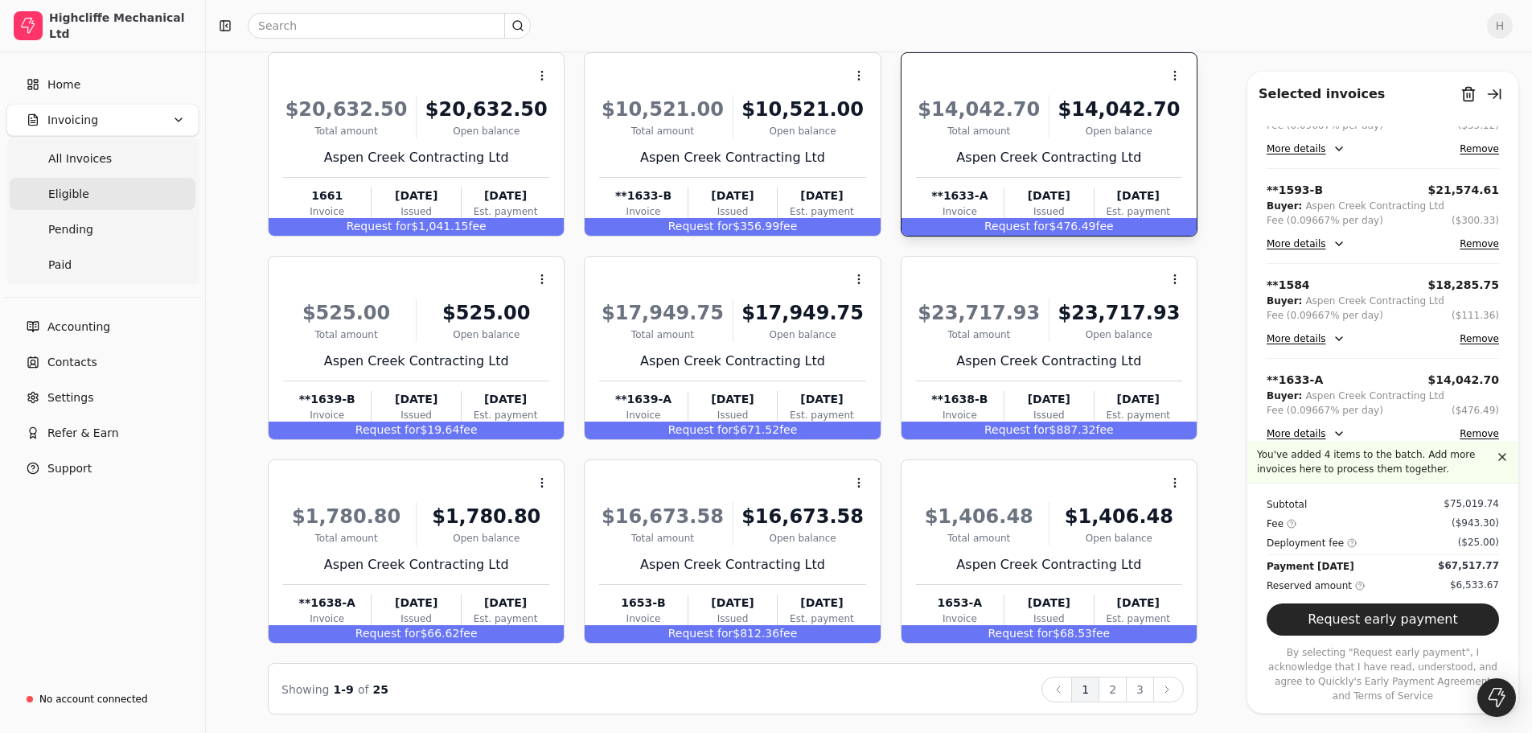
click at [1333, 434] on button "More details" at bounding box center [1306, 433] width 79 height 19
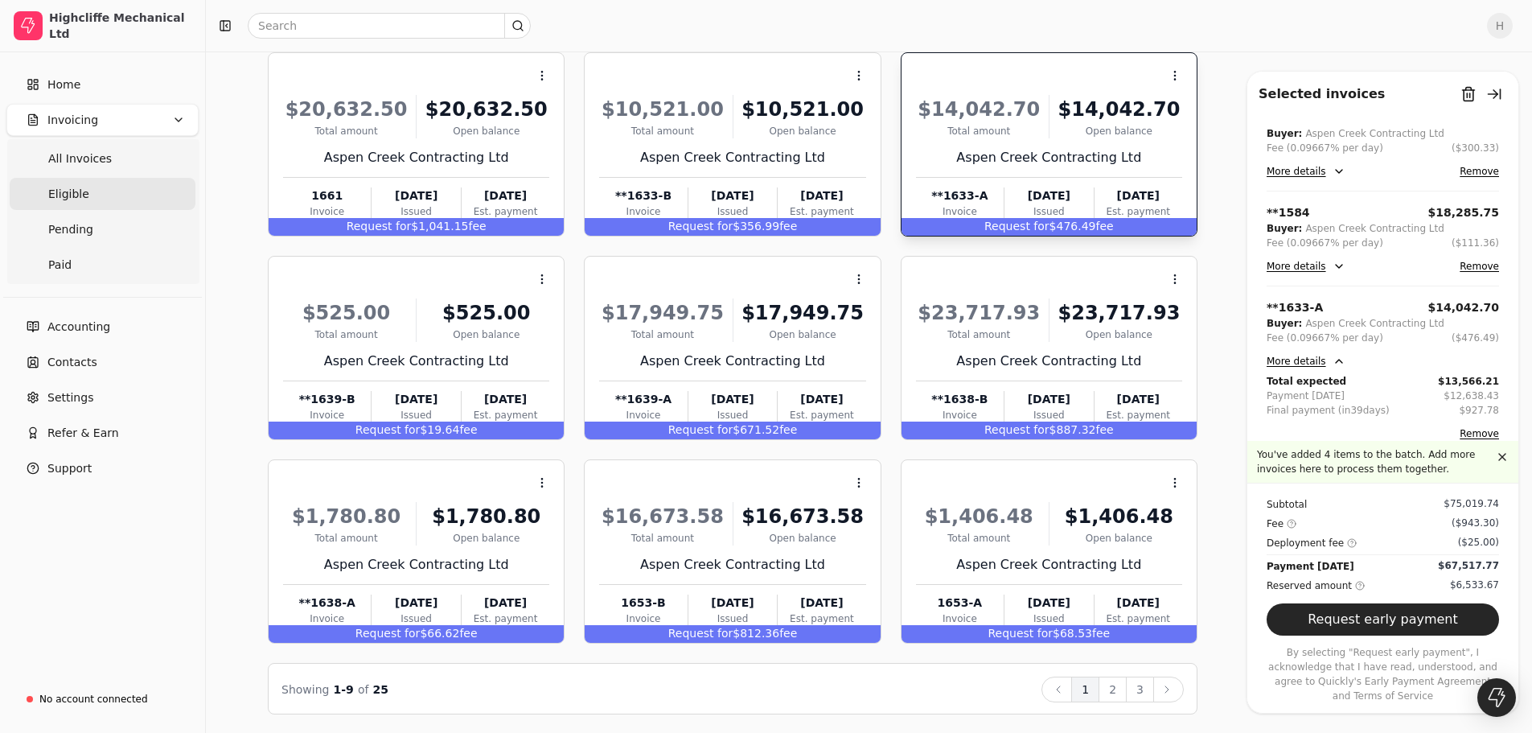
click at [1335, 267] on button "More details" at bounding box center [1306, 266] width 79 height 19
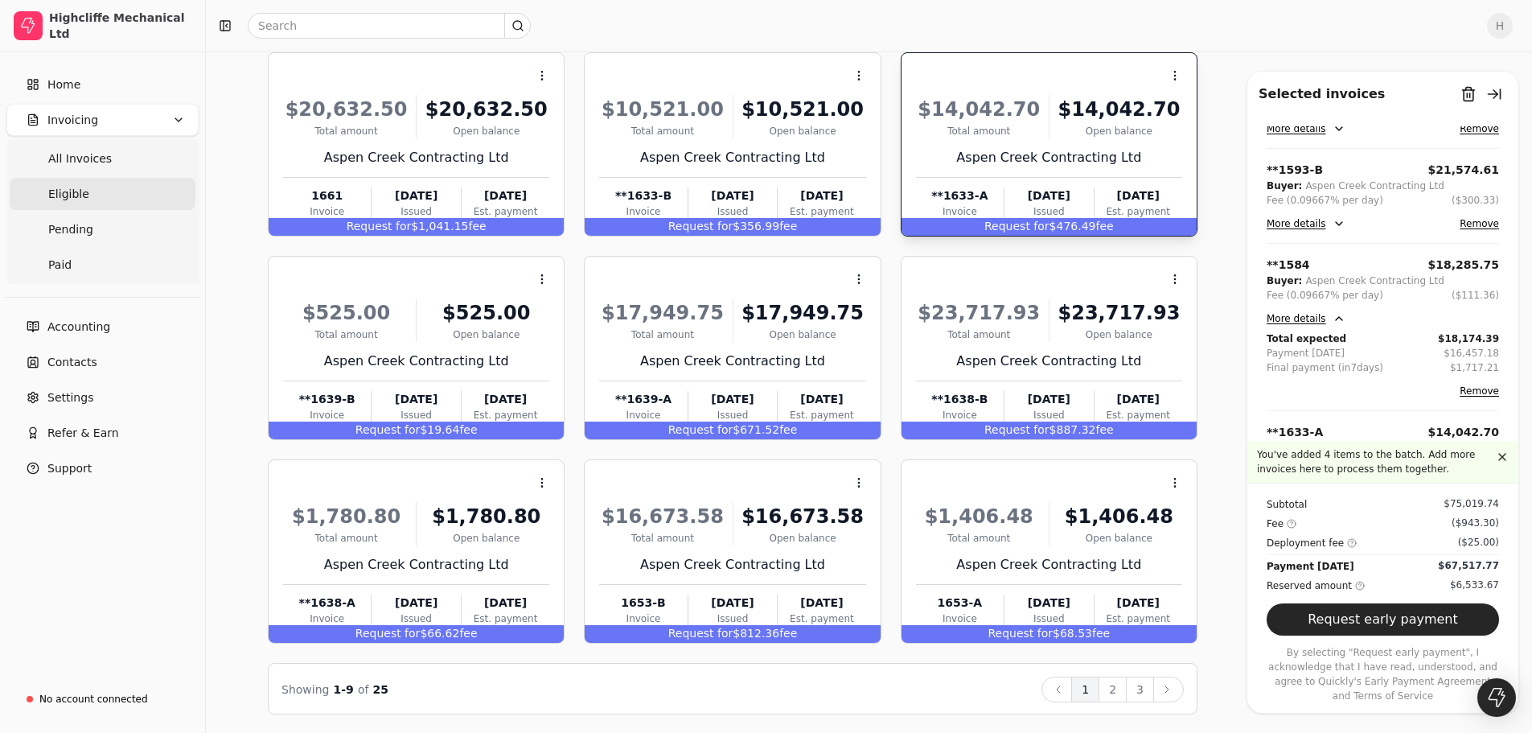
scroll to position [31, 0]
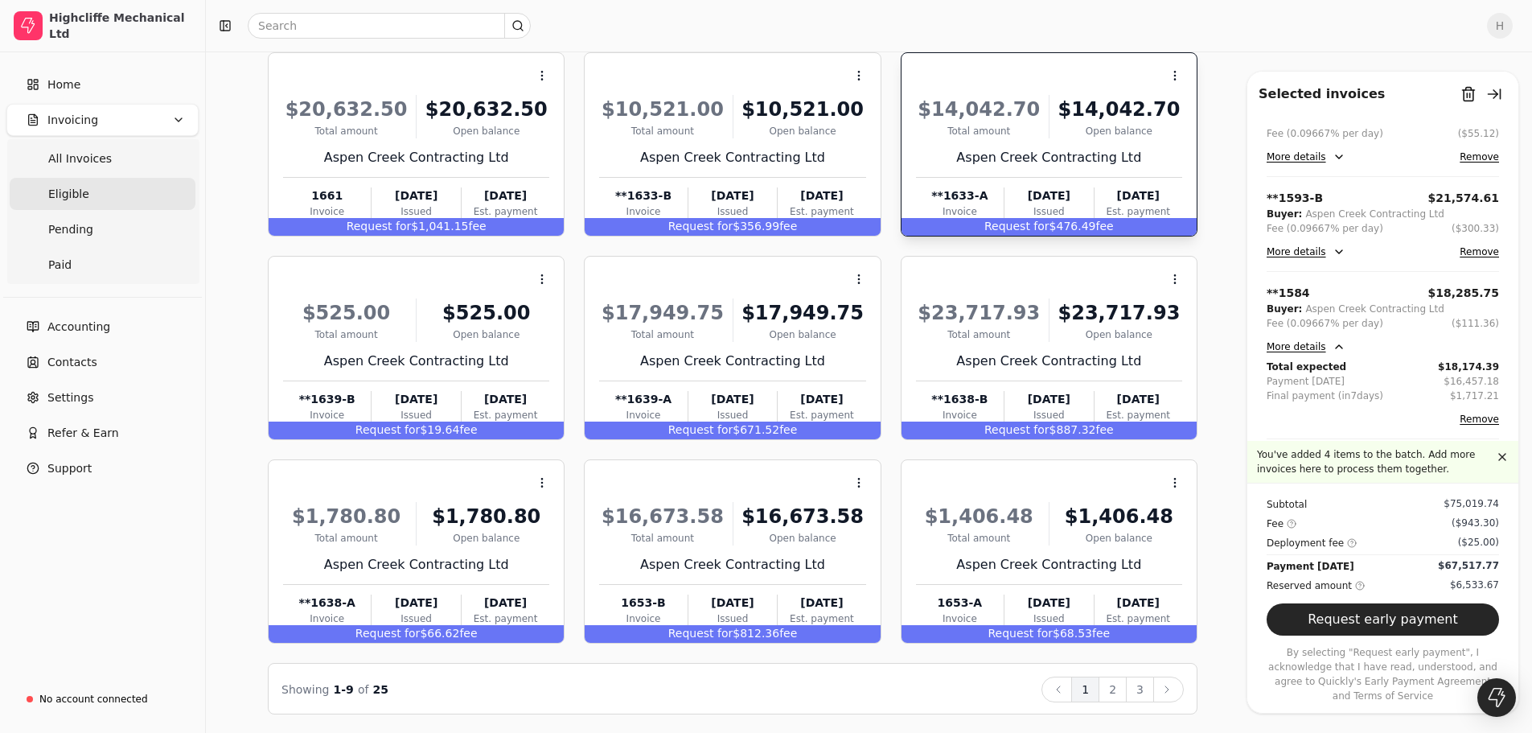
click at [1331, 248] on button "More details" at bounding box center [1306, 251] width 79 height 19
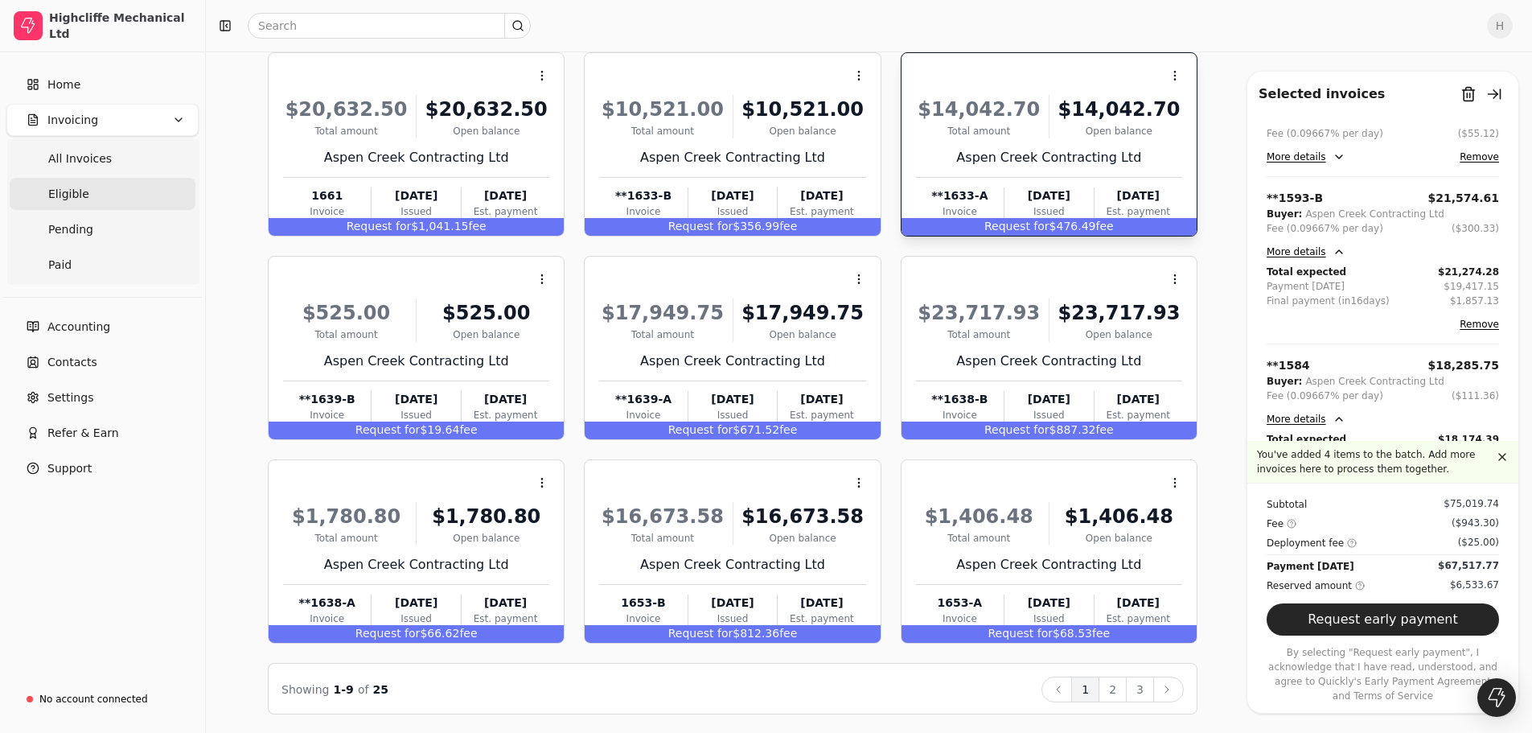
scroll to position [0, 0]
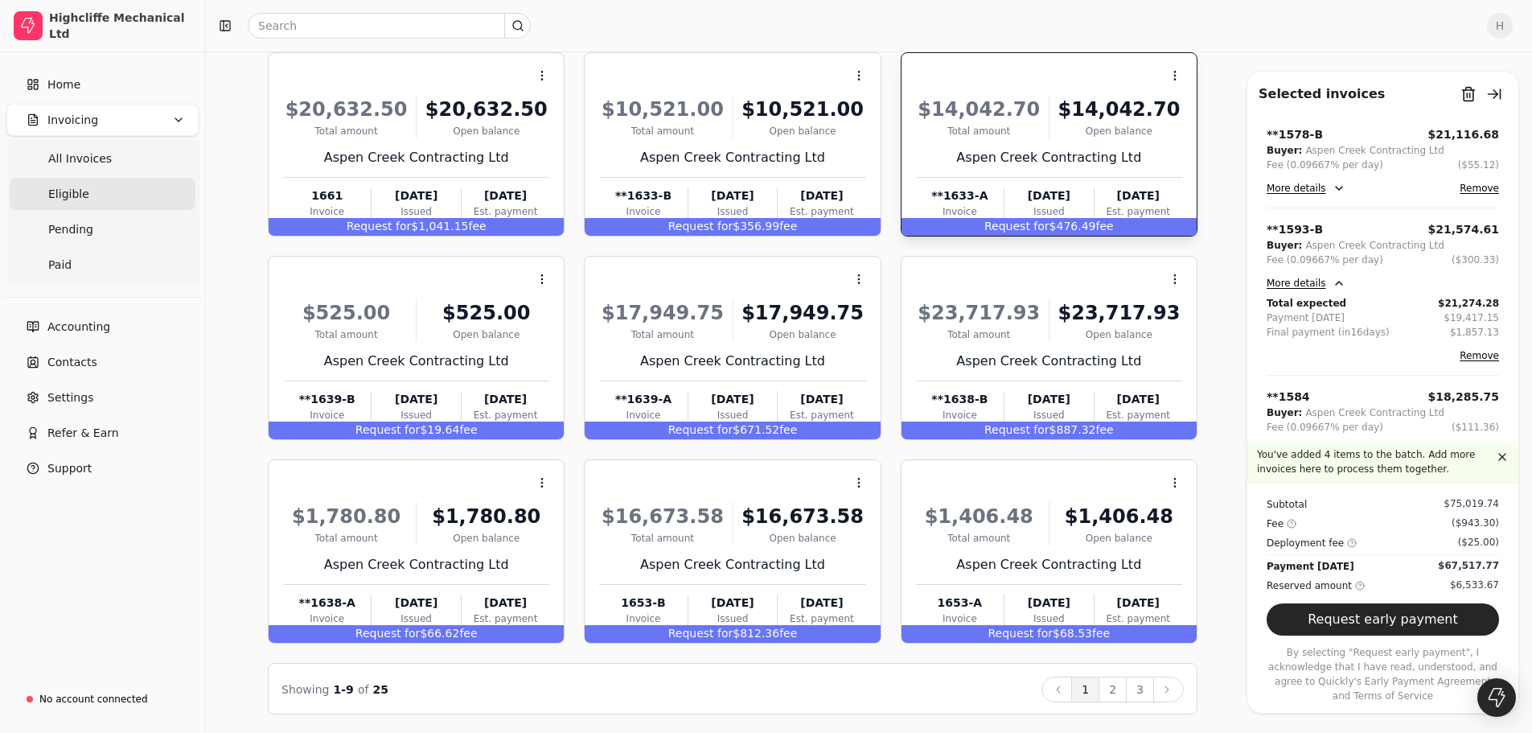
click at [1337, 192] on button "More details" at bounding box center [1306, 188] width 79 height 19
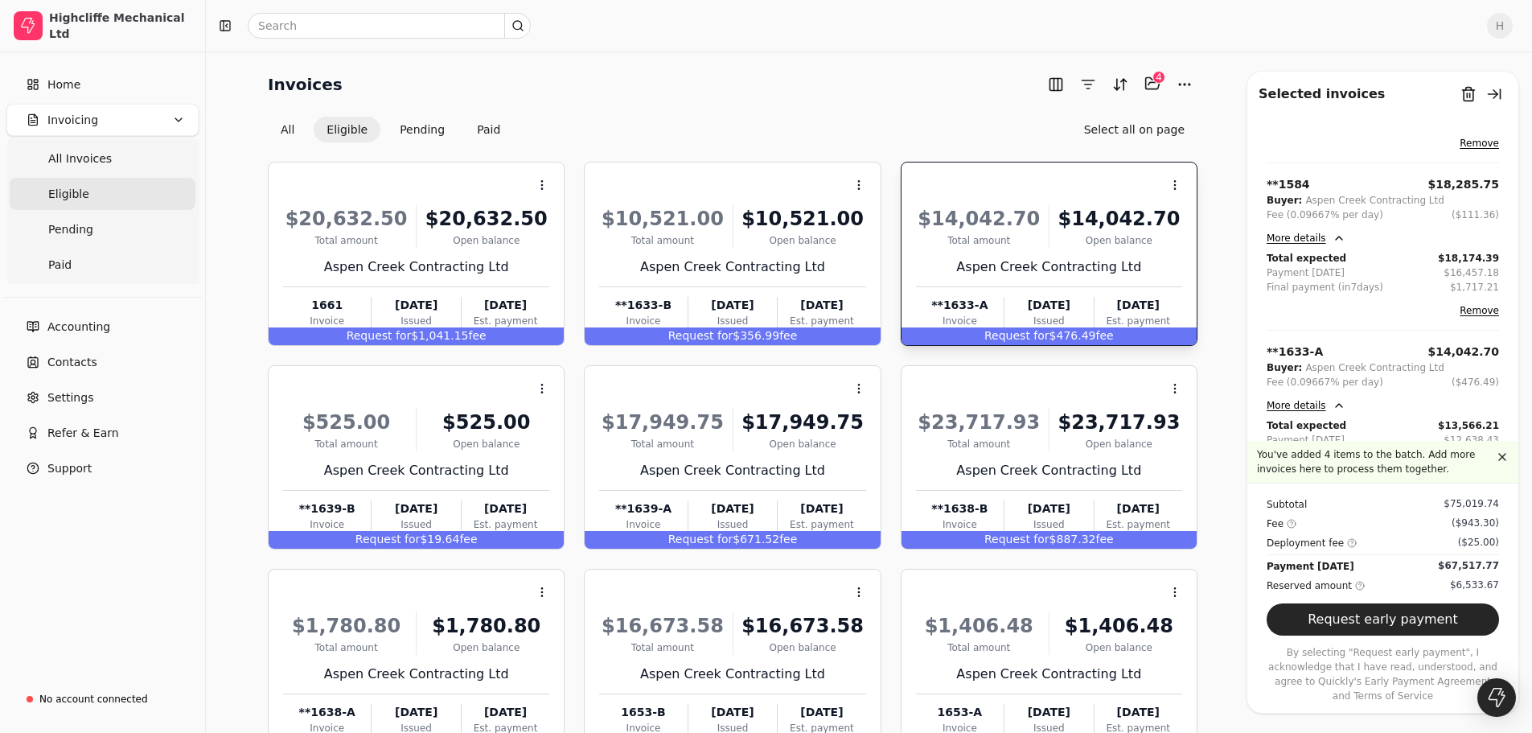
scroll to position [329, 0]
